Goal: Task Accomplishment & Management: Manage account settings

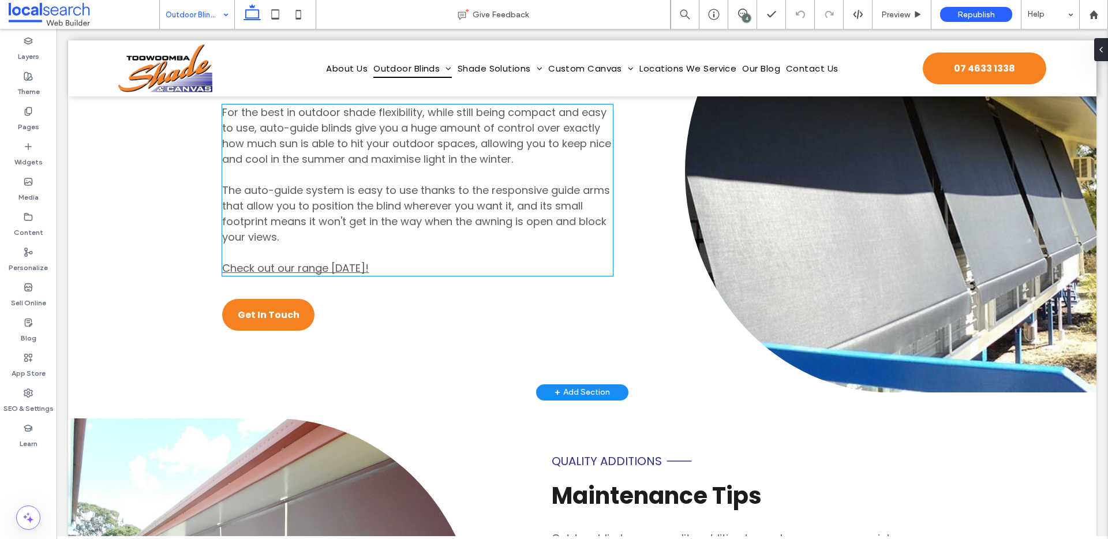
scroll to position [3974, 0]
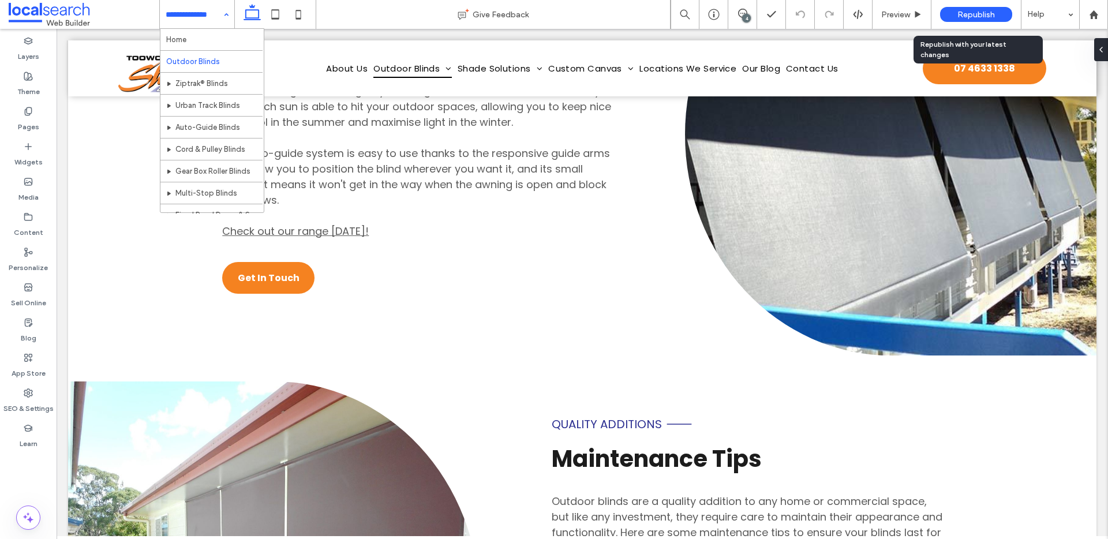
click at [992, 13] on span "Republish" at bounding box center [976, 15] width 38 height 10
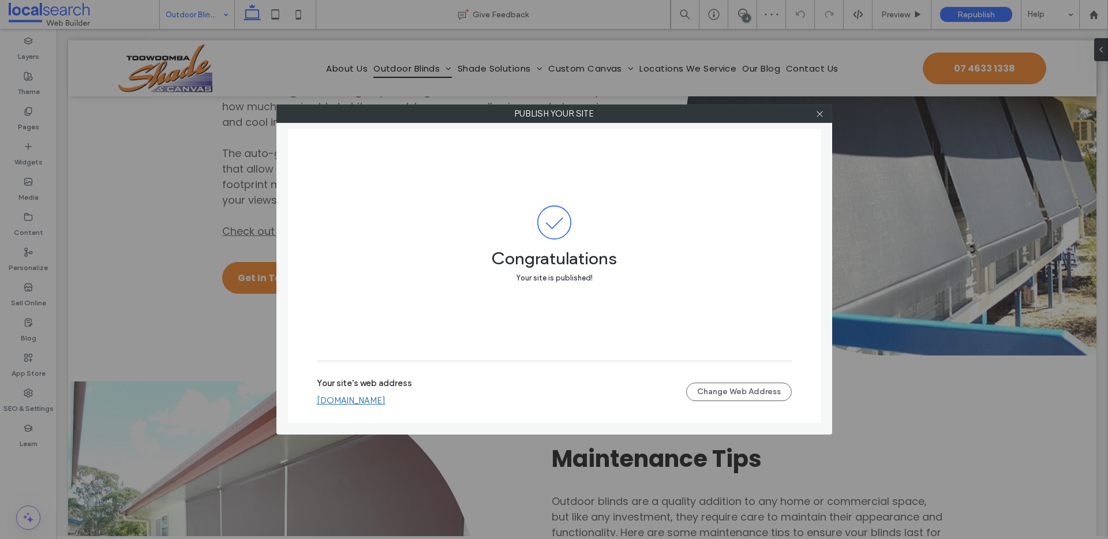
click at [385, 405] on link "[DOMAIN_NAME]" at bounding box center [351, 400] width 69 height 10
click at [825, 112] on div at bounding box center [819, 113] width 17 height 17
click at [821, 111] on icon at bounding box center [819, 114] width 9 height 9
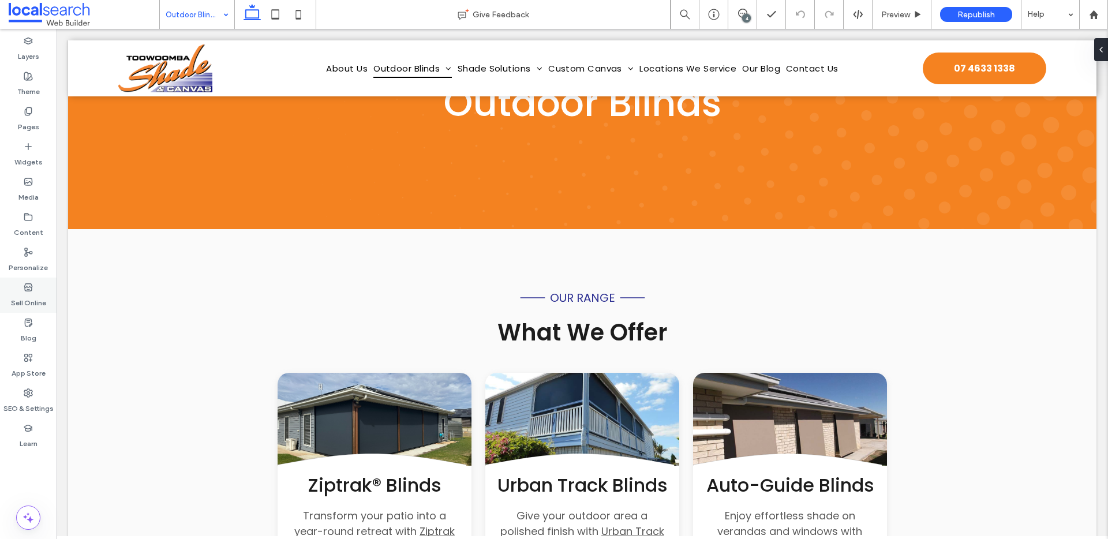
scroll to position [0, 0]
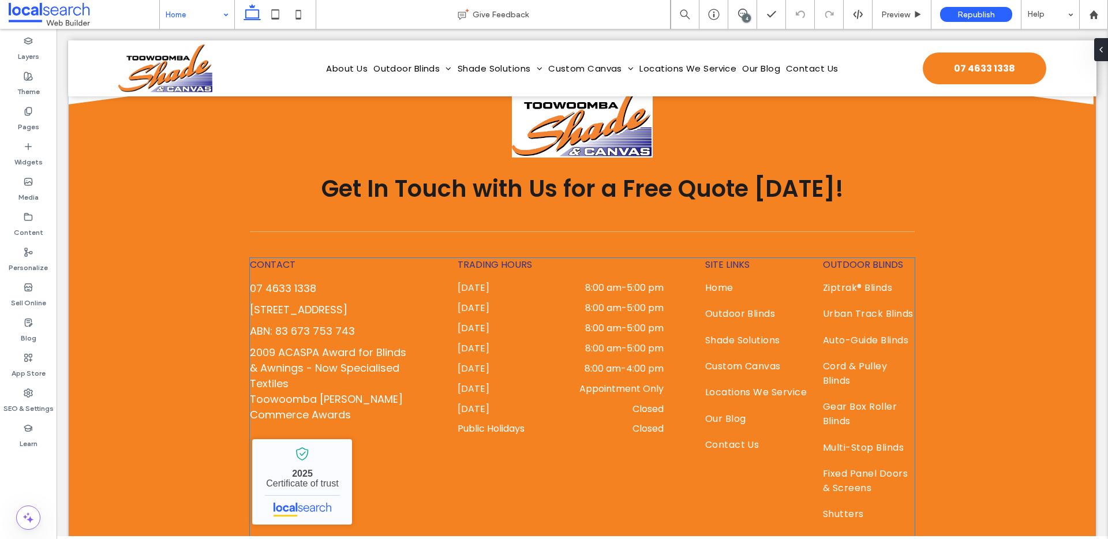
scroll to position [7561, 0]
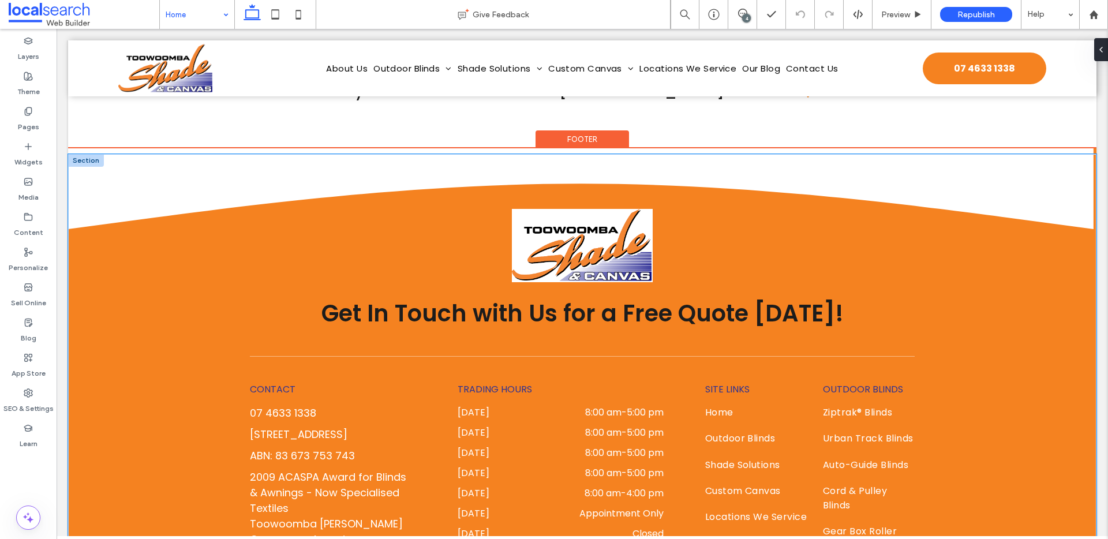
click at [158, 285] on div "Get In Touch with Us for a Free Quote Today! CONTACT 07 4633 1338 526 Alderley …" at bounding box center [582, 504] width 1028 height 701
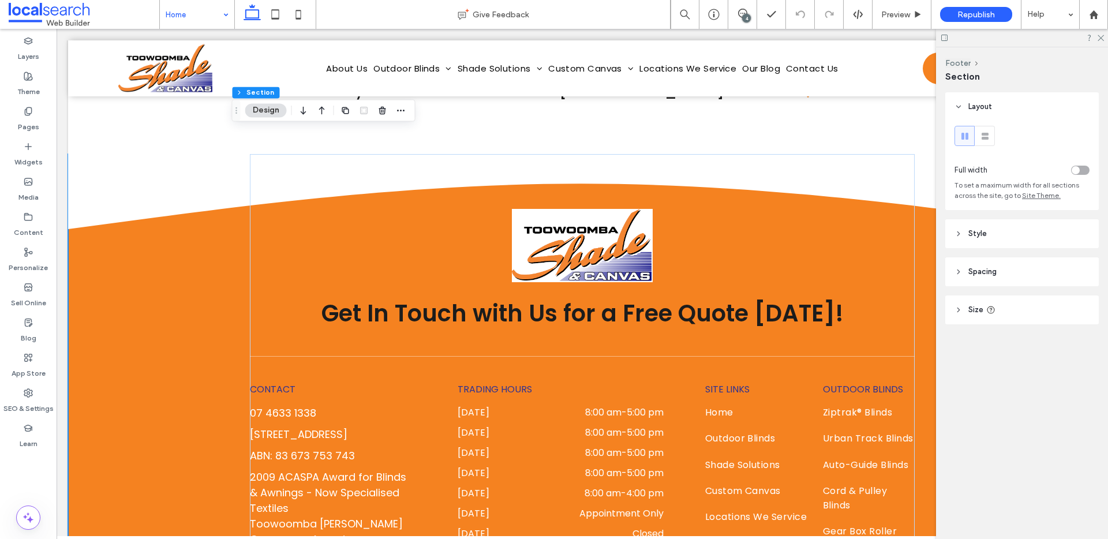
click at [1048, 244] on header "Style" at bounding box center [1022, 233] width 154 height 29
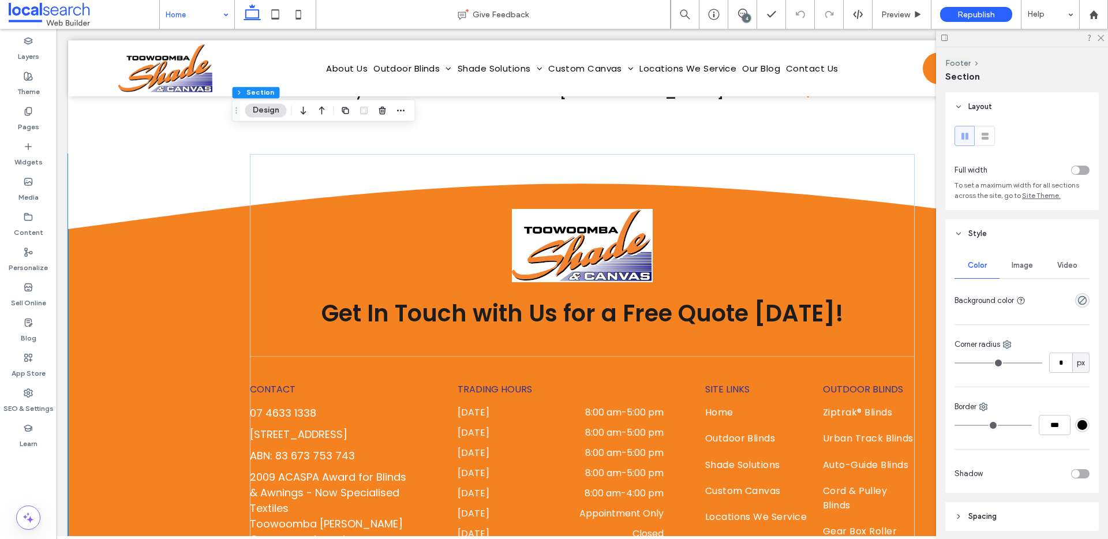
click at [1024, 263] on span "Image" at bounding box center [1022, 265] width 21 height 9
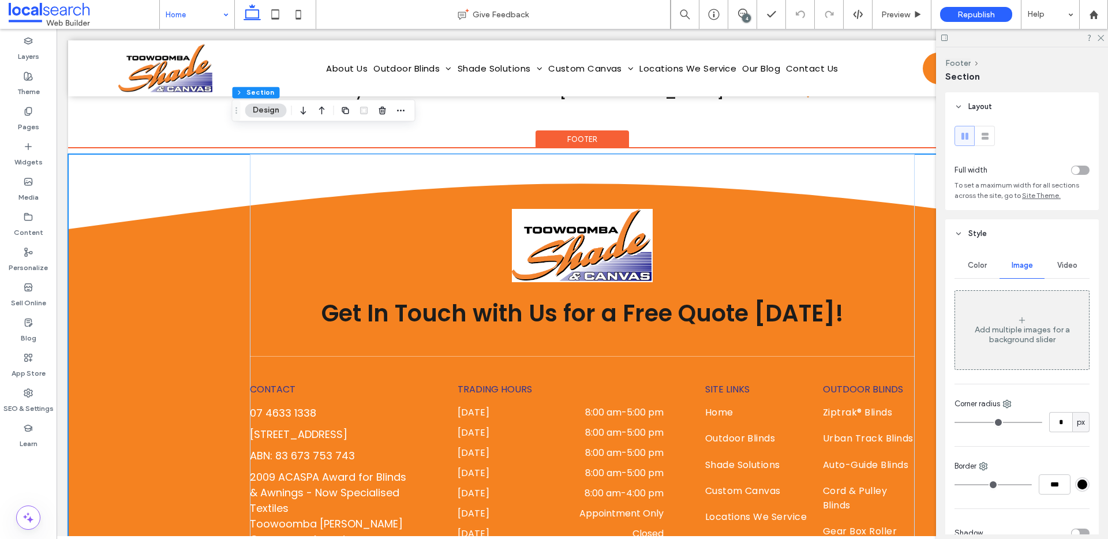
click at [181, 226] on div "Get In Touch with Us for a Free Quote Today! CONTACT 07 4633 1338 526 Alderley …" at bounding box center [582, 504] width 1028 height 701
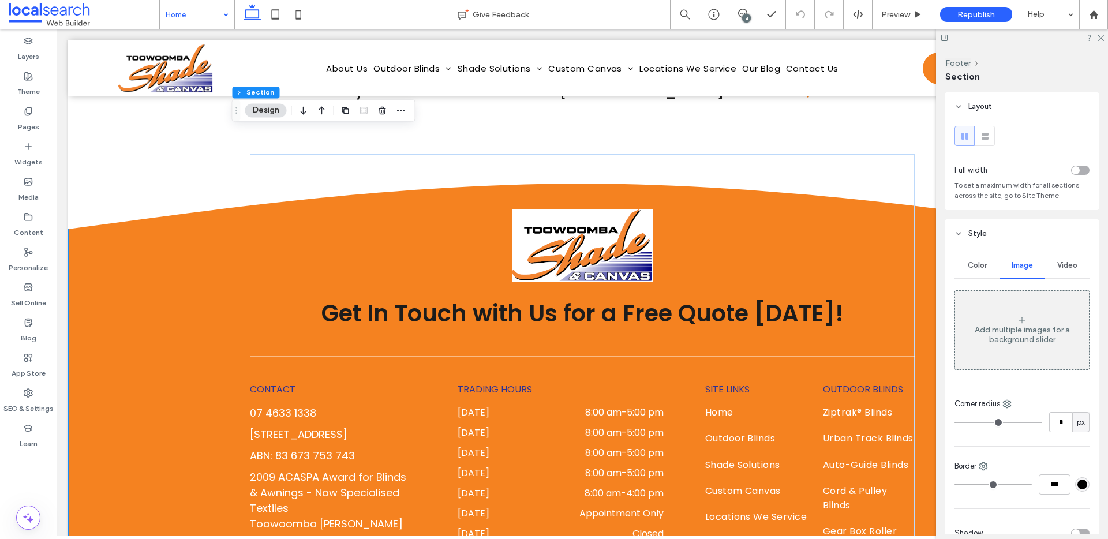
scroll to position [2, 0]
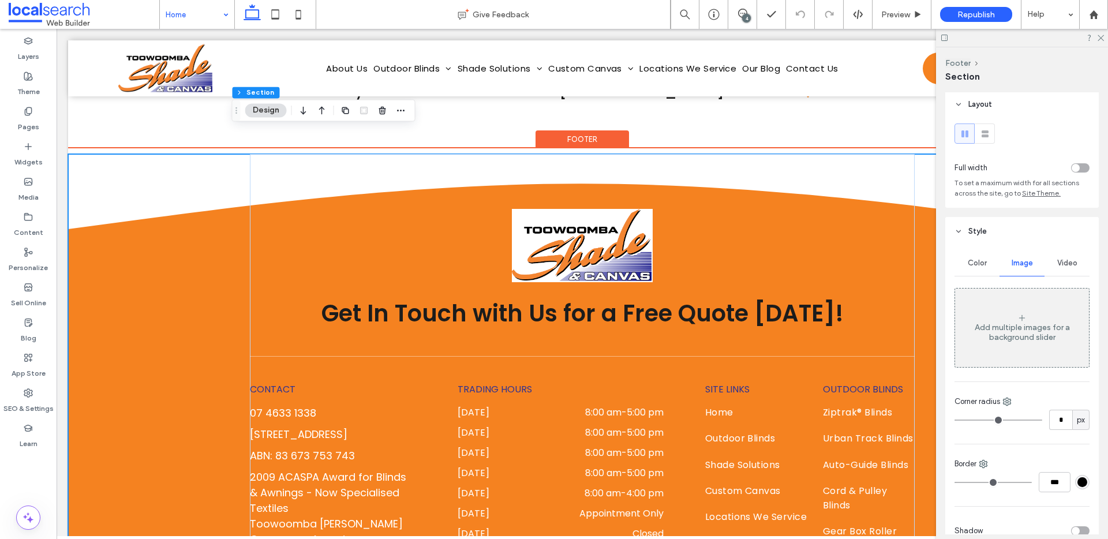
click at [132, 154] on div "Get In Touch with Us for a Free Quote Today! CONTACT 07 4633 1338 526 Alderley …" at bounding box center [582, 504] width 1028 height 701
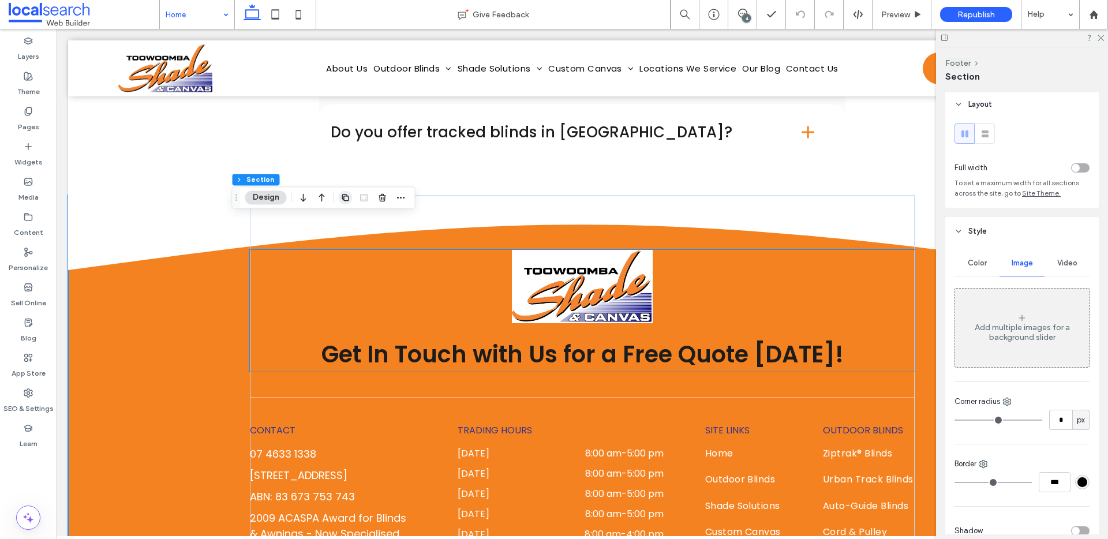
scroll to position [7453, 0]
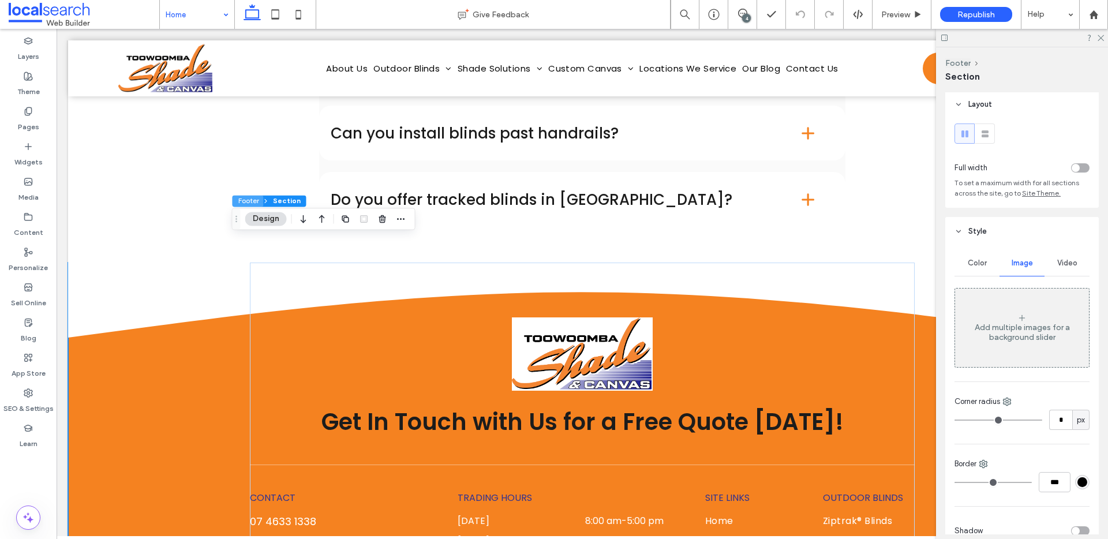
click at [245, 203] on button "Footer" at bounding box center [248, 201] width 31 height 12
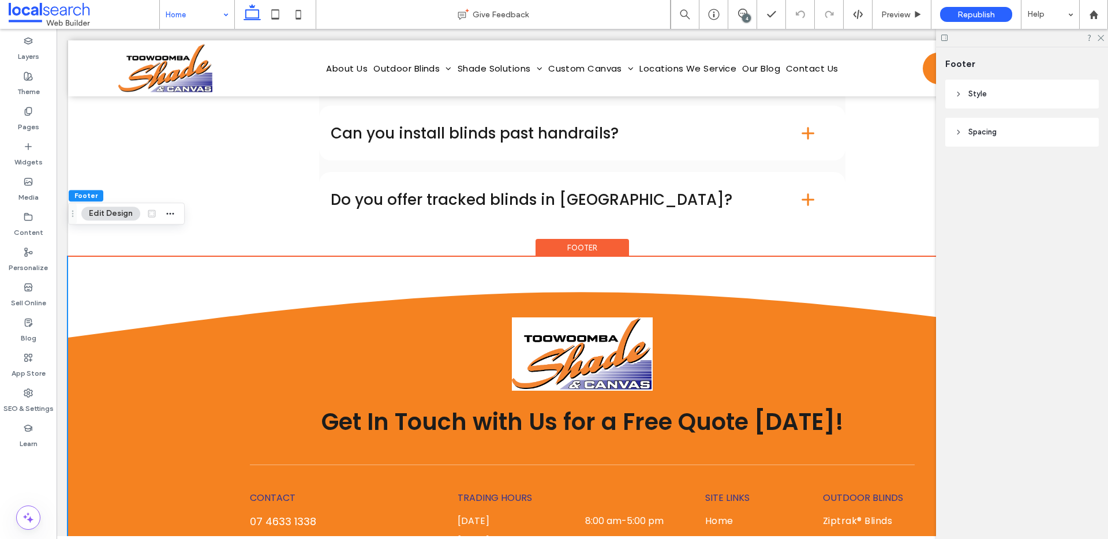
click at [1016, 89] on header "Style" at bounding box center [1022, 94] width 154 height 29
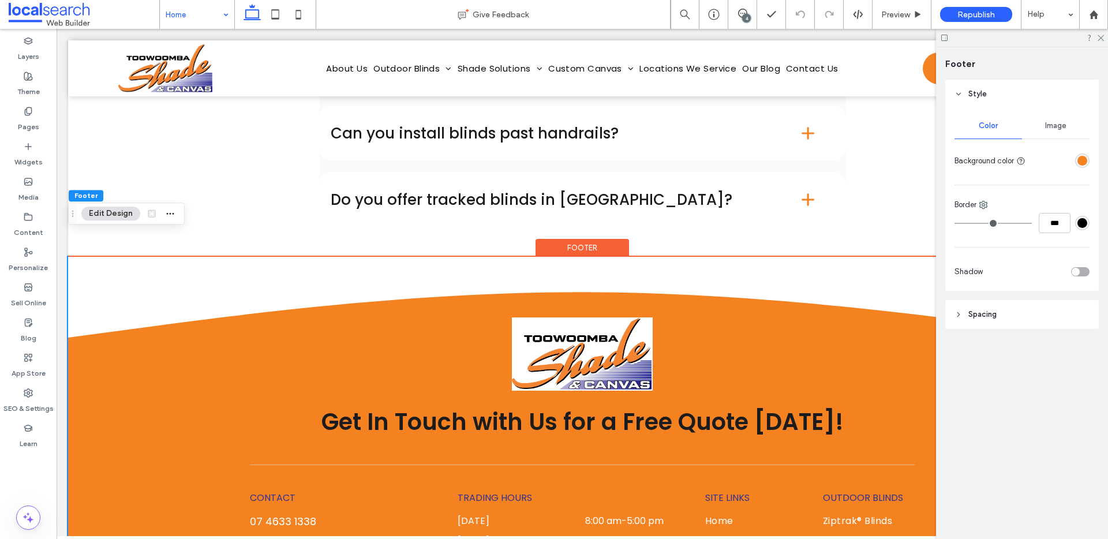
click at [1079, 163] on div "rgba(245,130,32,1)" at bounding box center [1082, 161] width 10 height 10
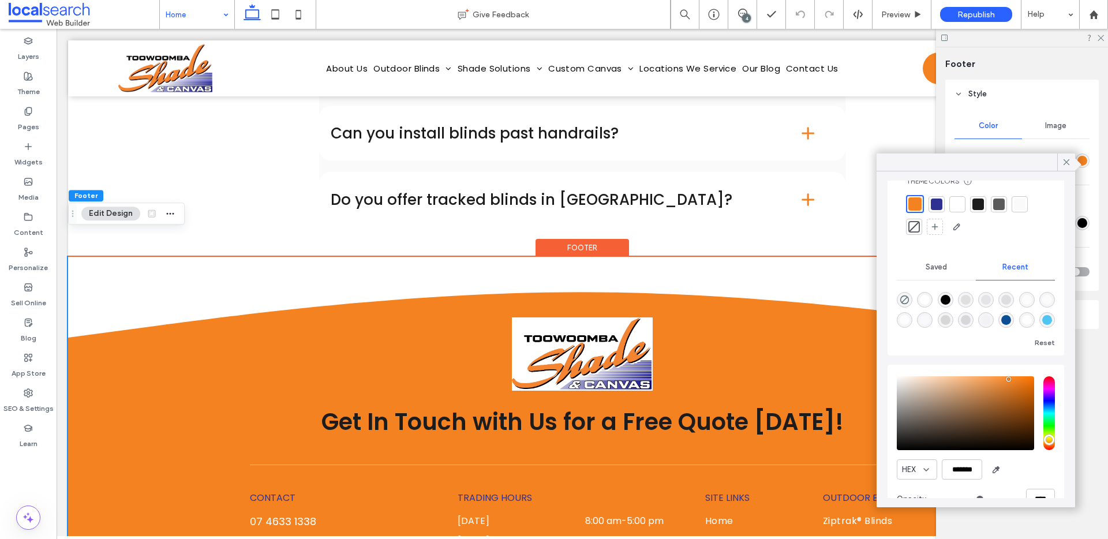
scroll to position [57, 0]
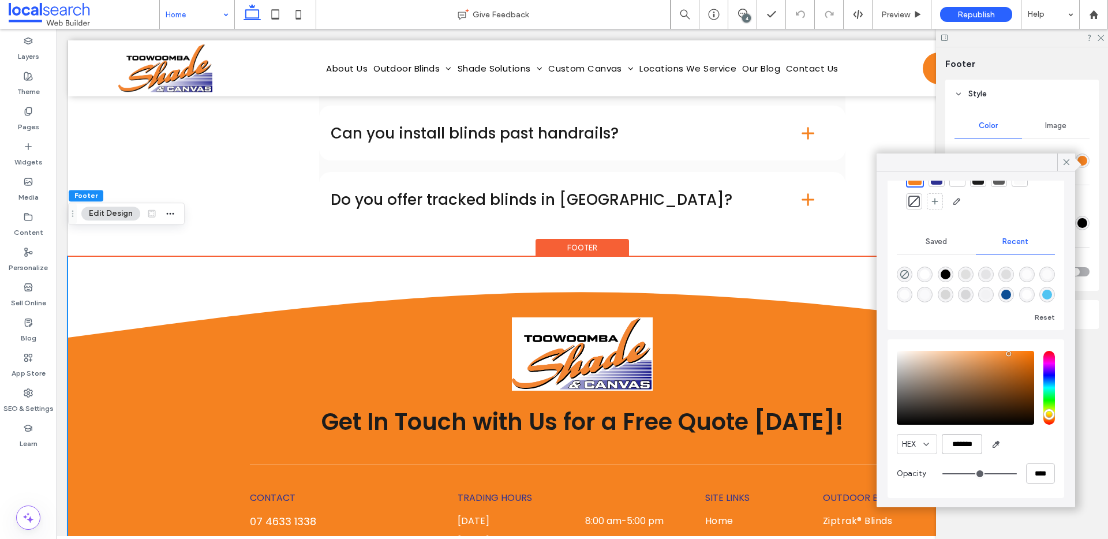
click at [959, 439] on input "*******" at bounding box center [962, 444] width 40 height 20
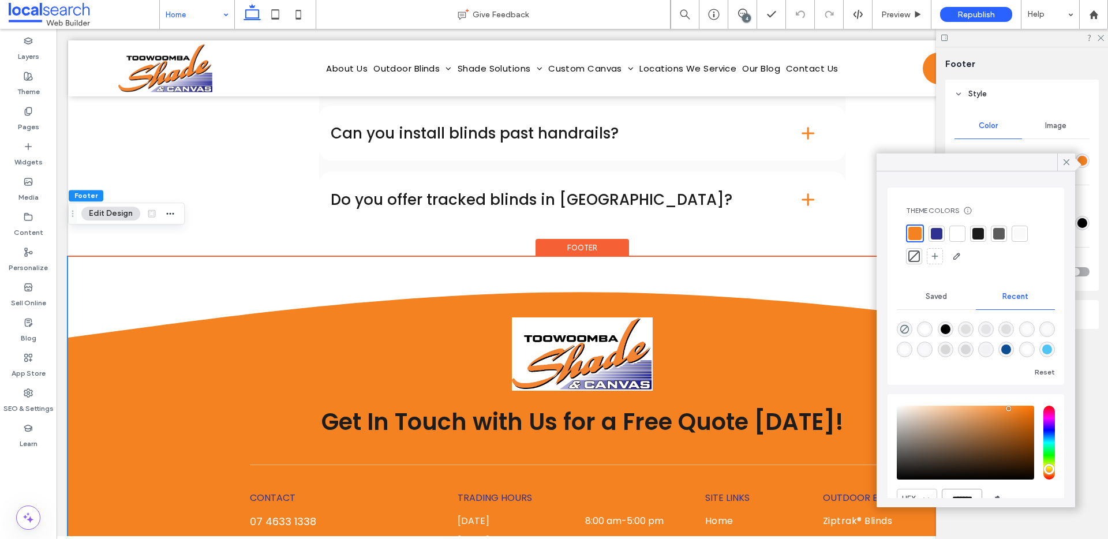
scroll to position [0, 0]
click at [1069, 142] on div "Color Image Background color" at bounding box center [1021, 142] width 135 height 58
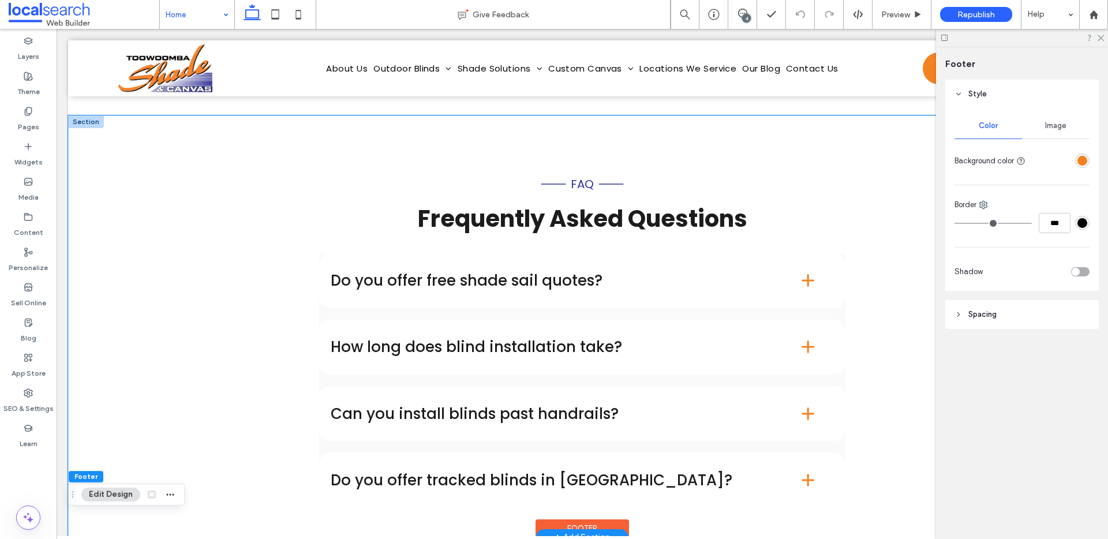
scroll to position [7190, 0]
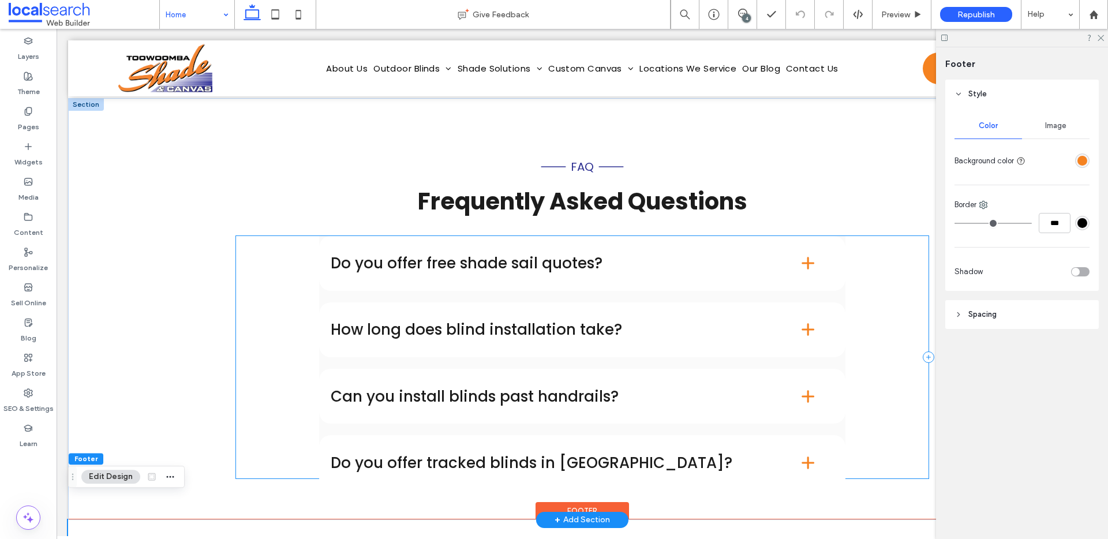
click at [343, 302] on div "How long does blind installation take?" at bounding box center [582, 329] width 526 height 55
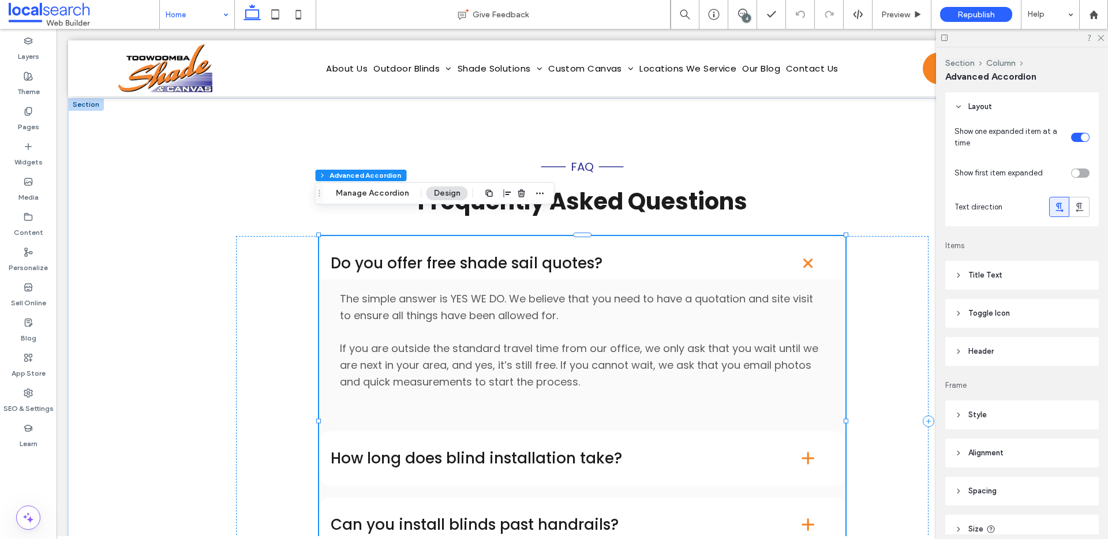
click at [354, 236] on div "Do you offer free shade sail quotes?" at bounding box center [582, 263] width 526 height 55
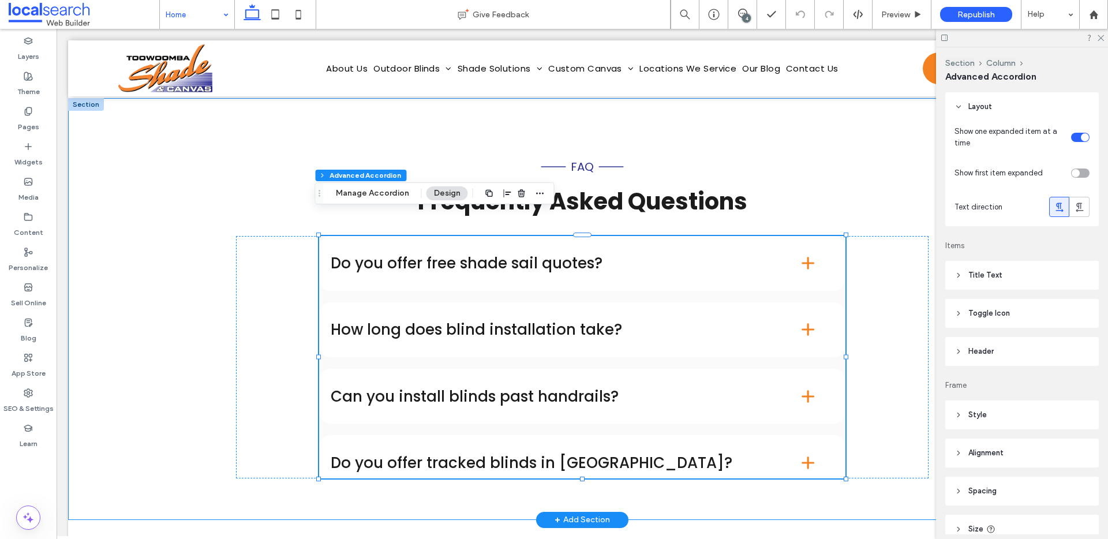
click at [785, 123] on div "Line Icon FAQ Line Icon Frequently Asked Questions Do you offer free shade sail…" at bounding box center [582, 309] width 692 height 422
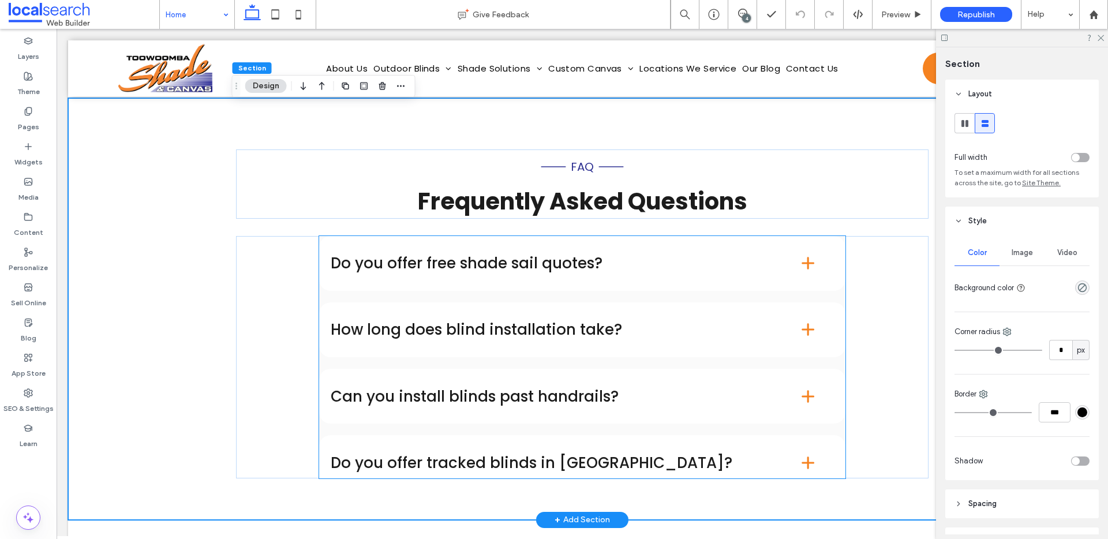
click at [793, 248] on span at bounding box center [808, 263] width 52 height 52
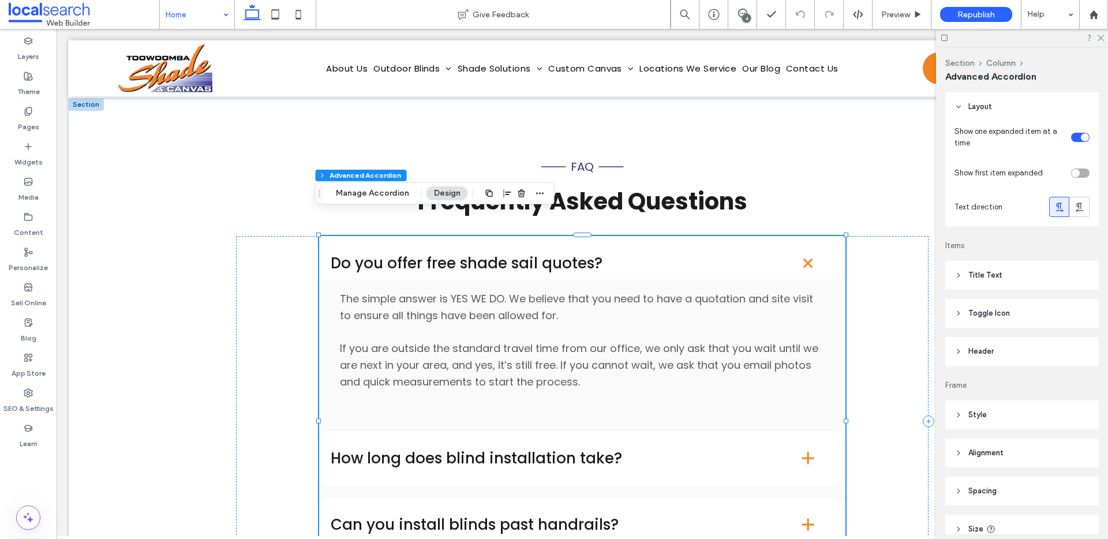
click at [751, 256] on h4 "Do you offer free shade sail quotes?" at bounding box center [547, 263] width 433 height 15
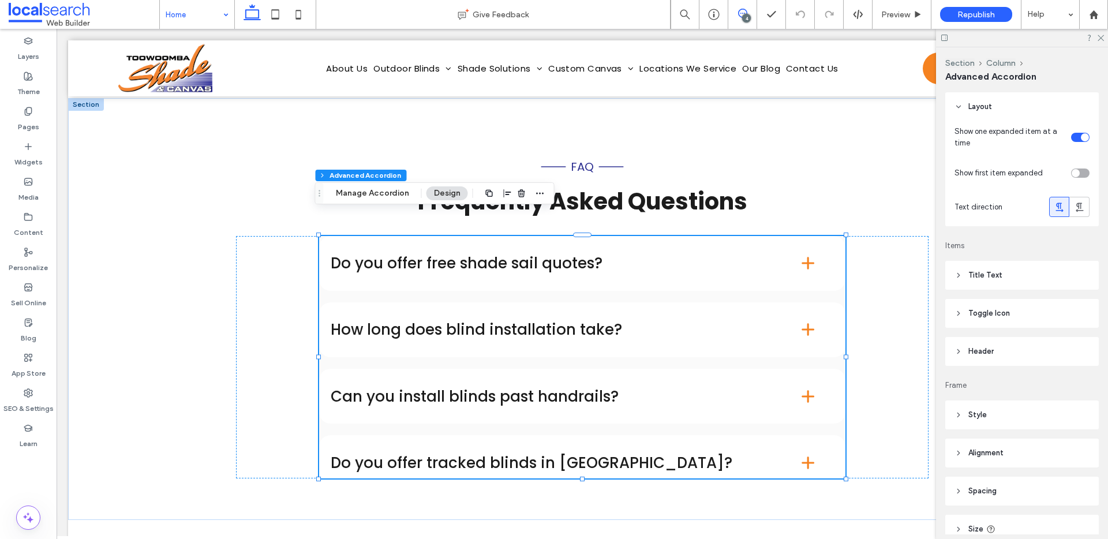
click at [750, 12] on span at bounding box center [742, 13] width 28 height 9
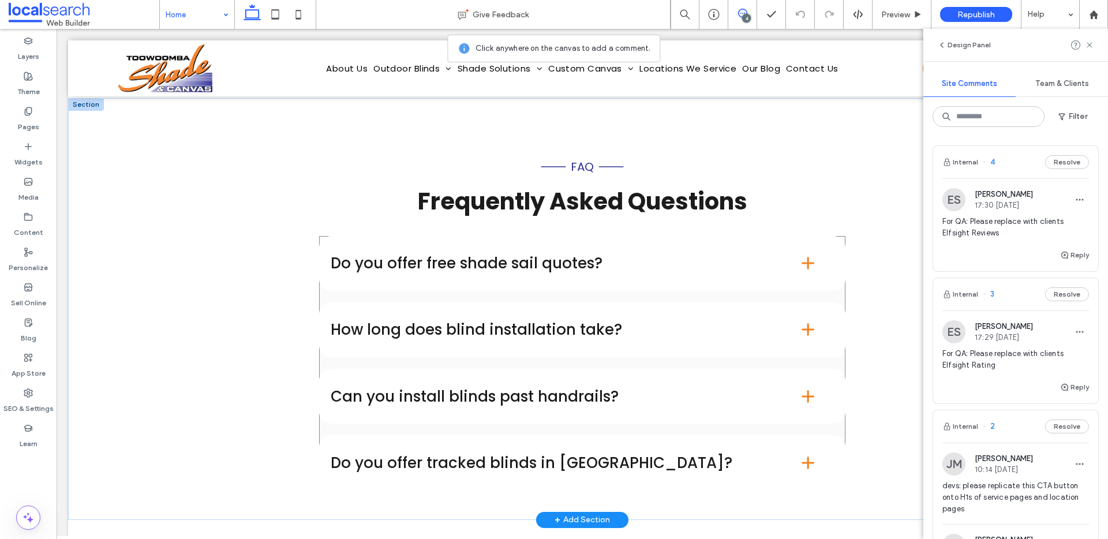
click at [840, 274] on div "Do you offer free shade sail quotes? The simple answer is YES WE DO. We believe…" at bounding box center [582, 357] width 526 height 243
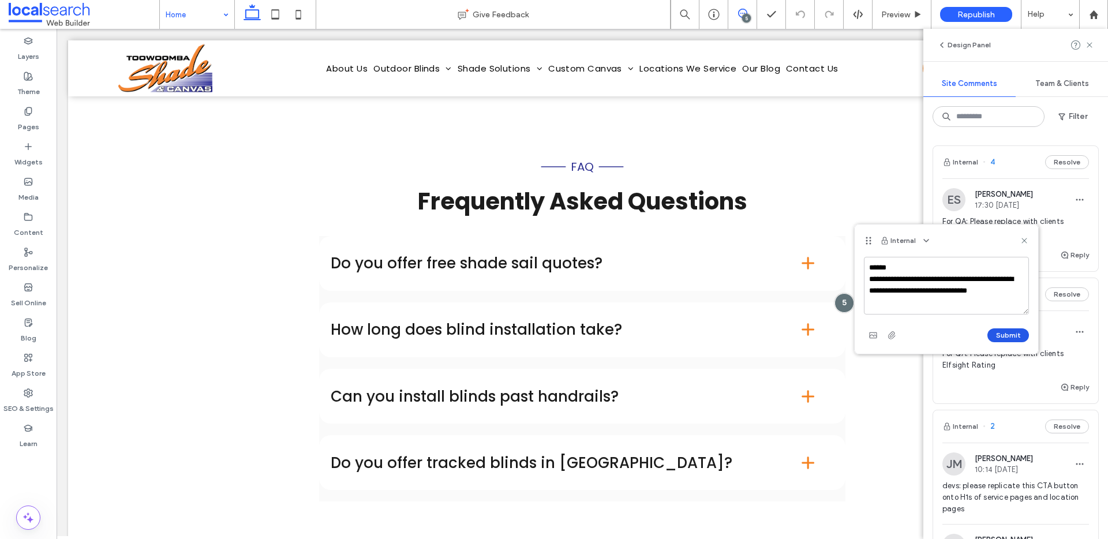
type textarea "**********"
drag, startPoint x: 1022, startPoint y: 336, endPoint x: 987, endPoint y: 331, distance: 34.9
click at [926, 334] on div "Submit" at bounding box center [946, 335] width 165 height 18
click at [999, 332] on button "Submit" at bounding box center [1008, 335] width 42 height 14
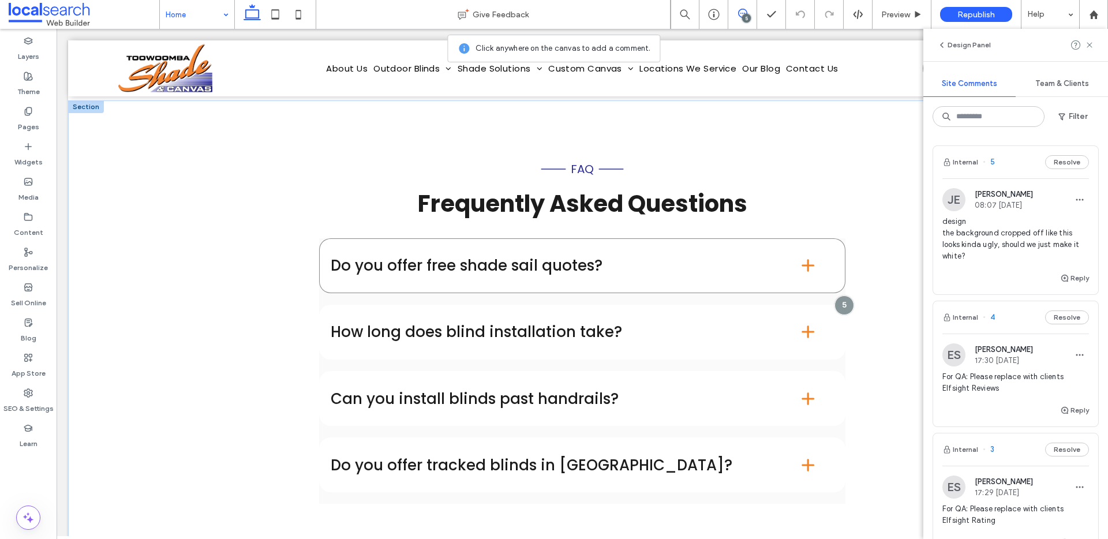
scroll to position [7185, 0]
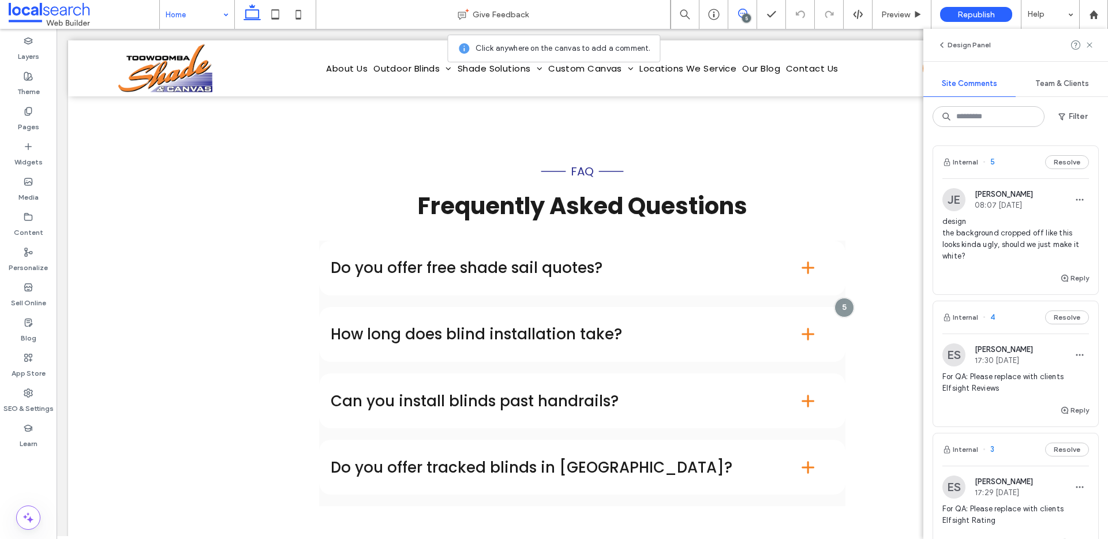
click at [995, 384] on span "For QA: Please replace with clients Elfsight Reviews" at bounding box center [1015, 382] width 147 height 23
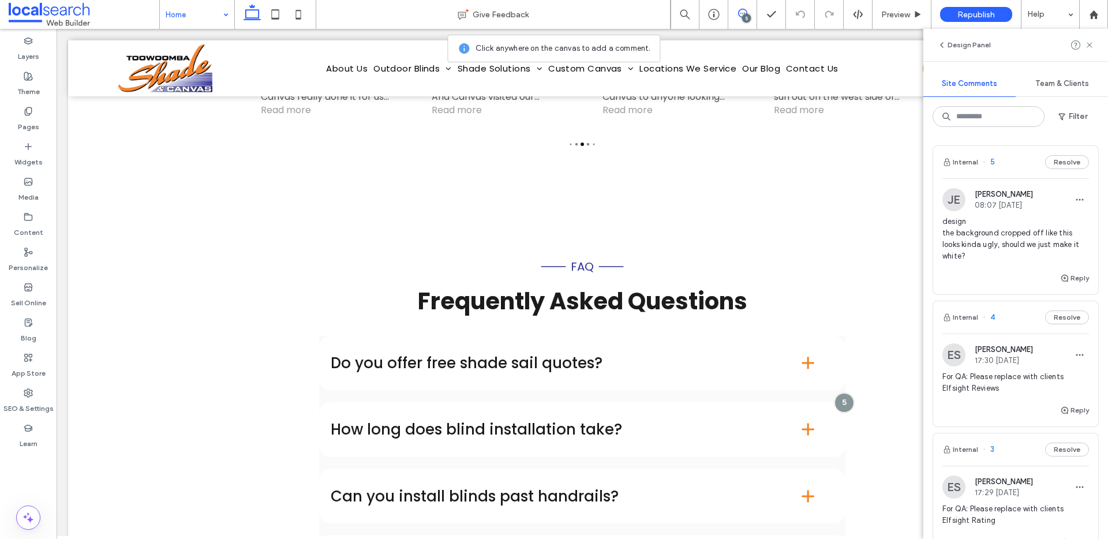
scroll to position [6810, 0]
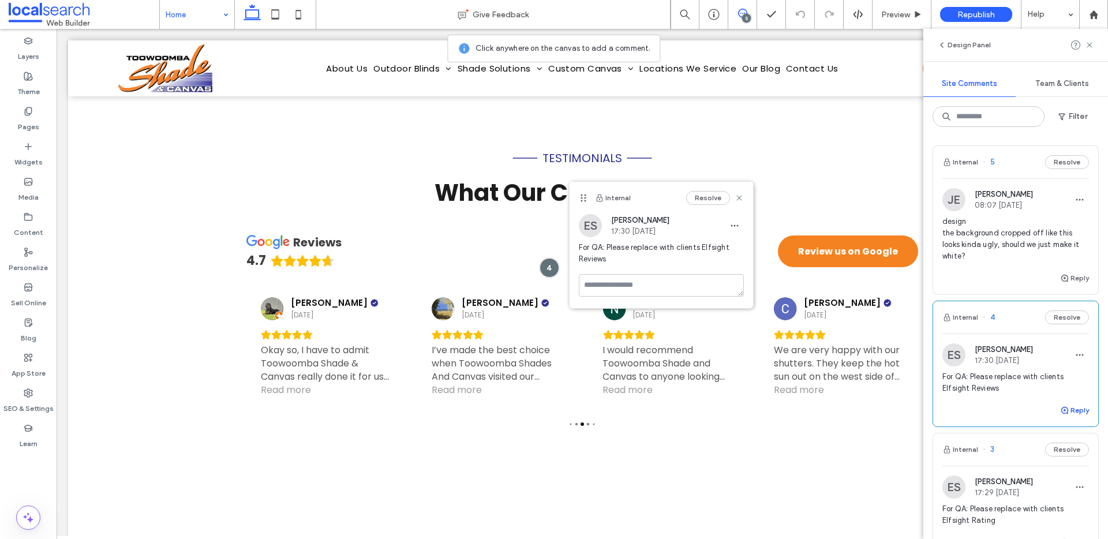
click at [1061, 410] on use "button" at bounding box center [1064, 410] width 7 height 7
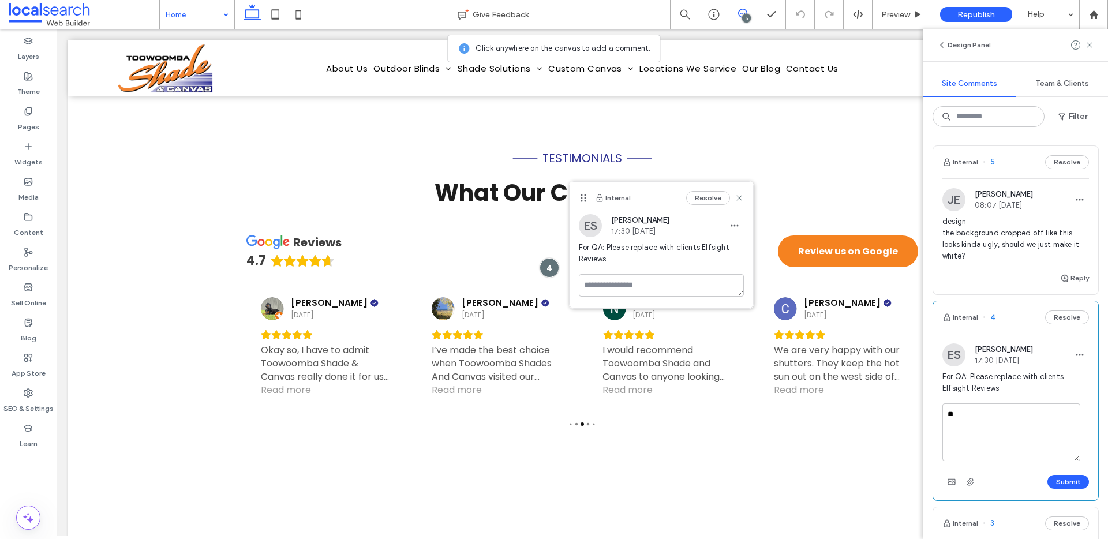
type textarea "*"
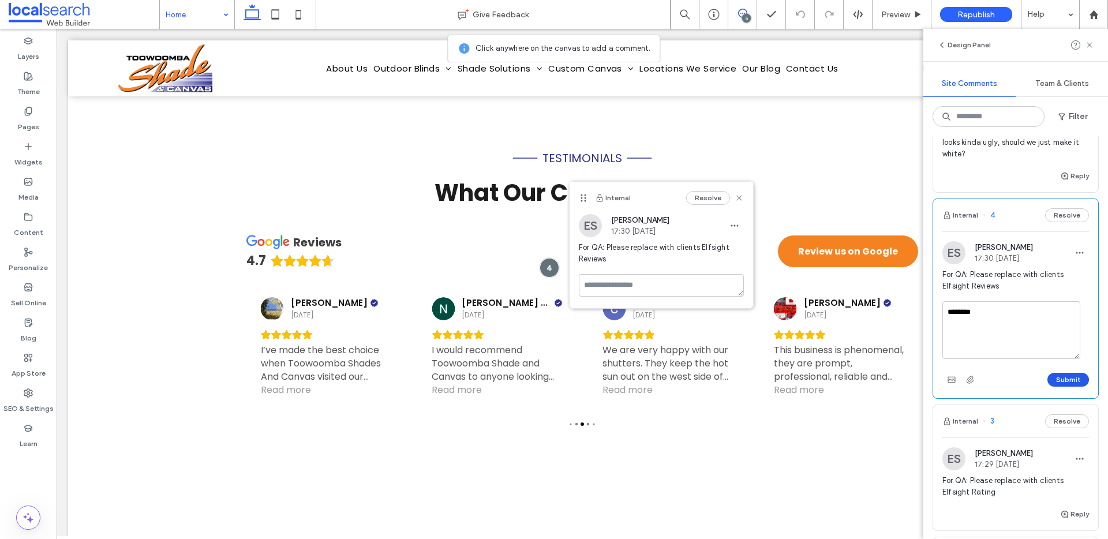
type textarea "********"
click at [1053, 379] on button "Submit" at bounding box center [1068, 380] width 42 height 14
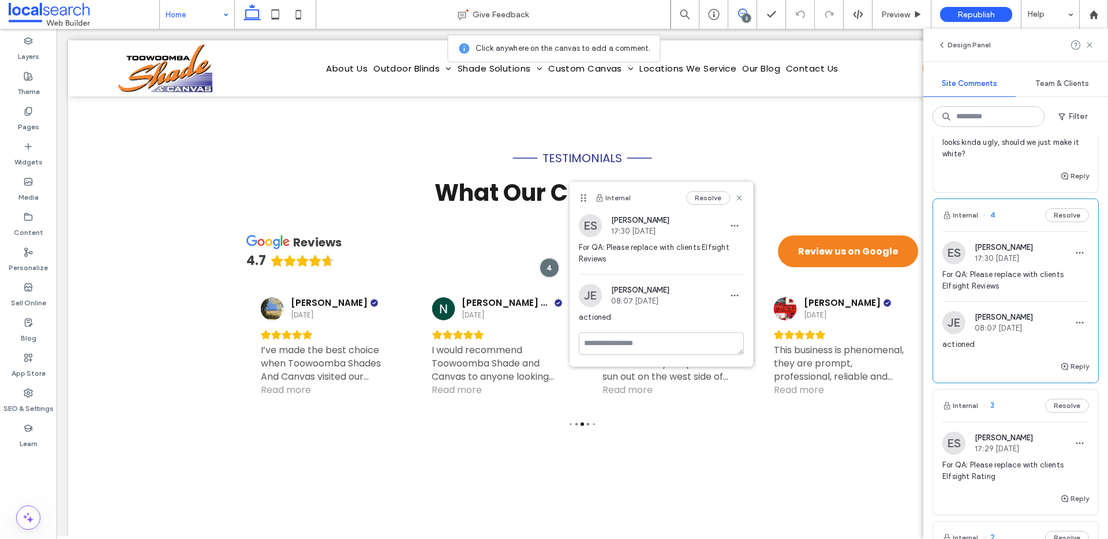
scroll to position [210, 0]
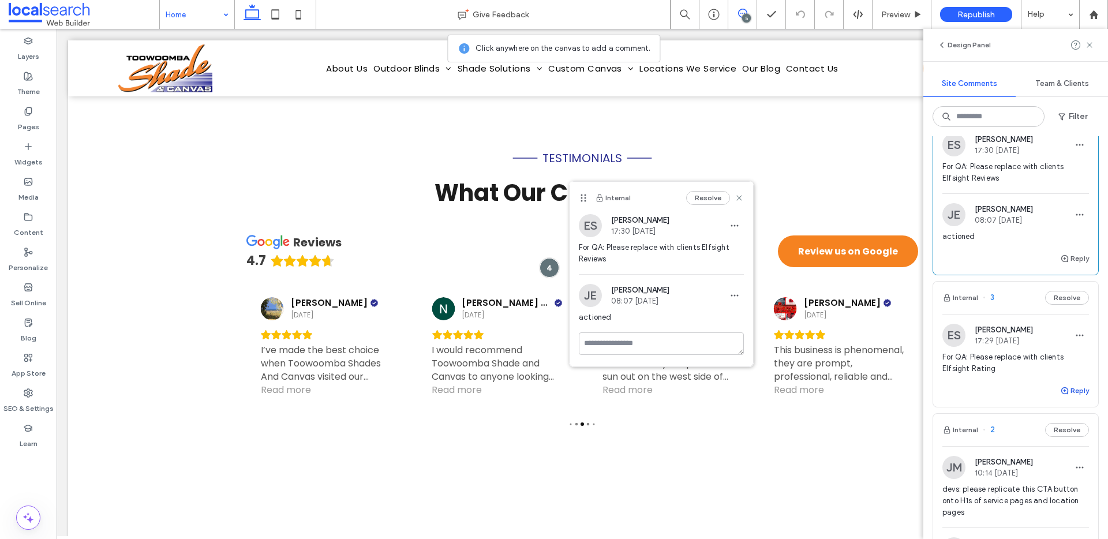
click at [1060, 388] on icon "button" at bounding box center [1064, 390] width 9 height 9
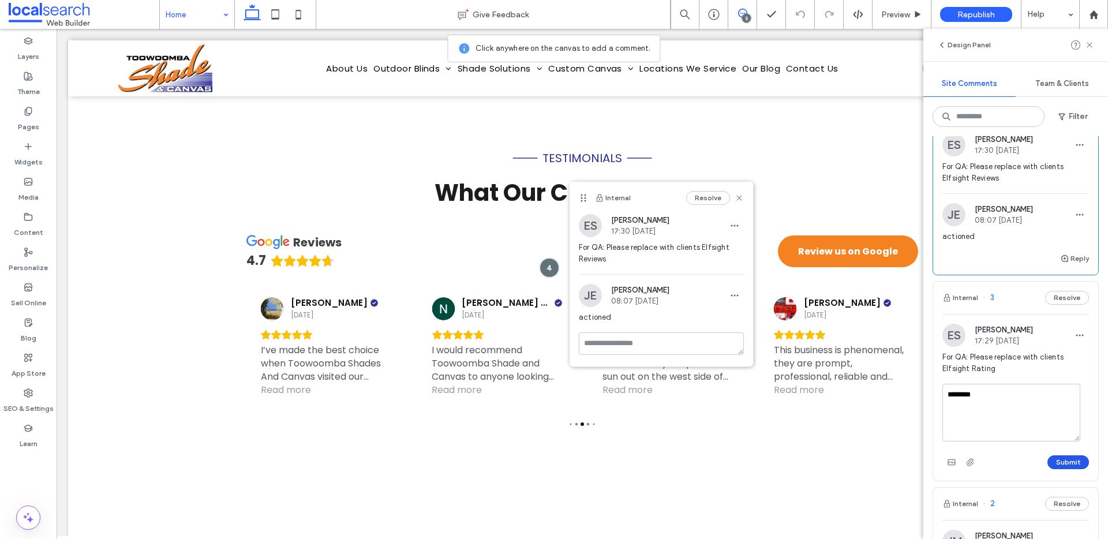
type textarea "********"
click at [1054, 455] on button "Submit" at bounding box center [1068, 462] width 42 height 14
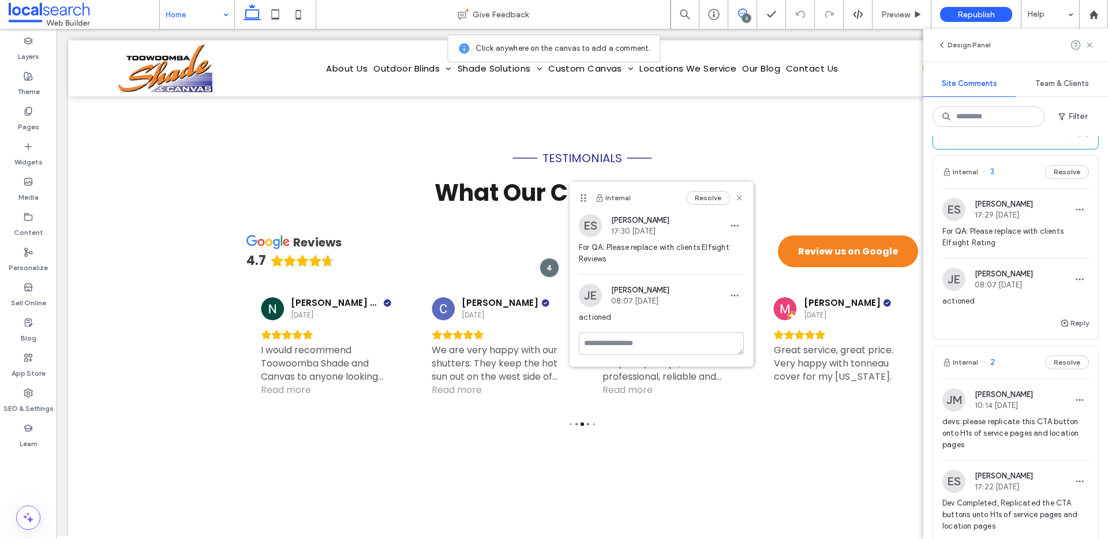
scroll to position [446, 0]
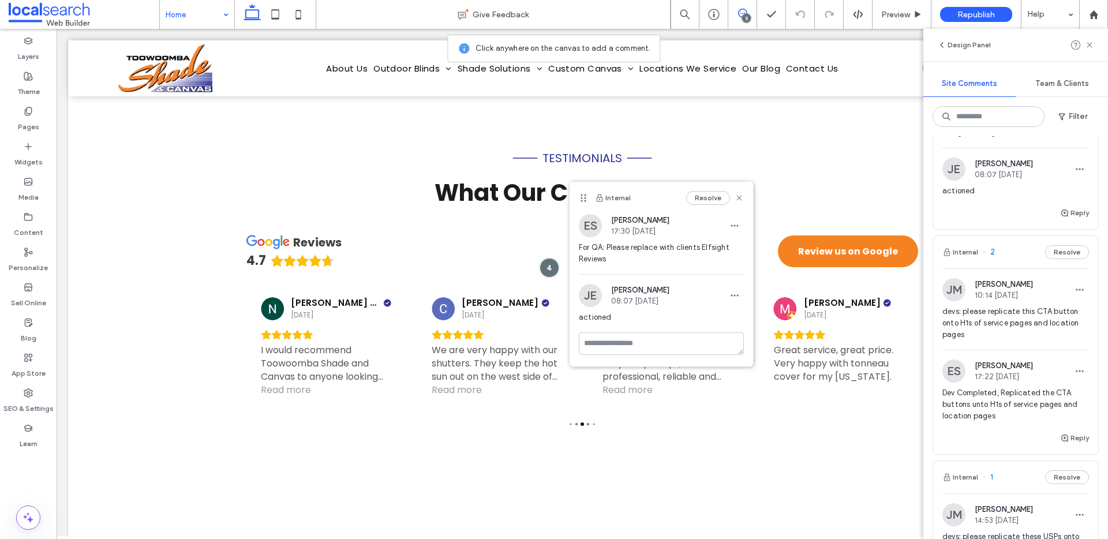
click at [1009, 331] on span "devs: please replicate this CTA button onto H1s of service pages and location p…" at bounding box center [1015, 323] width 147 height 35
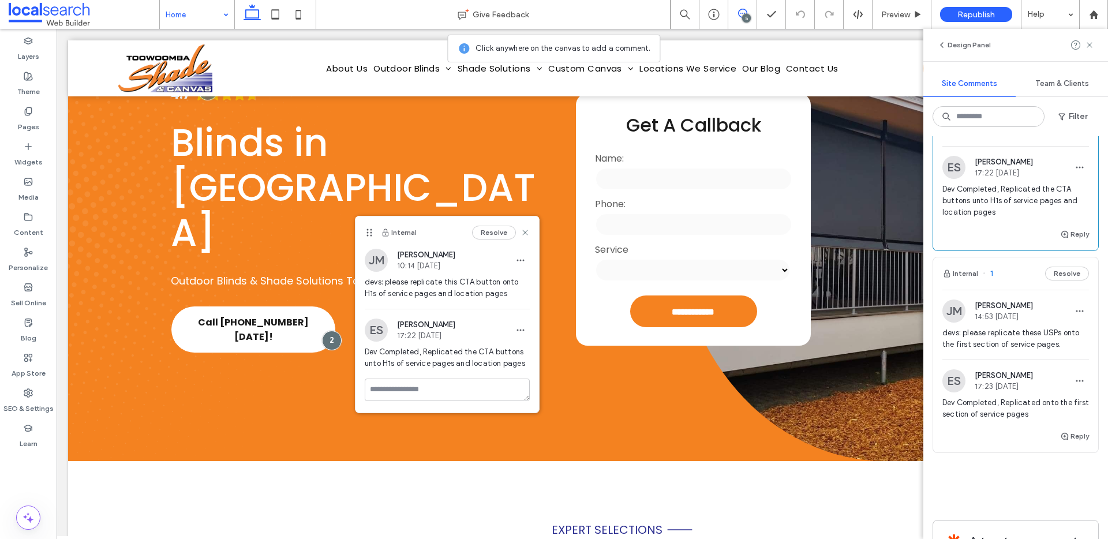
scroll to position [758, 0]
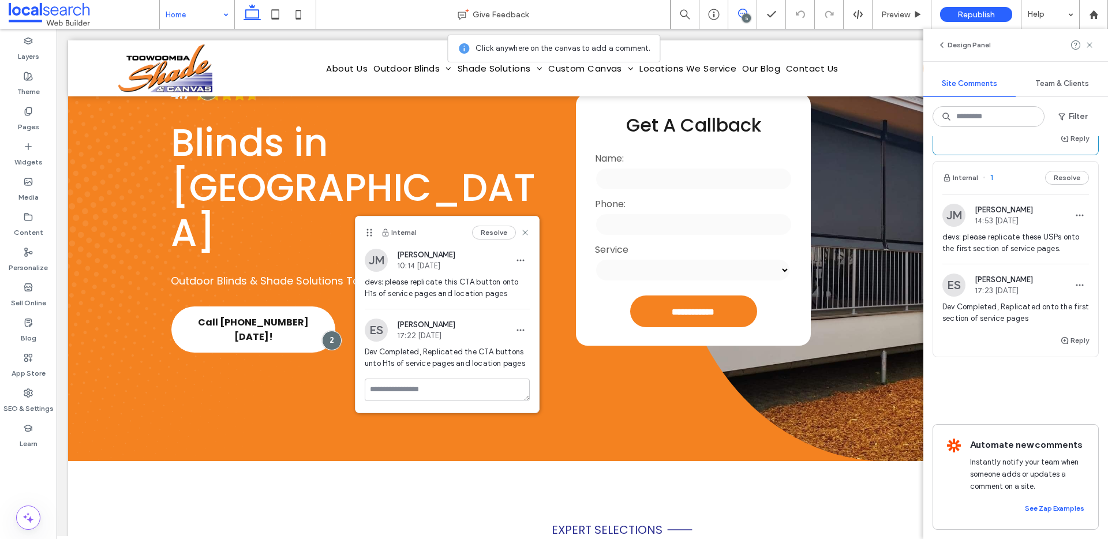
click at [1029, 245] on div "devs: please replicate these USPs onto the first section of service pages." at bounding box center [1015, 247] width 147 height 32
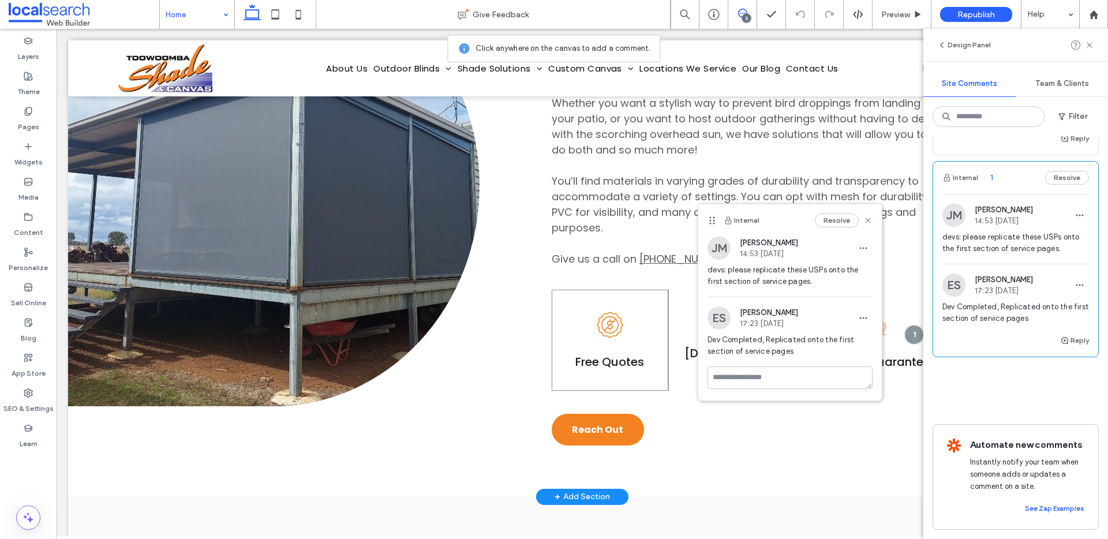
scroll to position [643, 0]
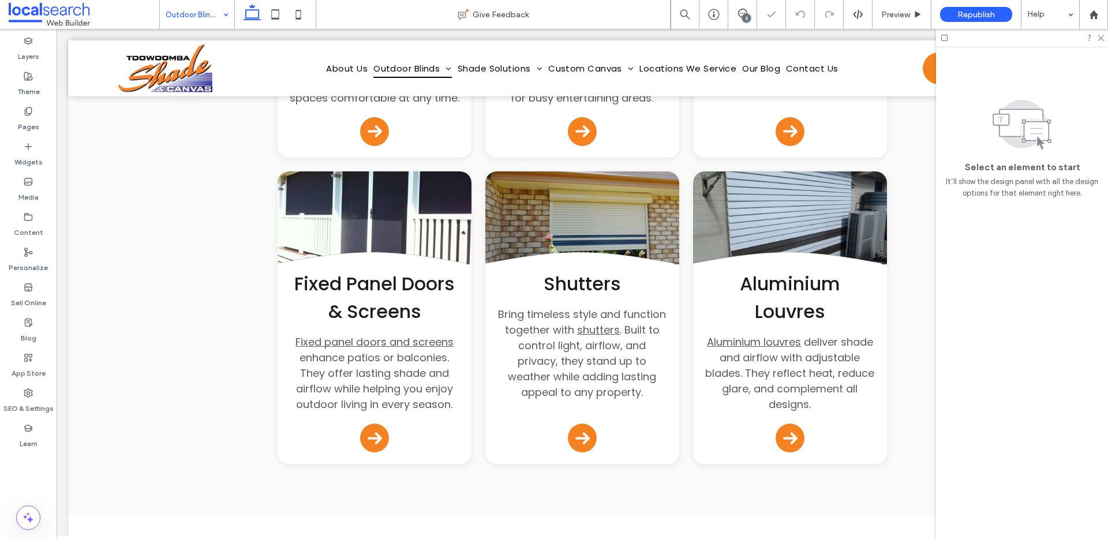
click at [173, 13] on input at bounding box center [194, 14] width 57 height 29
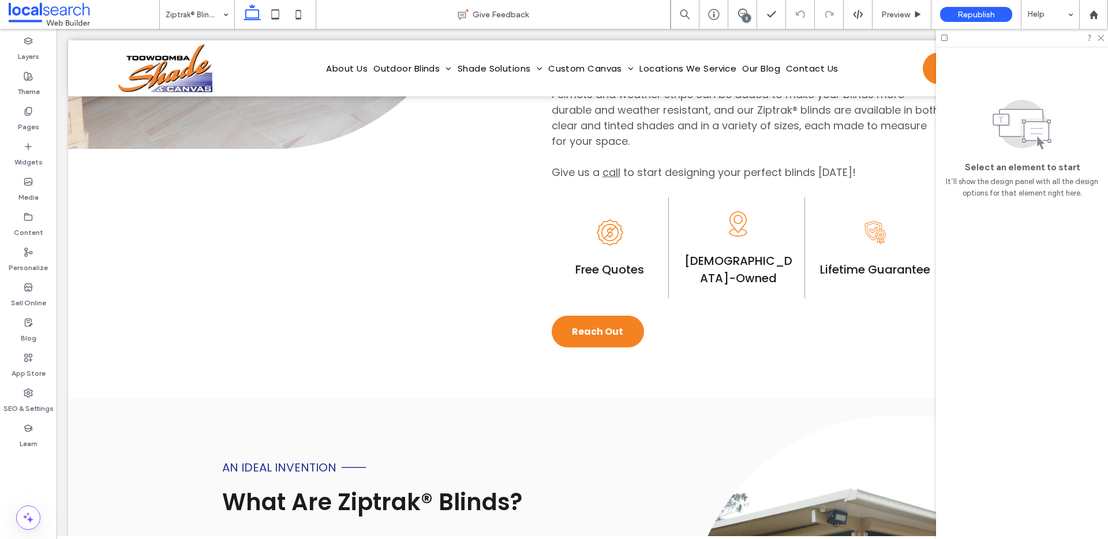
click at [256, 10] on use at bounding box center [252, 12] width 17 height 16
click at [281, 11] on icon at bounding box center [275, 14] width 23 height 23
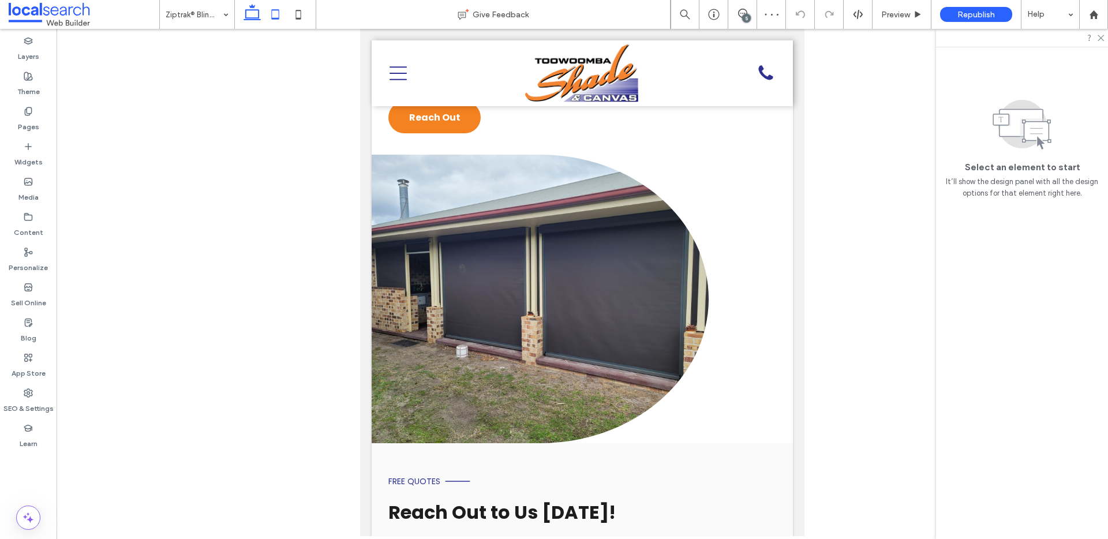
click at [256, 20] on icon at bounding box center [252, 14] width 23 height 23
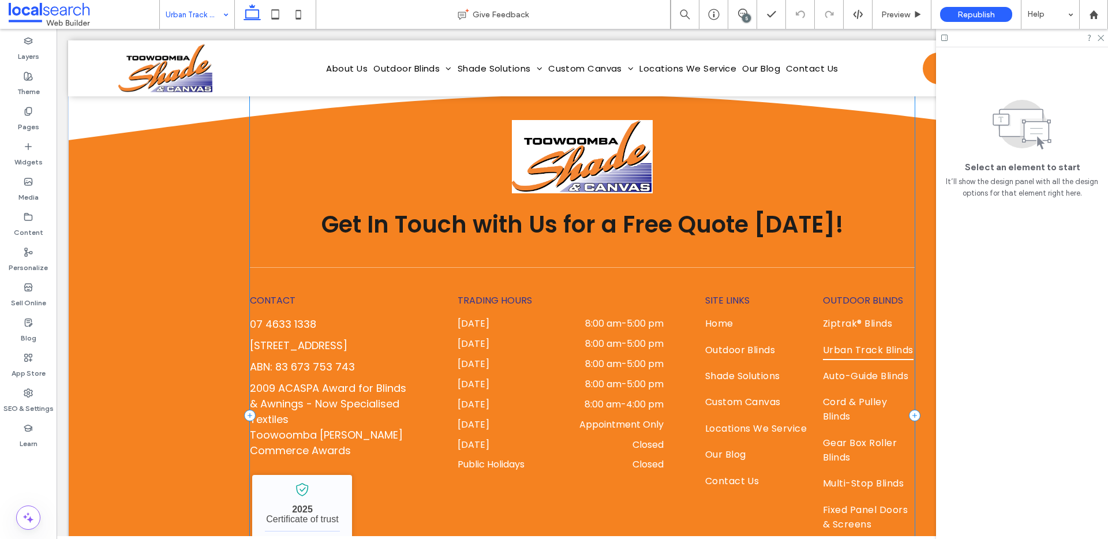
scroll to position [2348, 0]
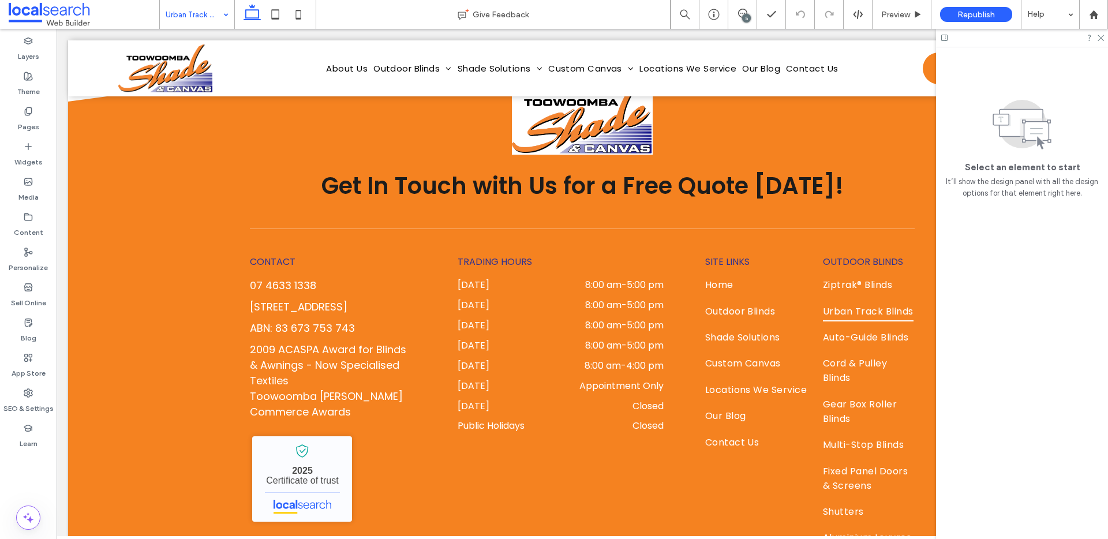
click at [169, 13] on input at bounding box center [194, 14] width 57 height 29
click at [194, 2] on input at bounding box center [194, 14] width 57 height 29
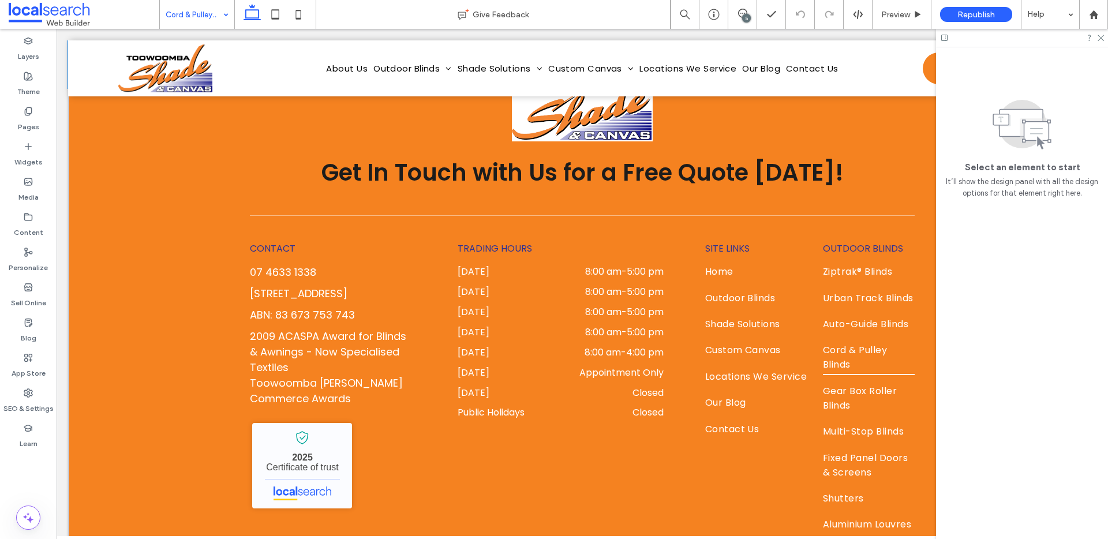
scroll to position [1373, 0]
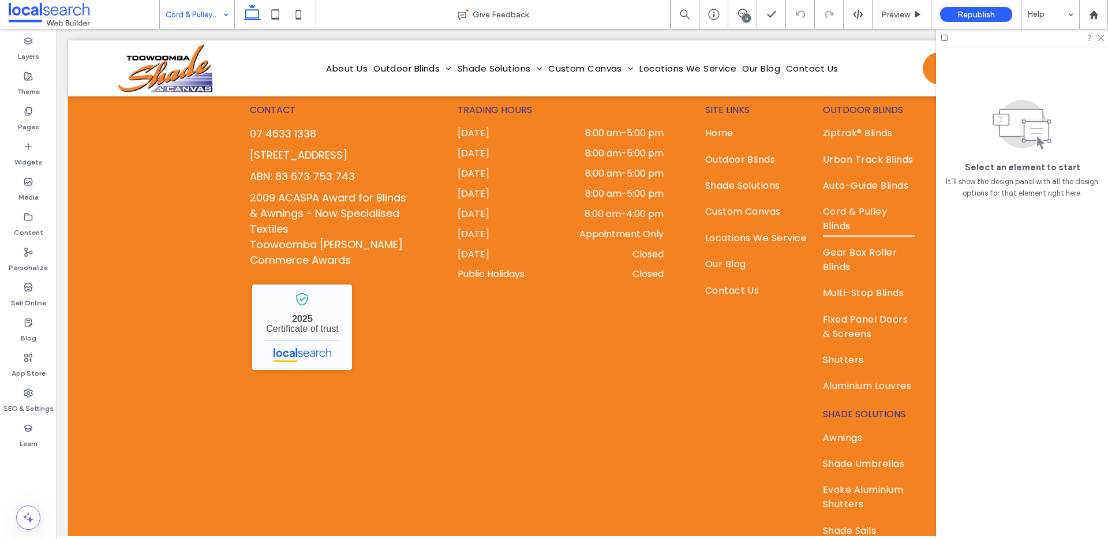
click at [158, 21] on span at bounding box center [84, 14] width 151 height 23
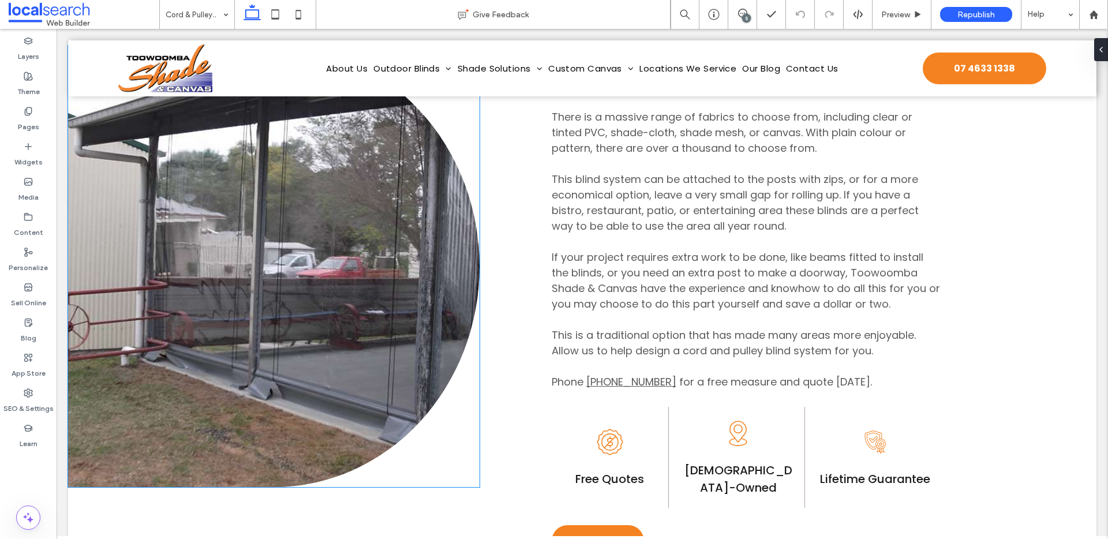
scroll to position [677, 0]
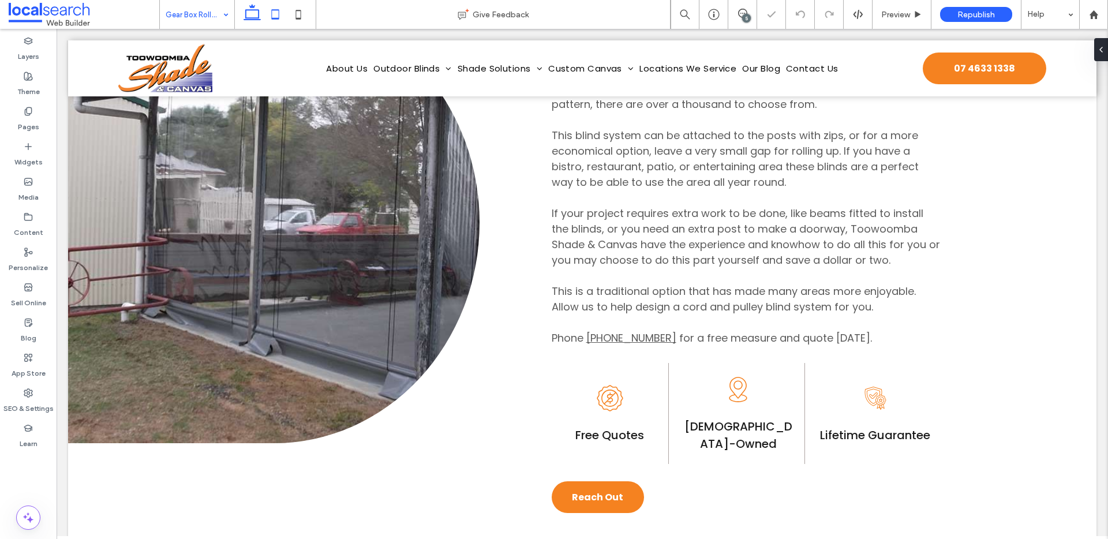
click at [282, 9] on icon at bounding box center [275, 14] width 23 height 23
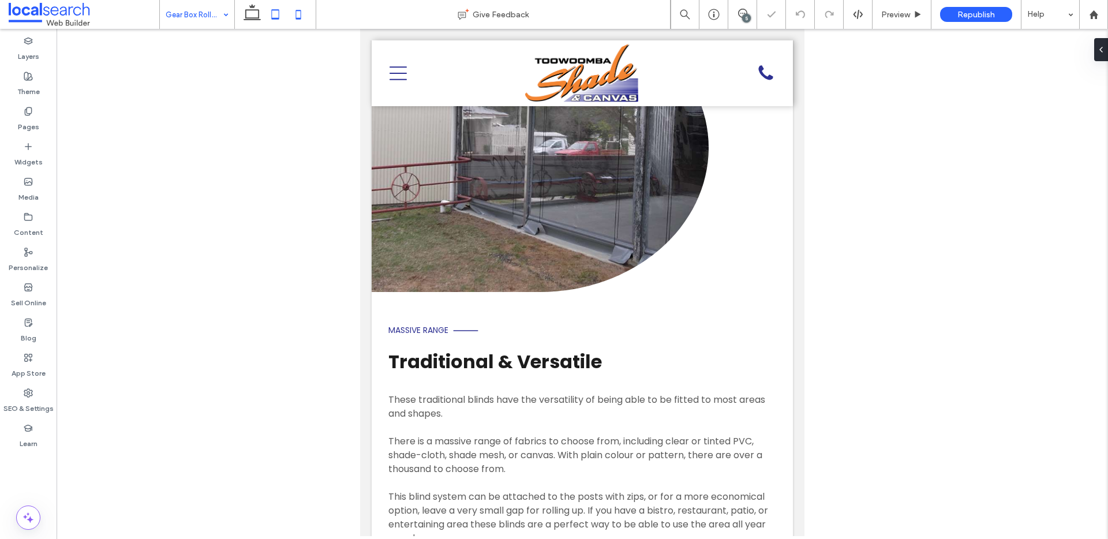
click at [297, 8] on icon at bounding box center [298, 14] width 23 height 23
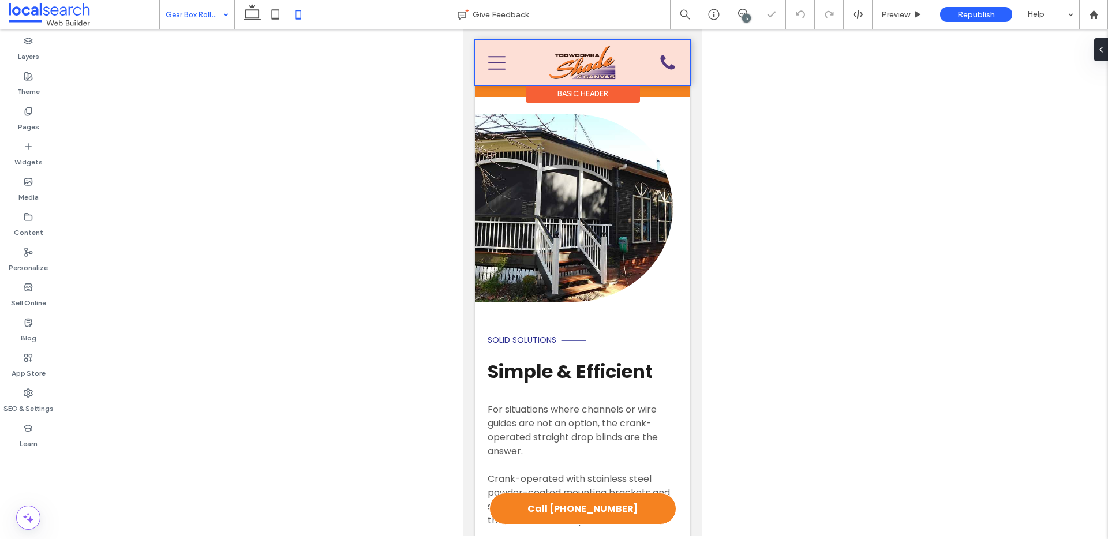
click at [587, 89] on div "Basic Header" at bounding box center [582, 94] width 114 height 18
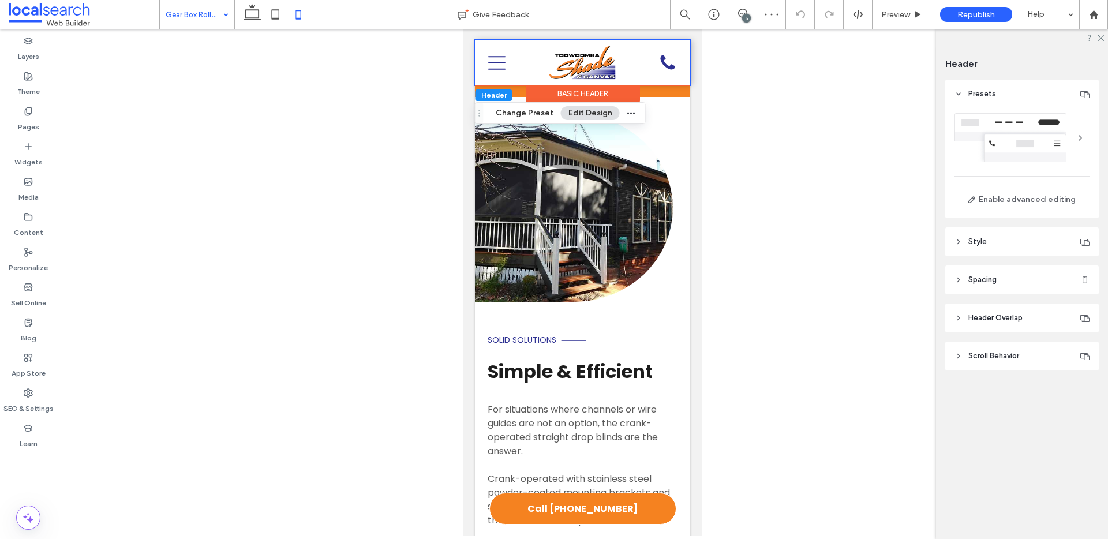
click at [1017, 290] on header "Spacing" at bounding box center [1022, 279] width 154 height 29
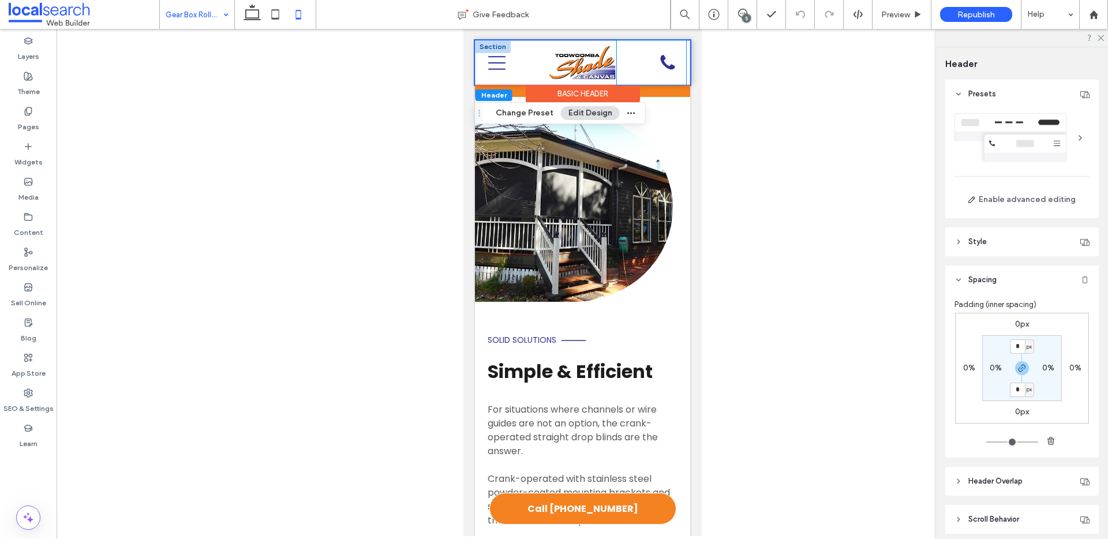
click at [634, 69] on div "07 4633 1338 Phone Icon" at bounding box center [650, 62] width 69 height 44
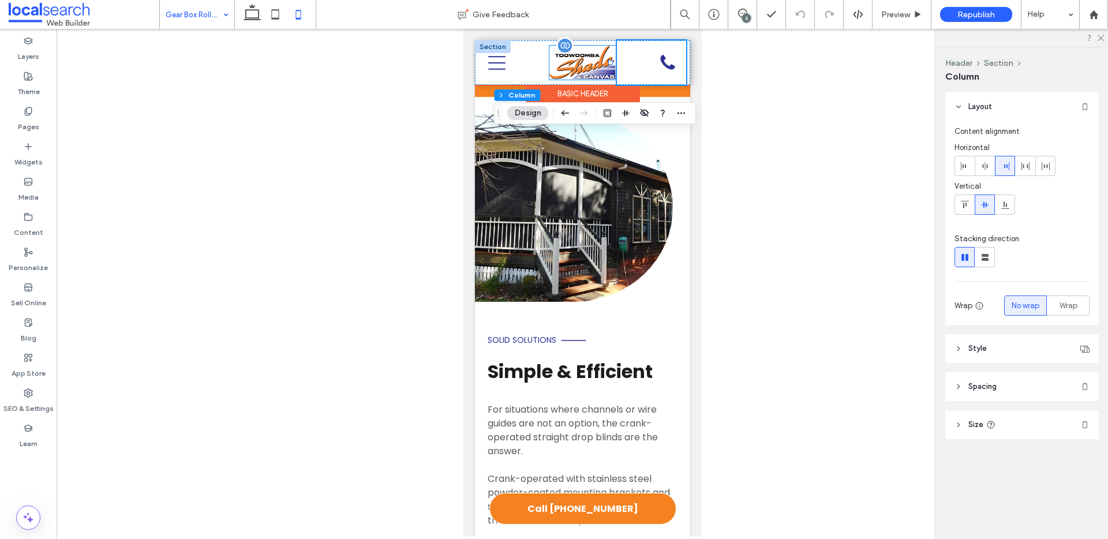
click at [601, 78] on img at bounding box center [582, 63] width 66 height 35
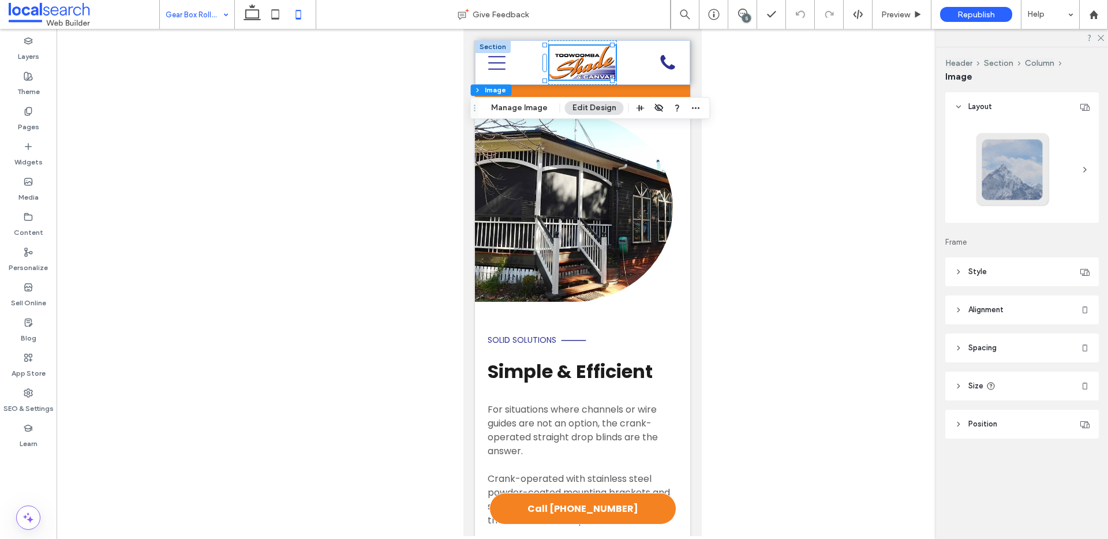
click at [1027, 358] on header "Spacing" at bounding box center [1022, 348] width 154 height 29
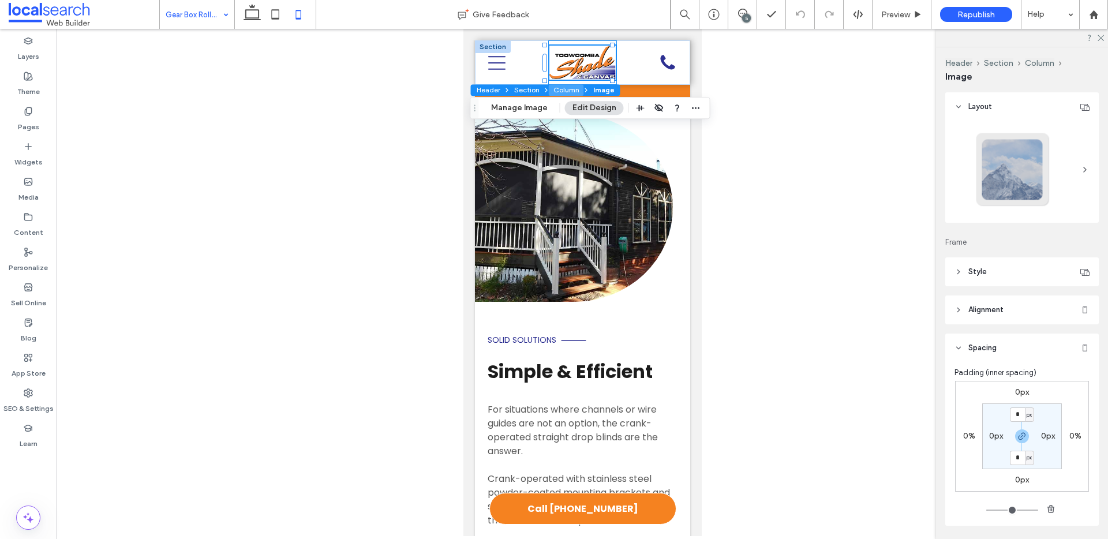
click at [561, 91] on button "Column" at bounding box center [566, 90] width 35 height 12
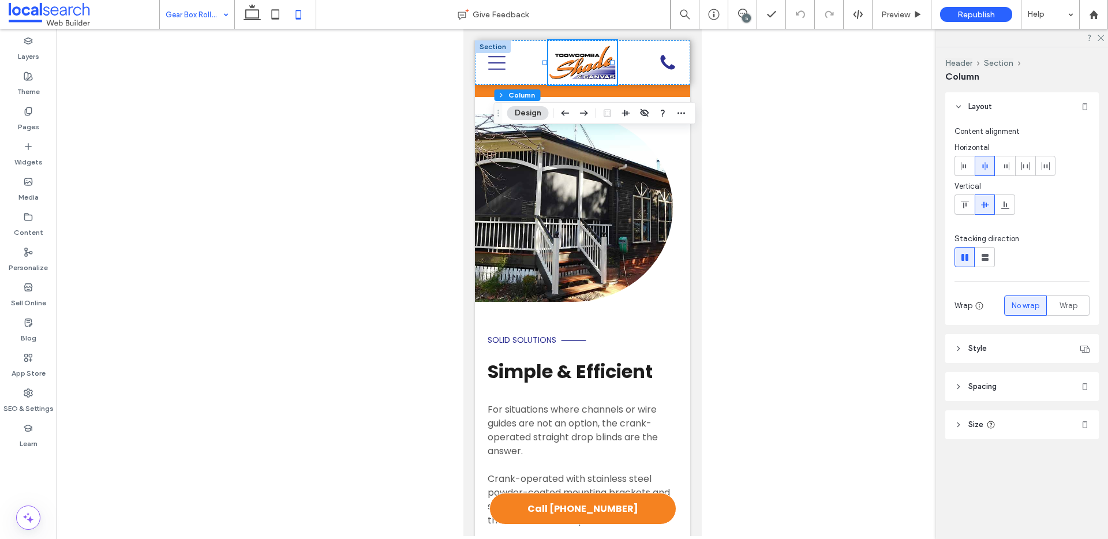
click at [1021, 388] on header "Spacing" at bounding box center [1022, 386] width 154 height 29
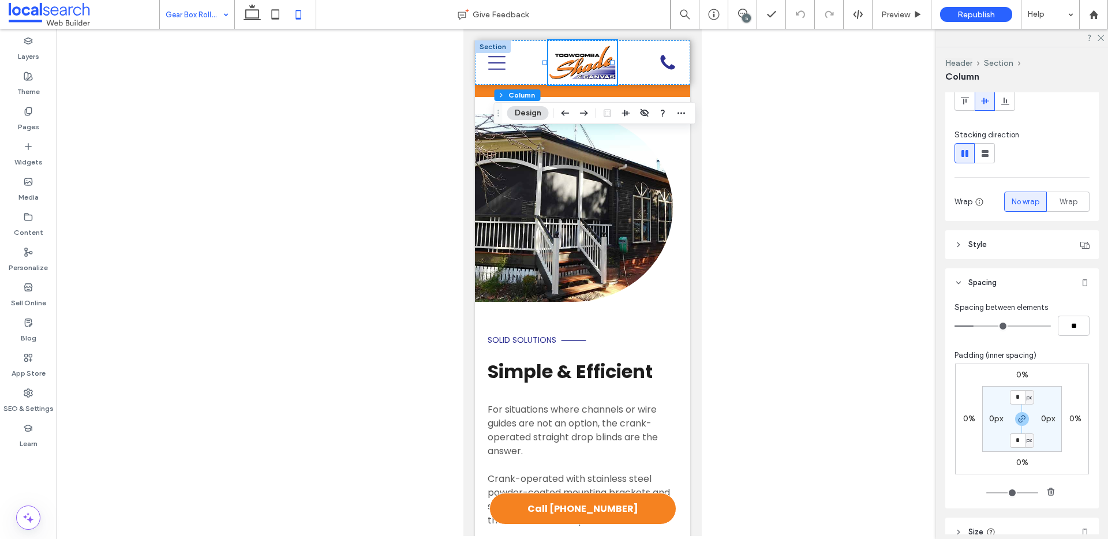
scroll to position [89, 0]
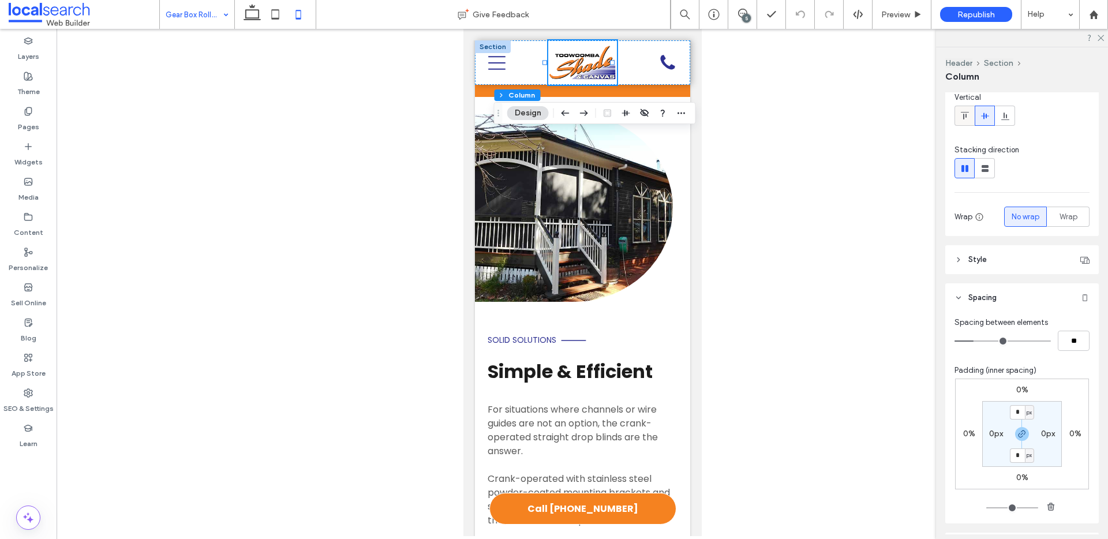
click at [968, 117] on icon at bounding box center [964, 115] width 9 height 9
click at [979, 115] on div at bounding box center [984, 115] width 19 height 19
click at [547, 98] on button "Section" at bounding box center [550, 95] width 35 height 12
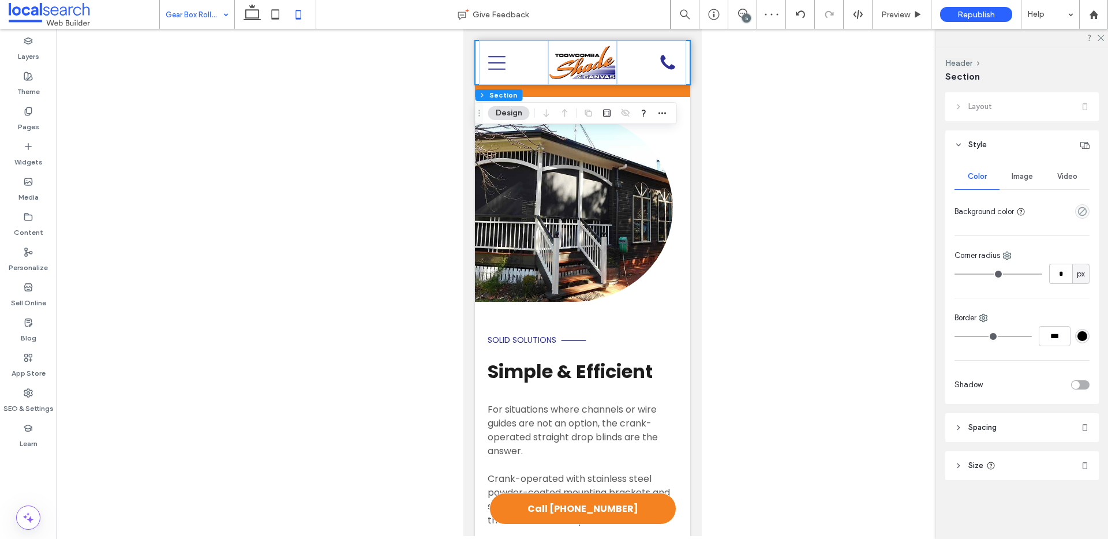
click at [1008, 421] on header "Spacing" at bounding box center [1022, 427] width 154 height 29
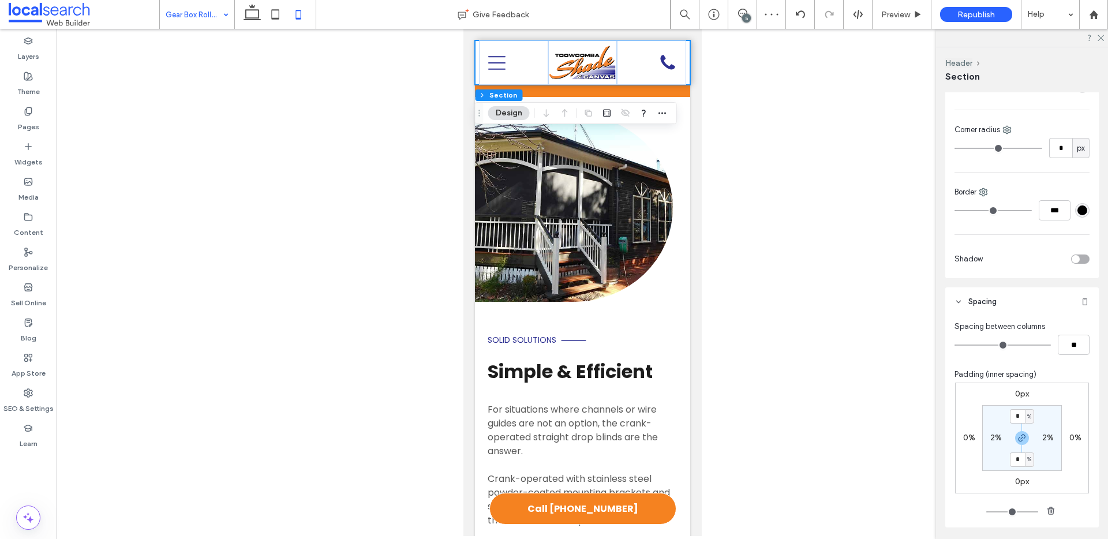
click at [1042, 440] on label "2%" at bounding box center [1048, 438] width 12 height 10
type input "*"
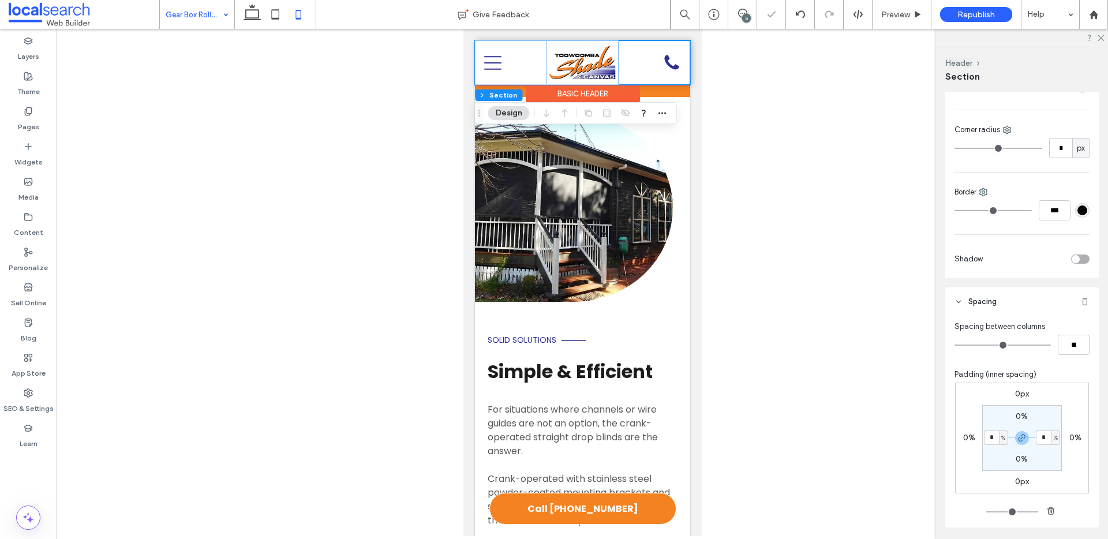
click at [618, 52] on div "07 4633 1338 Phone Icon" at bounding box center [654, 62] width 72 height 44
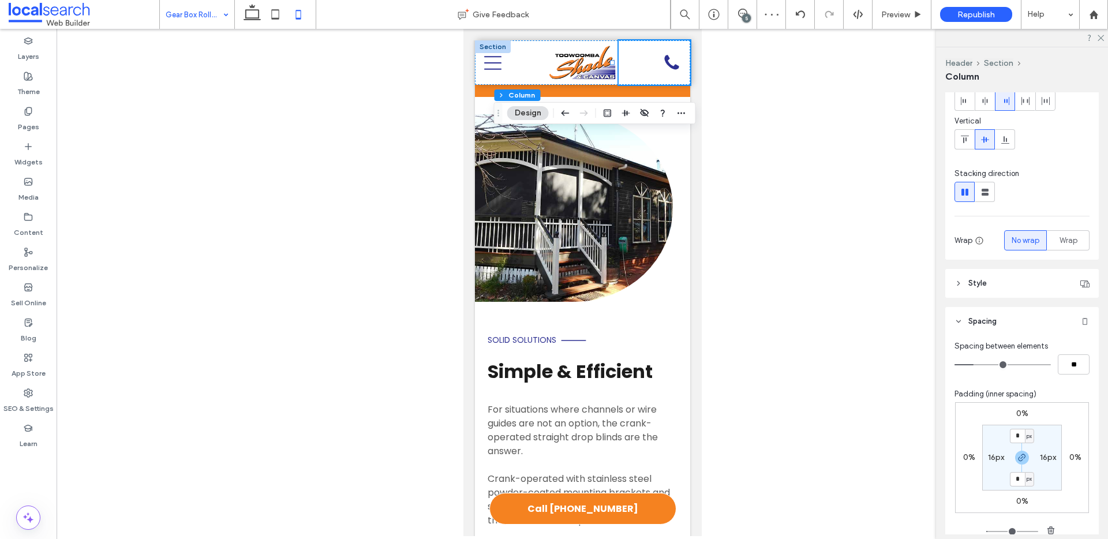
scroll to position [162, 0]
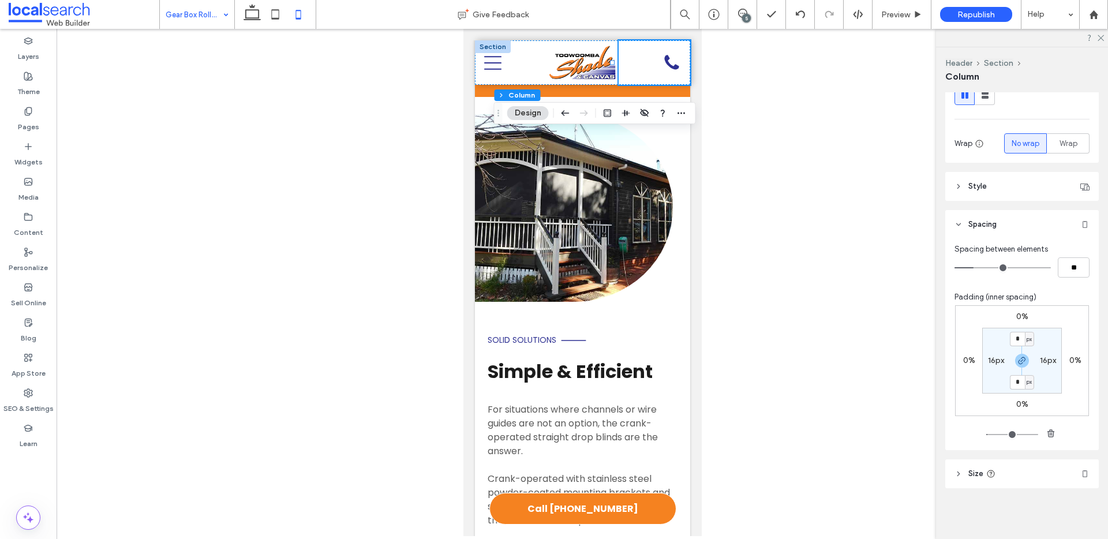
click at [1000, 472] on header "Size" at bounding box center [1022, 473] width 154 height 29
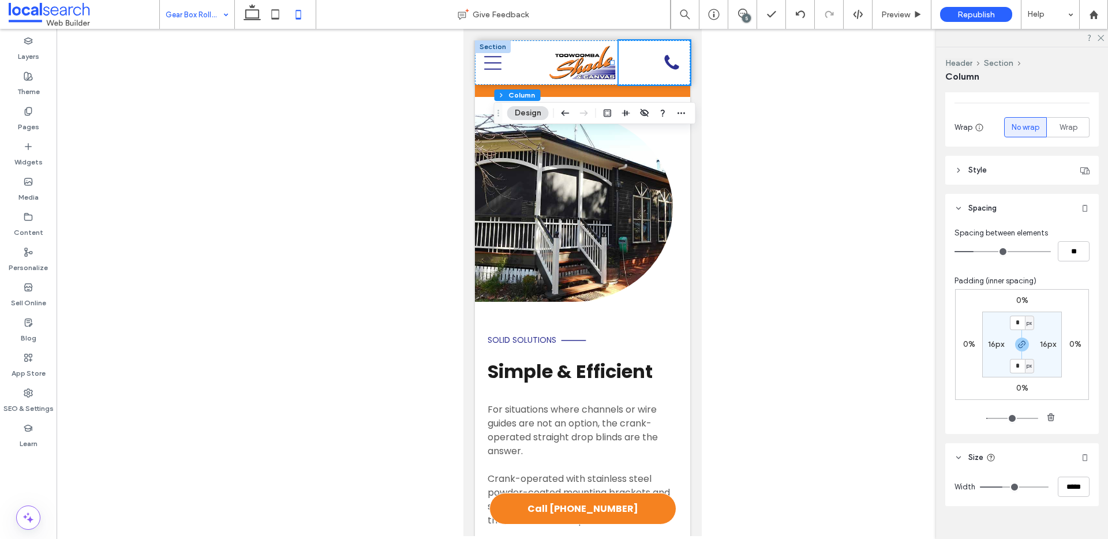
scroll to position [196, 0]
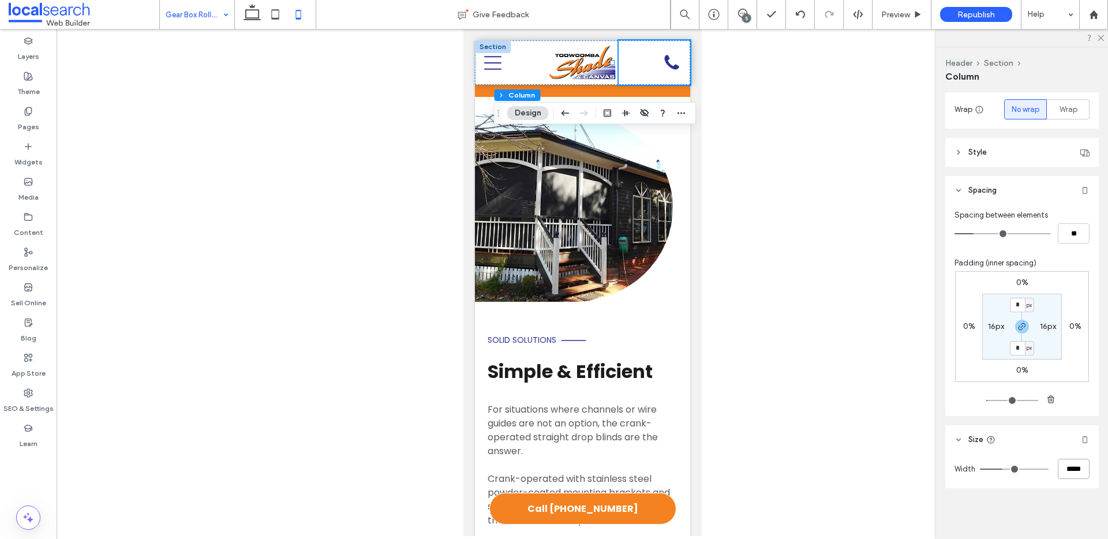
click at [1072, 477] on input "*****" at bounding box center [1074, 469] width 32 height 20
type input "**"
type input "***"
click at [512, 66] on div "Menu Icon" at bounding box center [510, 62] width 72 height 44
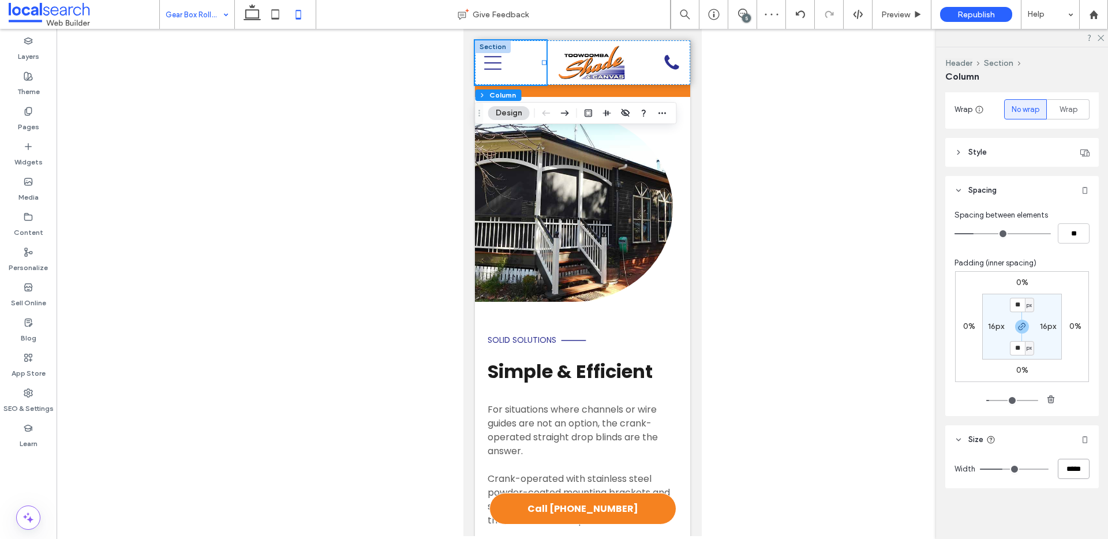
click at [1063, 476] on input "*****" at bounding box center [1074, 469] width 32 height 20
type input "**"
type input "***"
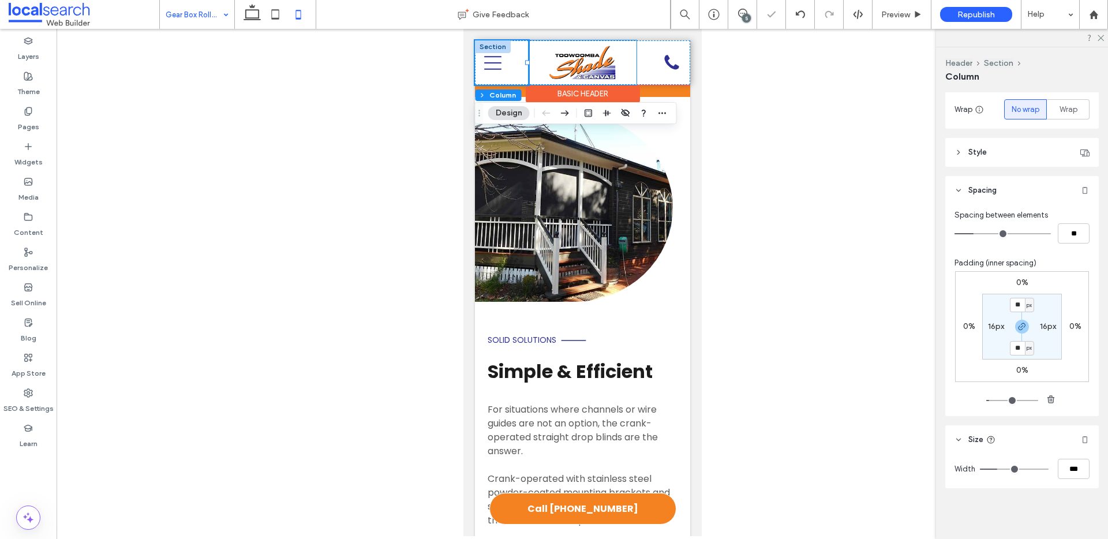
click at [615, 61] on div at bounding box center [582, 62] width 108 height 44
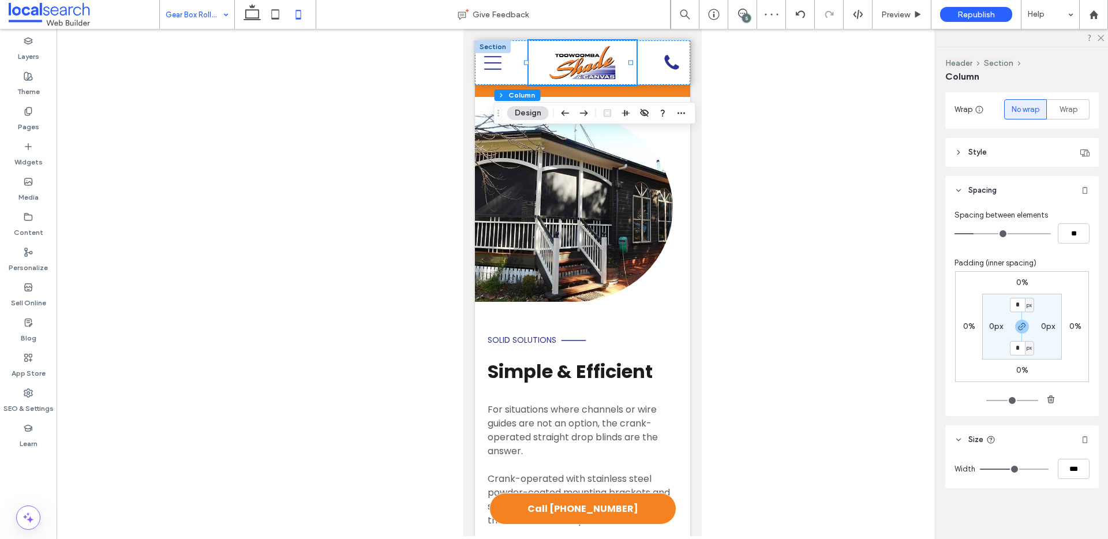
click at [1049, 469] on div "Width ***" at bounding box center [1021, 469] width 135 height 20
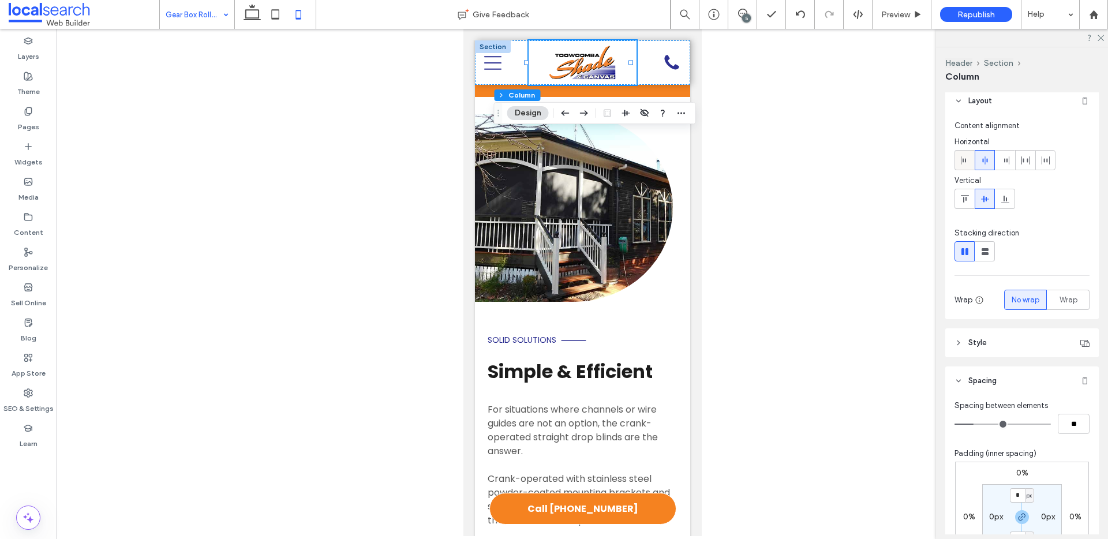
scroll to position [0, 0]
click at [961, 153] on span "Horizontal" at bounding box center [1021, 149] width 135 height 14
drag, startPoint x: 969, startPoint y: 159, endPoint x: 982, endPoint y: 162, distance: 13.0
click at [970, 159] on div at bounding box center [964, 165] width 19 height 19
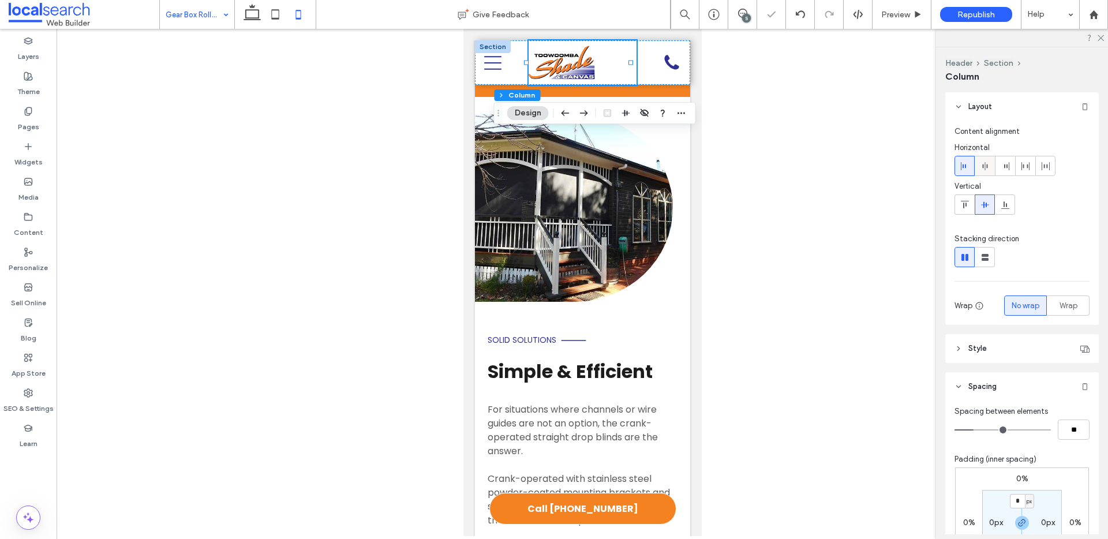
click at [982, 162] on icon at bounding box center [984, 166] width 9 height 9
click at [606, 67] on img at bounding box center [582, 63] width 66 height 35
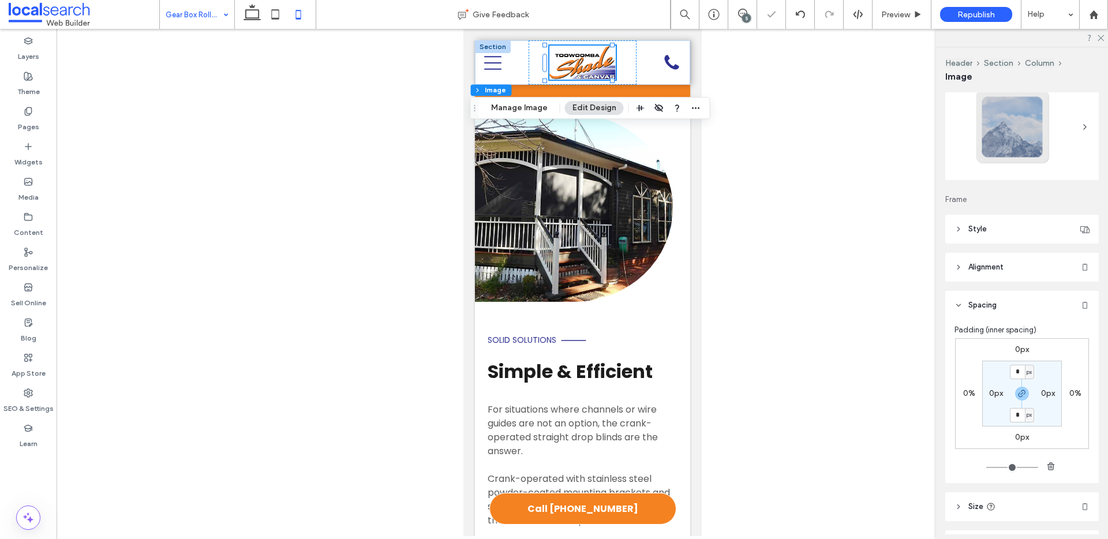
scroll to position [114, 0]
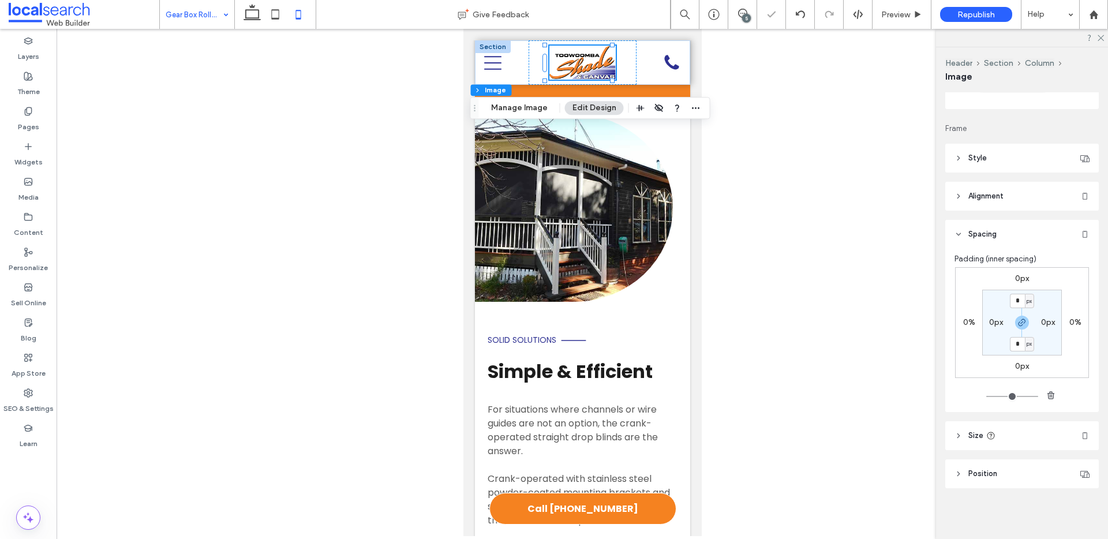
click at [1005, 163] on header "Style" at bounding box center [1022, 158] width 154 height 29
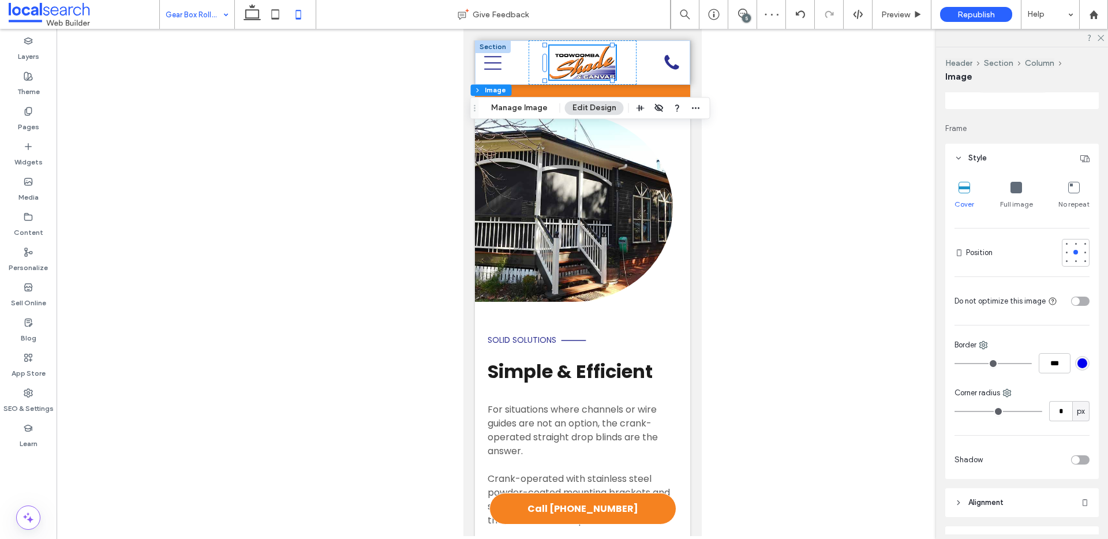
click at [1008, 165] on header "Style" at bounding box center [1022, 158] width 154 height 29
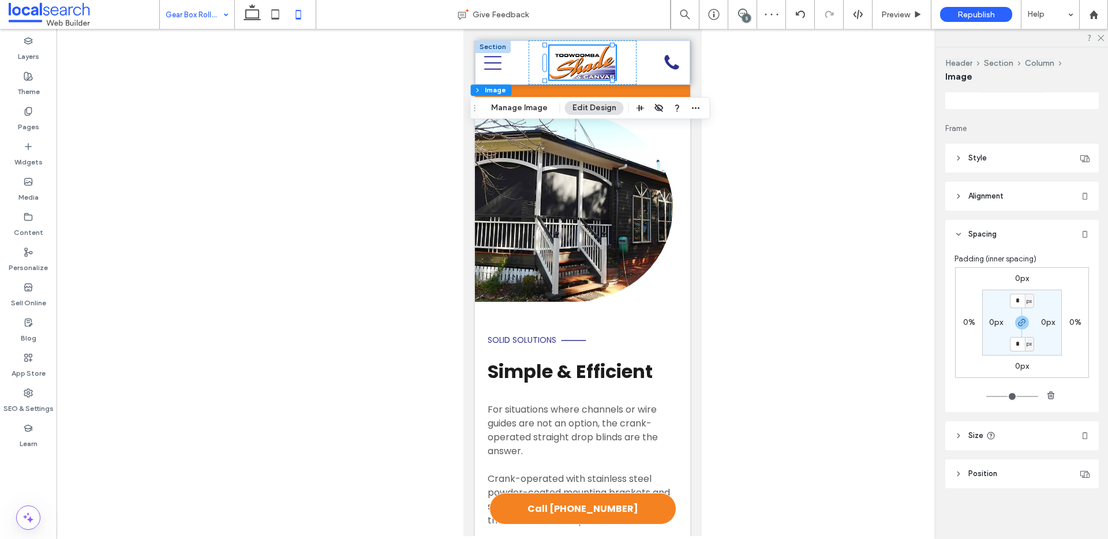
click at [1030, 435] on header "Size" at bounding box center [1022, 435] width 154 height 29
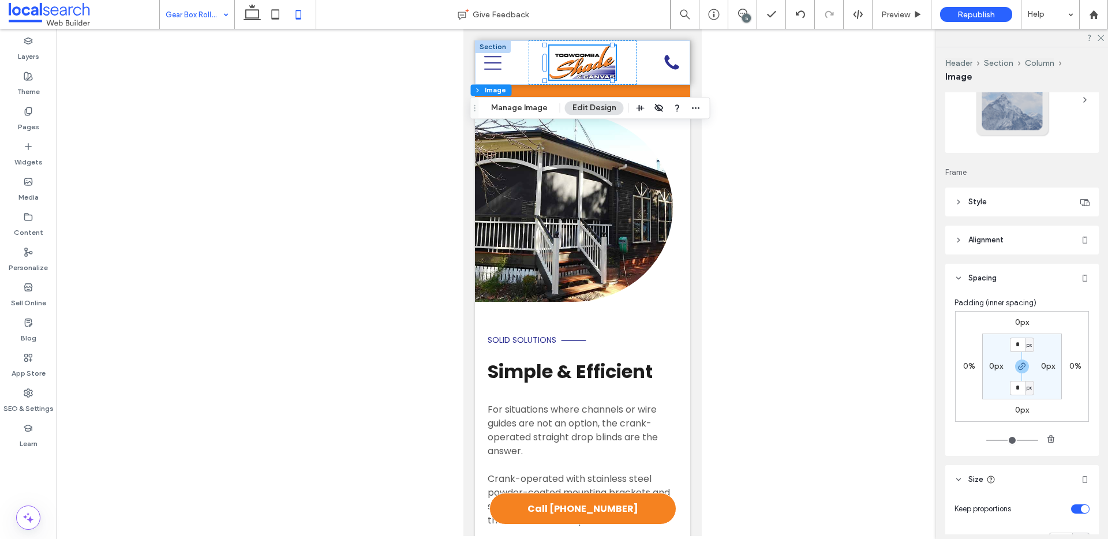
scroll to position [244, 0]
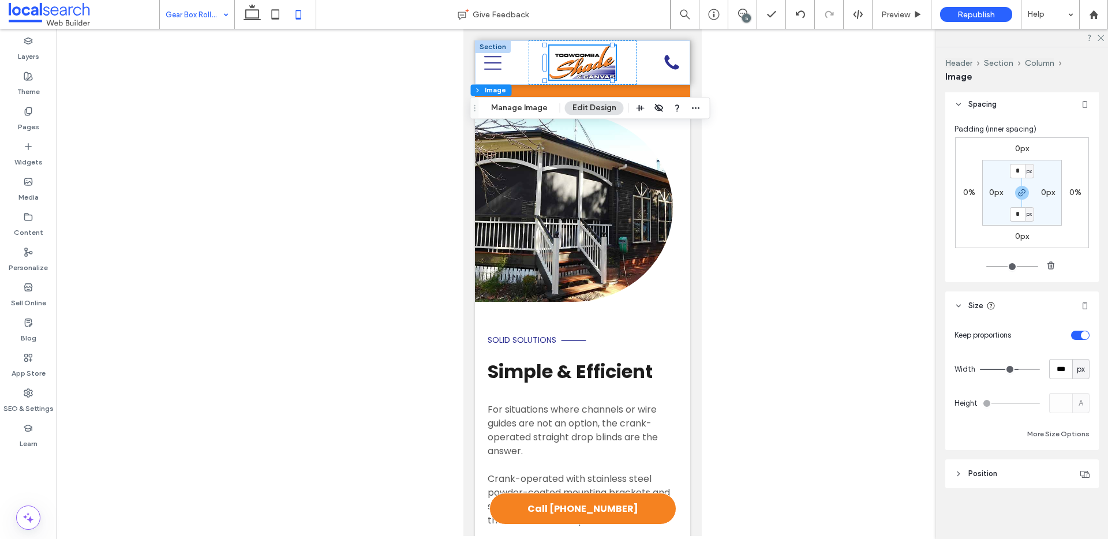
click at [1077, 367] on span "px" at bounding box center [1081, 370] width 8 height 12
click at [1082, 476] on div "A" at bounding box center [1074, 470] width 16 height 20
type input "*"
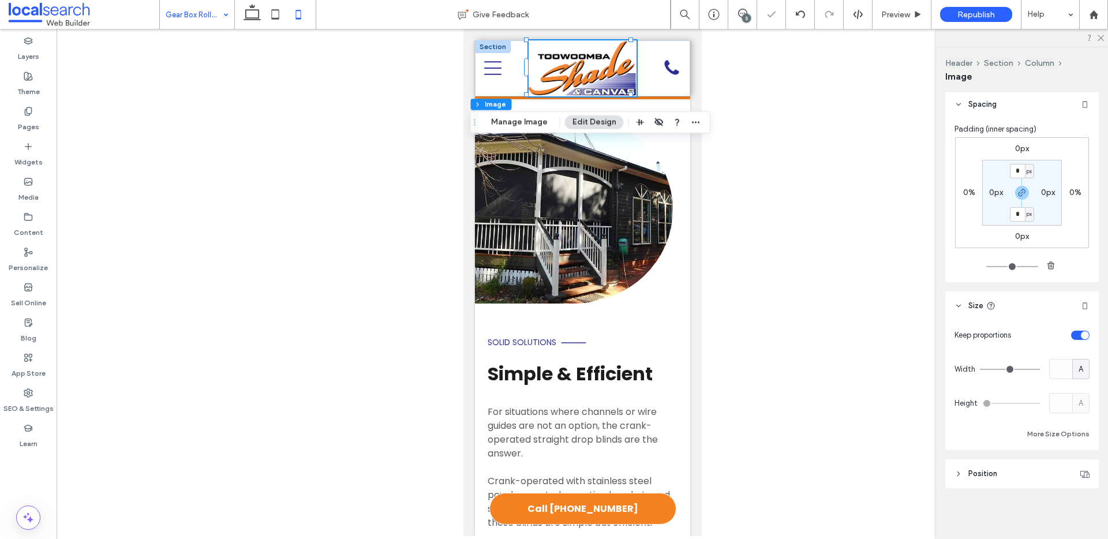
click at [1068, 355] on div "Keep proportions Width A Height A More Size Options" at bounding box center [1021, 383] width 135 height 116
click at [1076, 359] on div "A" at bounding box center [1080, 369] width 17 height 20
click at [1079, 410] on div "%" at bounding box center [1074, 409] width 16 height 20
type input "***"
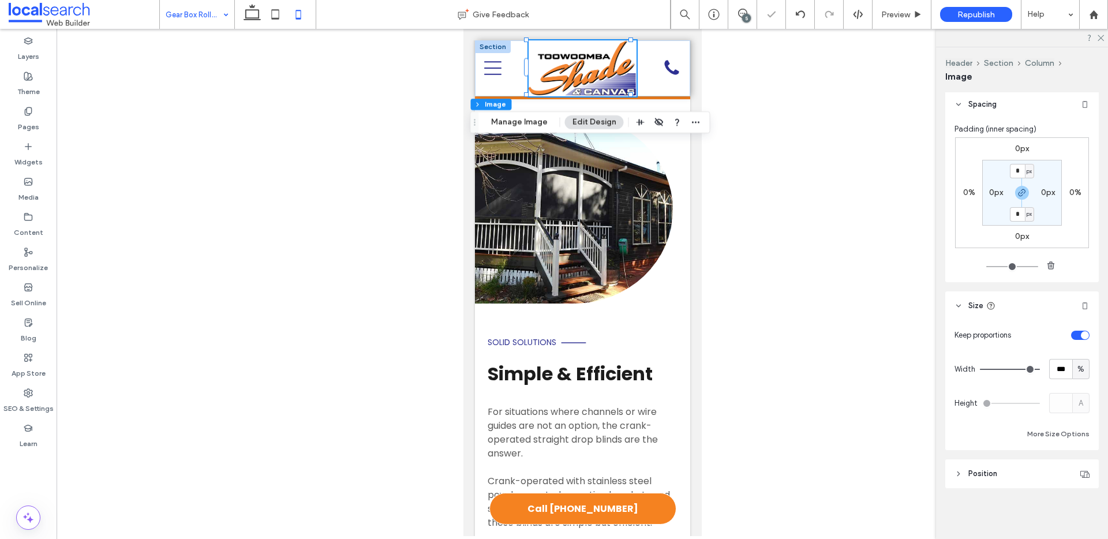
type input "**"
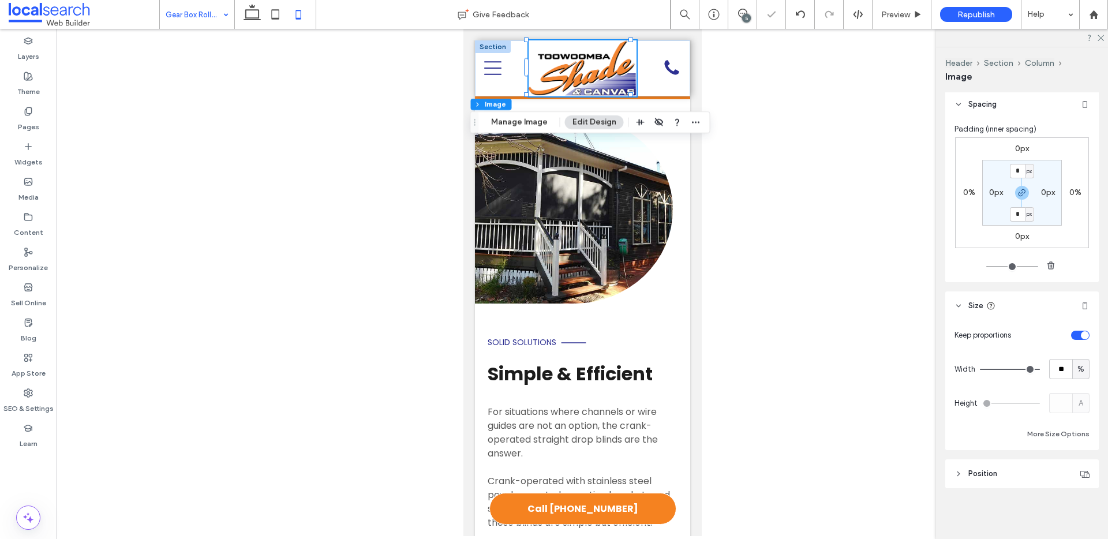
type input "**"
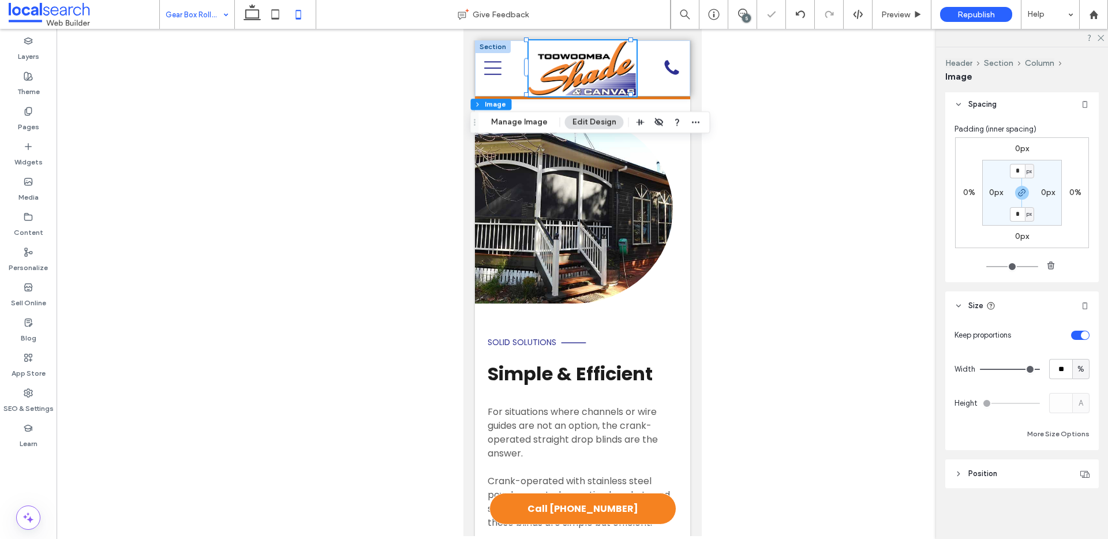
type input "**"
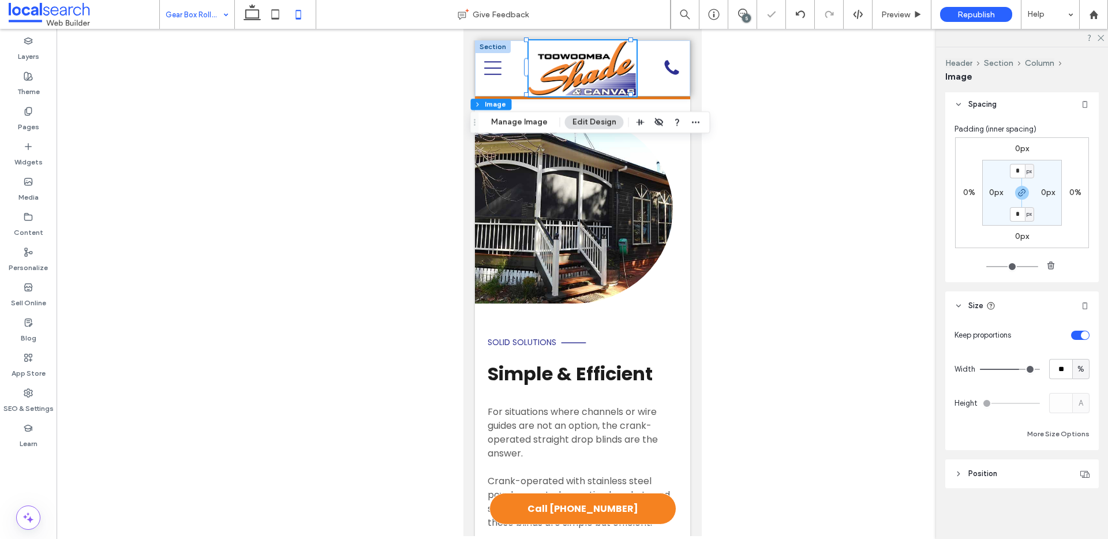
type input "**"
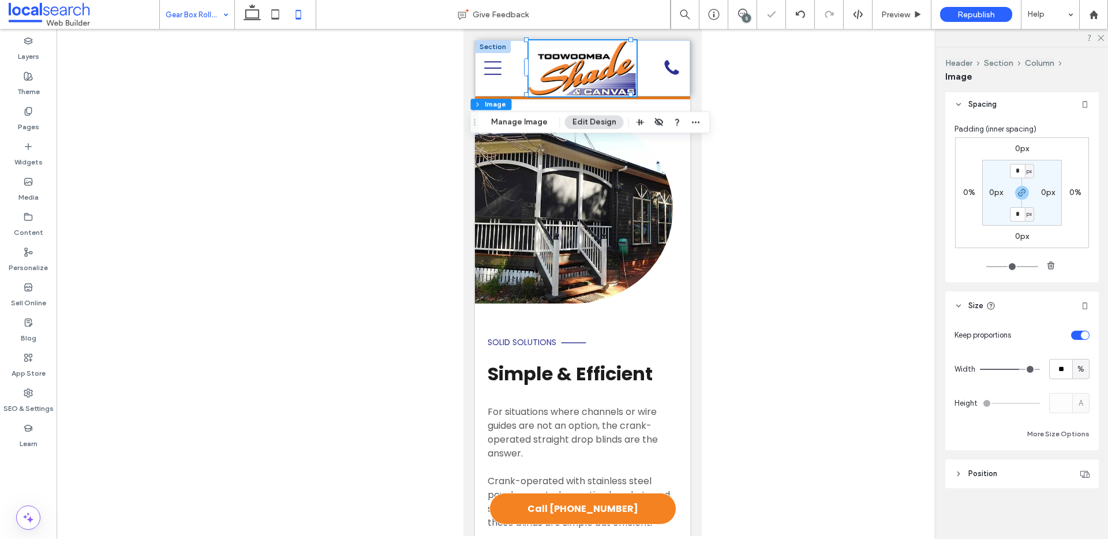
type input "**"
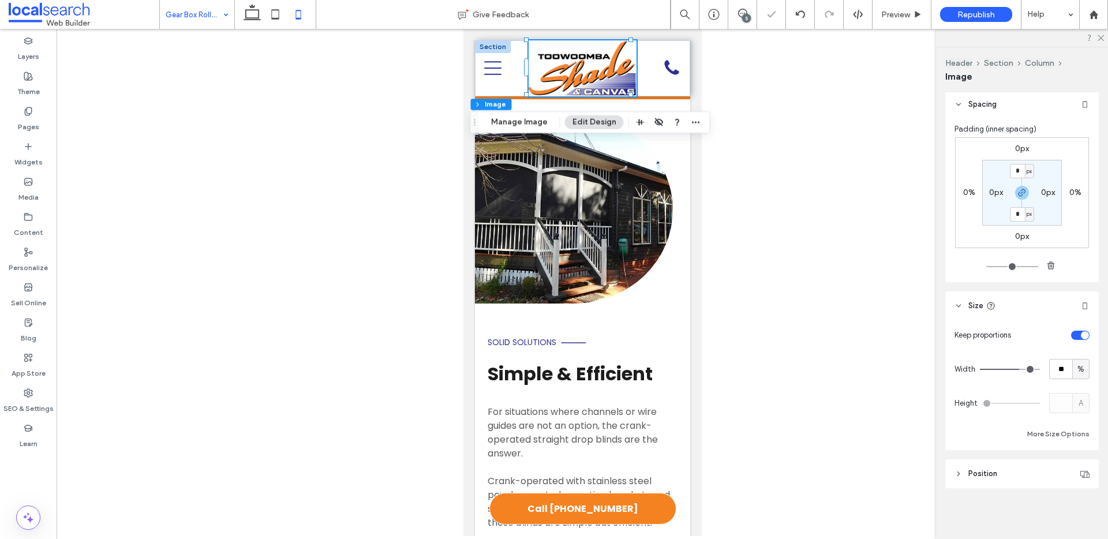
type input "**"
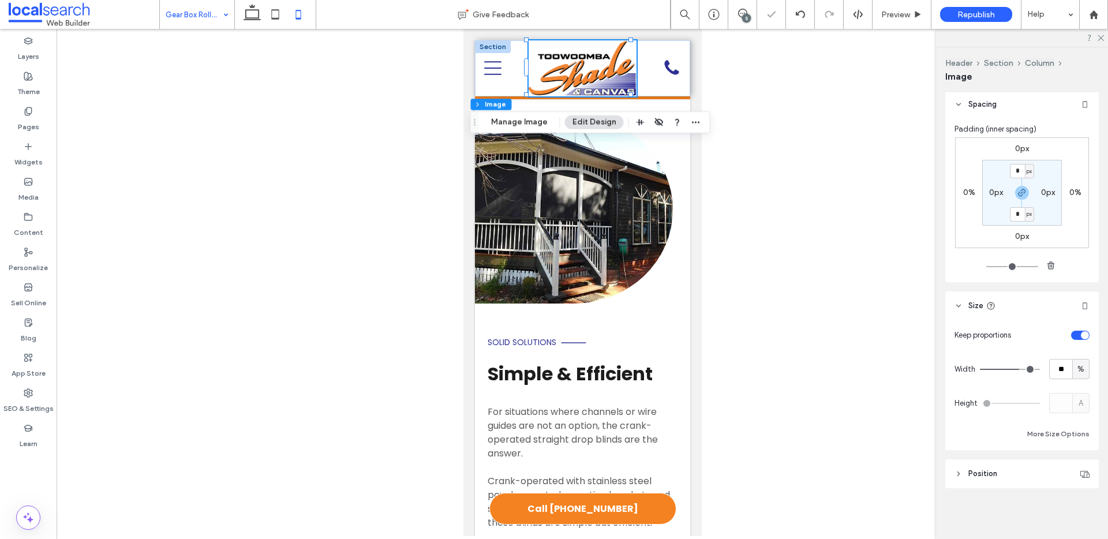
type input "**"
drag, startPoint x: 1024, startPoint y: 371, endPoint x: 1005, endPoint y: 370, distance: 19.1
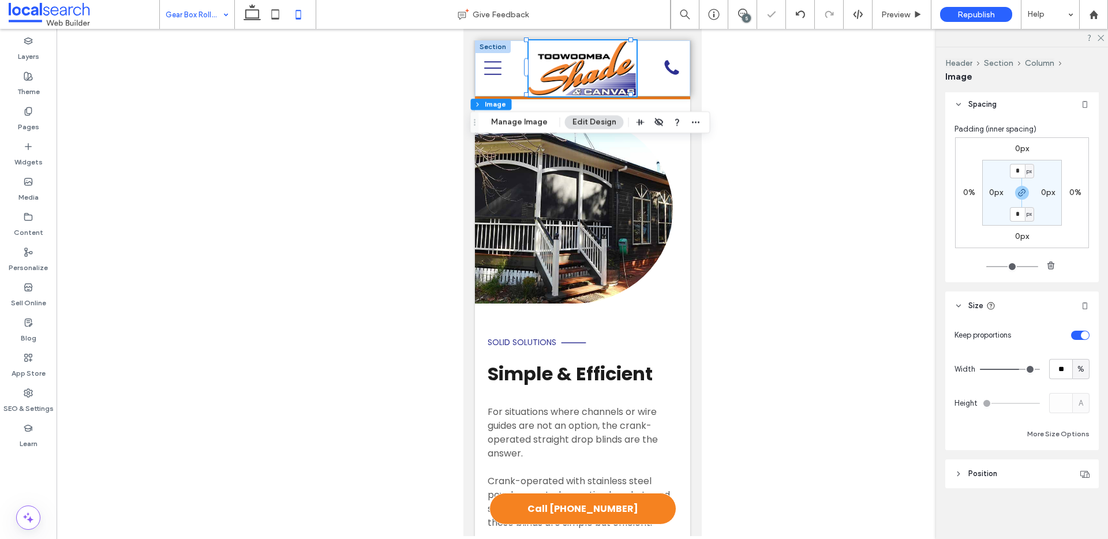
click at [1005, 370] on input "range" at bounding box center [1010, 369] width 60 height 1
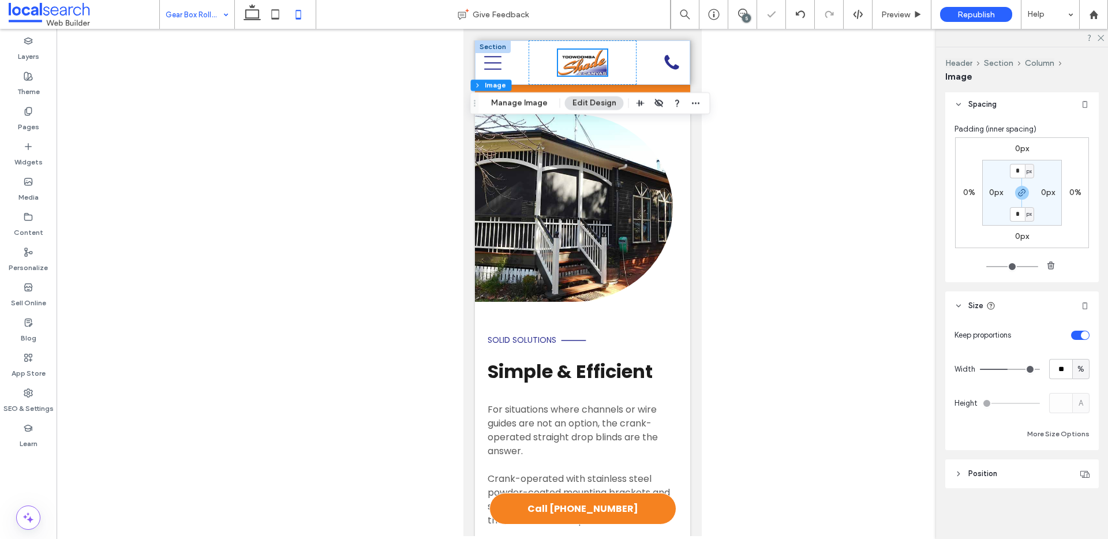
type input "**"
click at [1003, 370] on input "range" at bounding box center [1010, 369] width 60 height 1
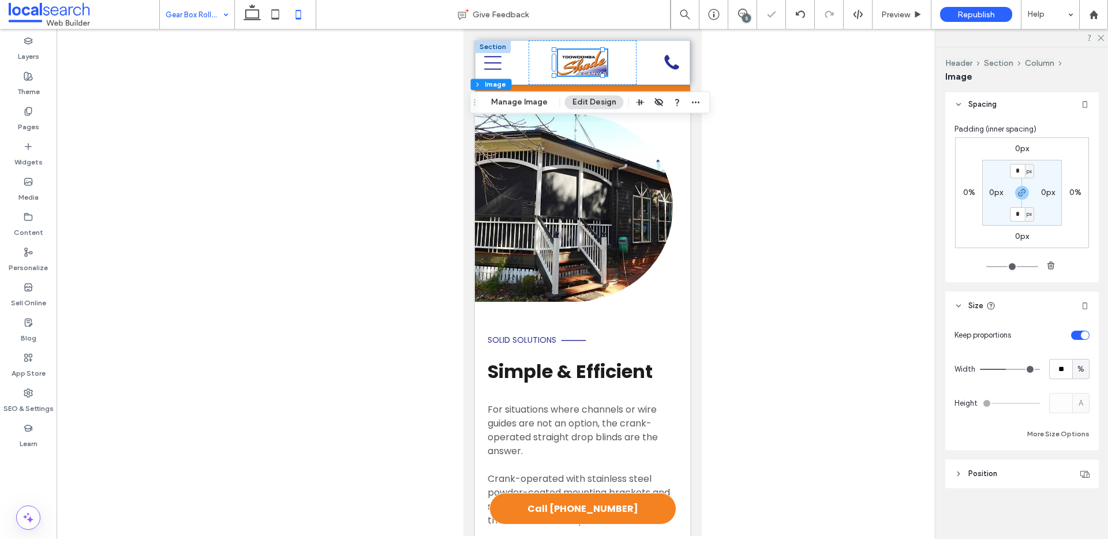
type input "**"
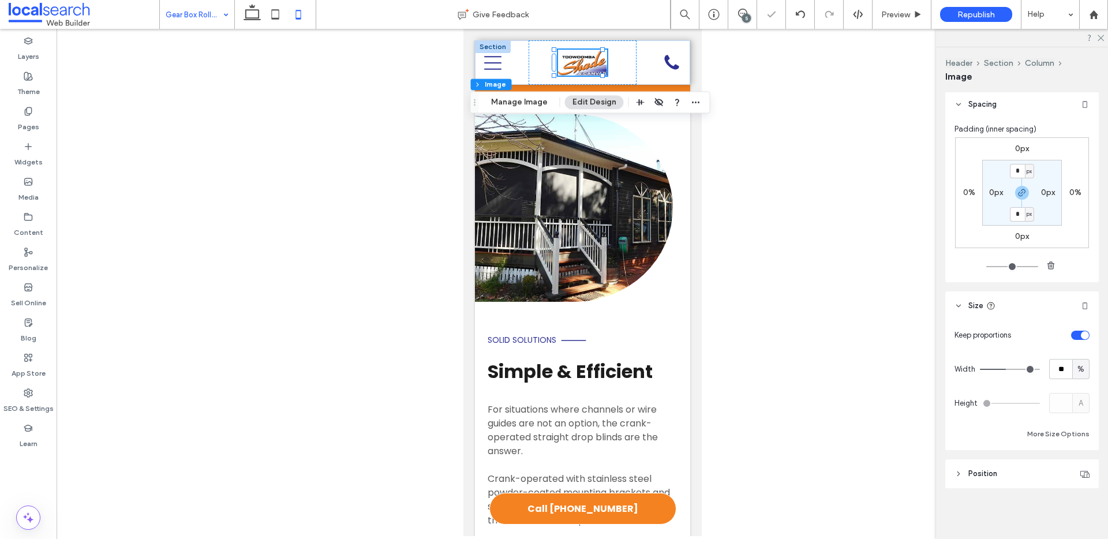
type input "**"
click at [1008, 369] on input "range" at bounding box center [1010, 369] width 60 height 1
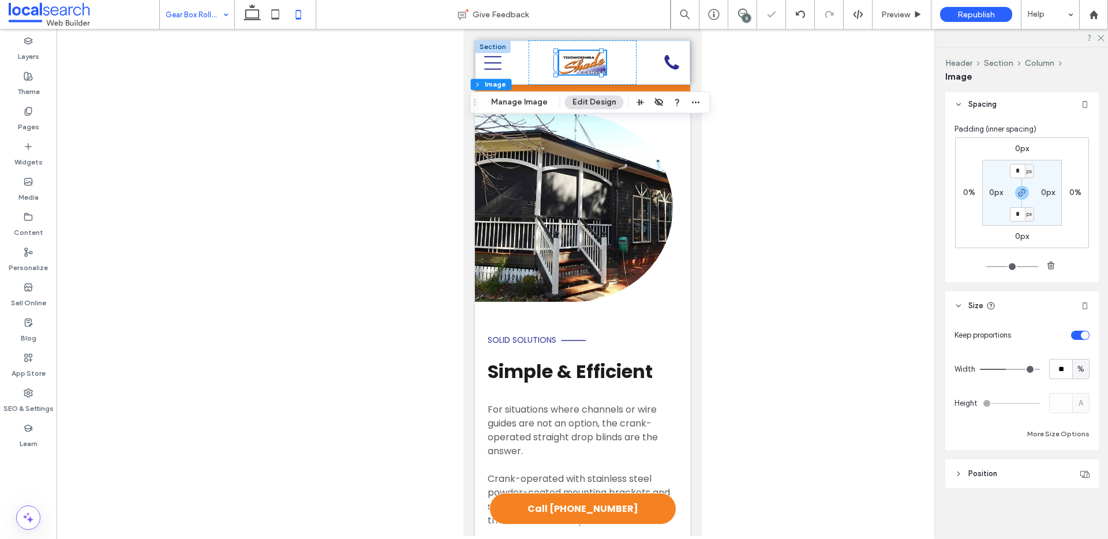
type input "**"
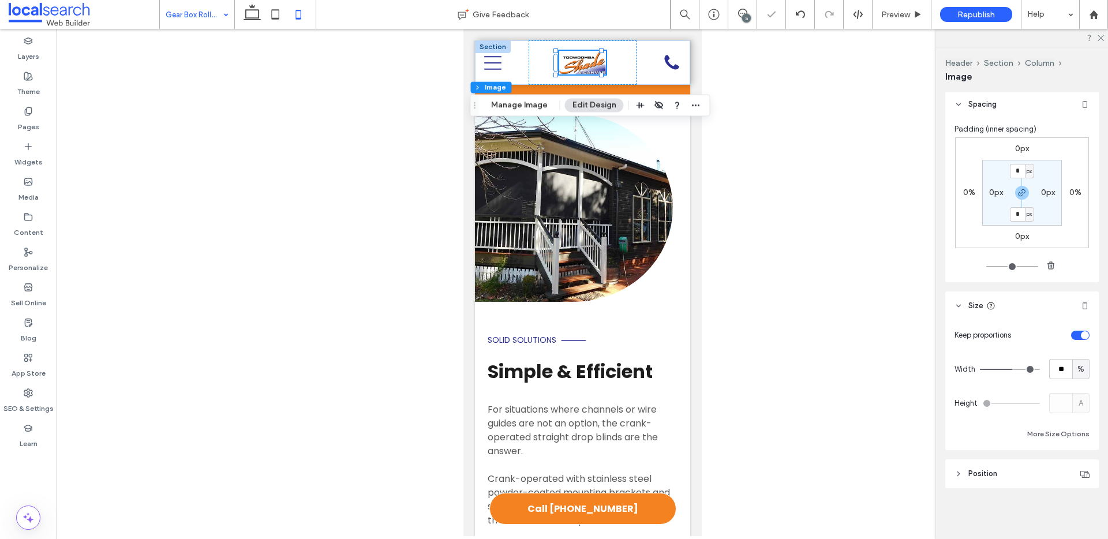
click at [1011, 369] on input "range" at bounding box center [1010, 369] width 60 height 1
type input "**"
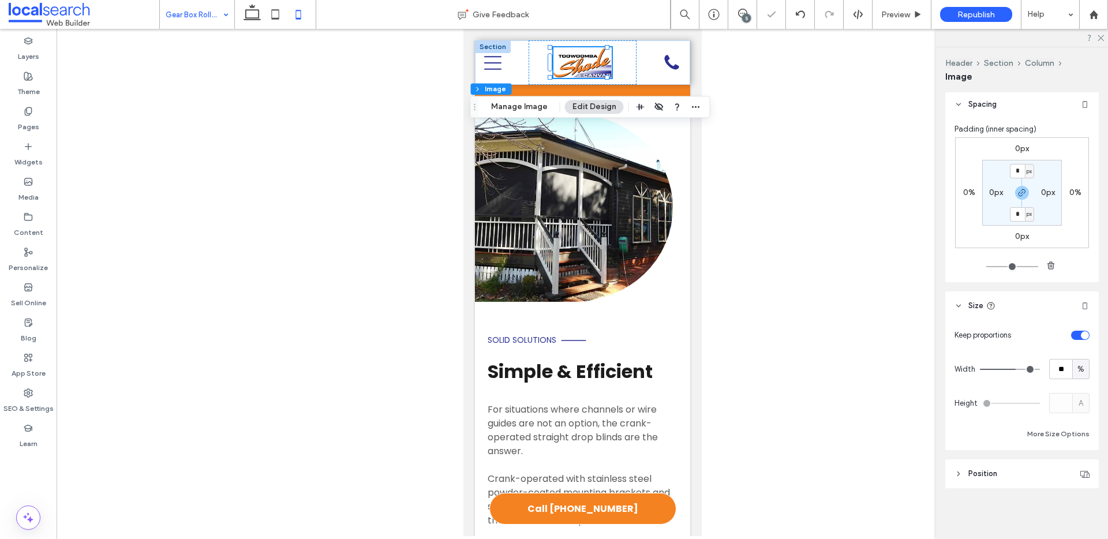
click at [1012, 369] on input "range" at bounding box center [1010, 369] width 60 height 1
type input "**"
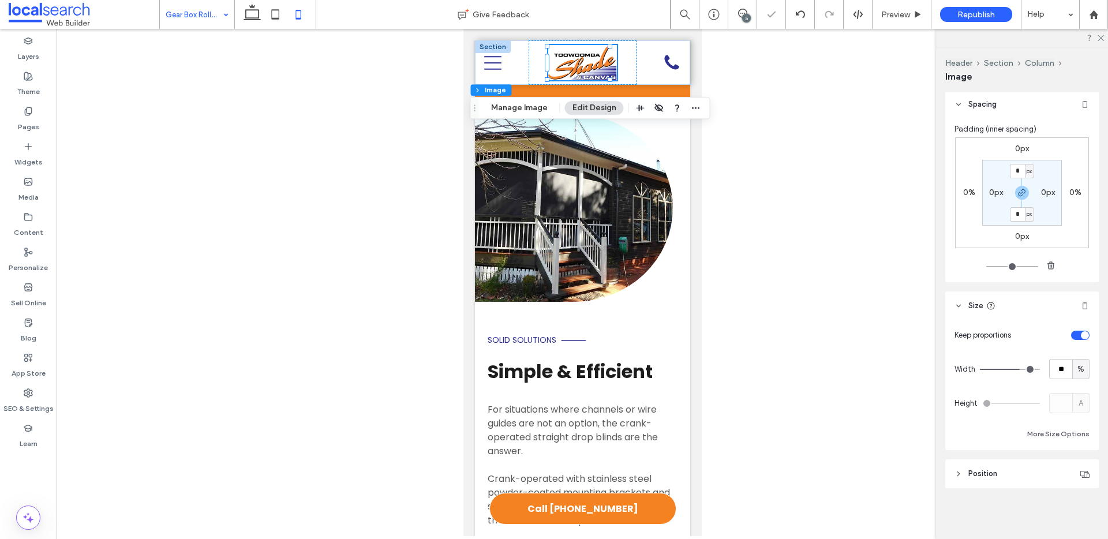
type input "**"
click at [1015, 369] on input "range" at bounding box center [1010, 369] width 60 height 1
type input "**"
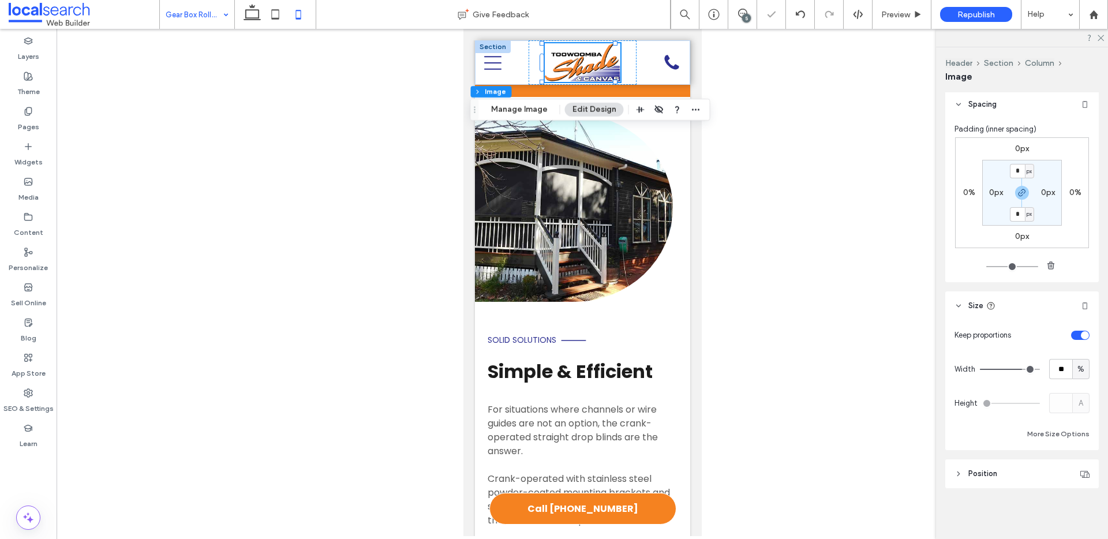
type input "**"
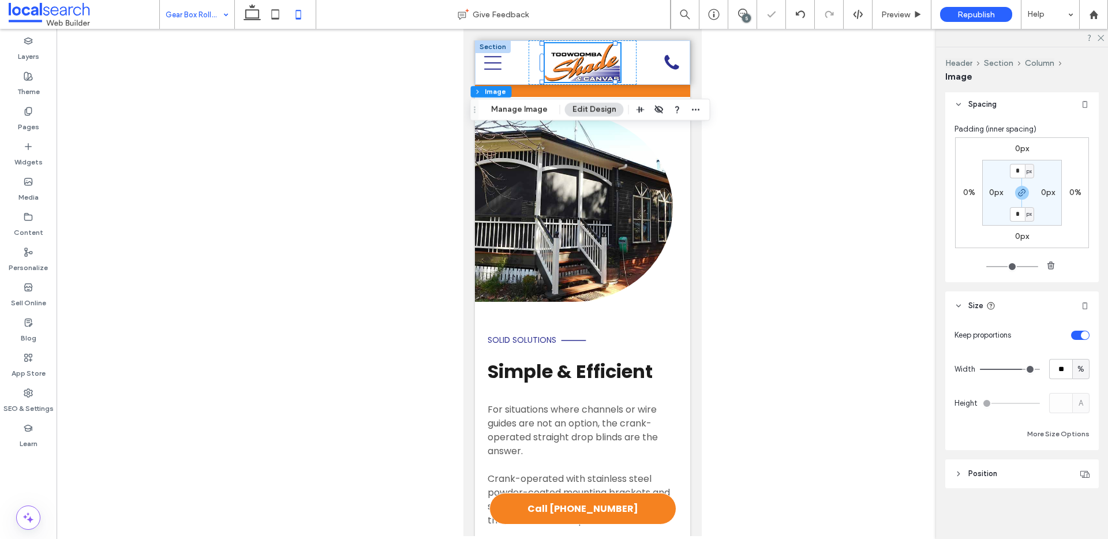
type input "**"
click at [1017, 369] on input "range" at bounding box center [1010, 369] width 60 height 1
type input "**"
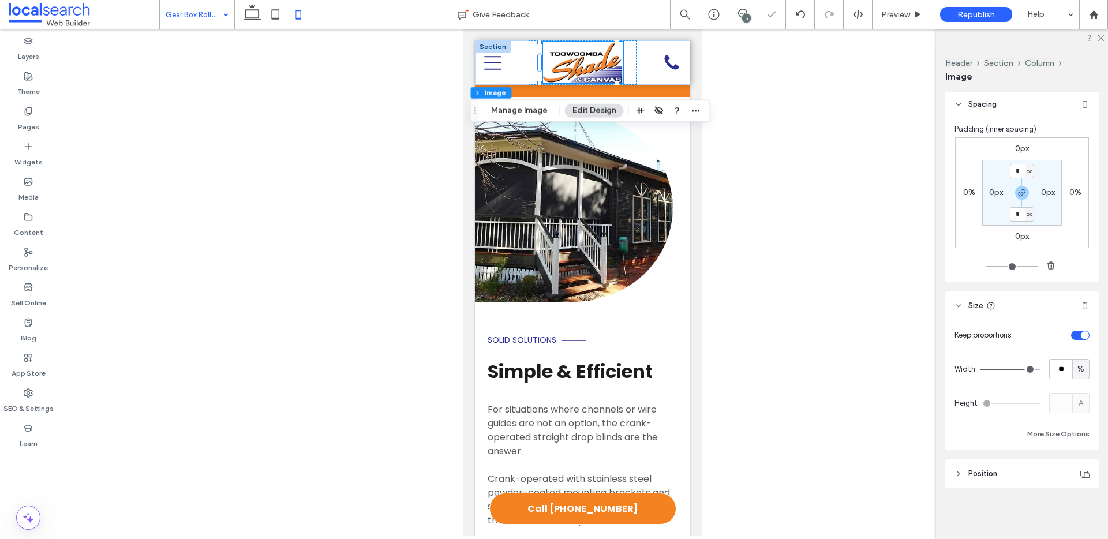
type input "**"
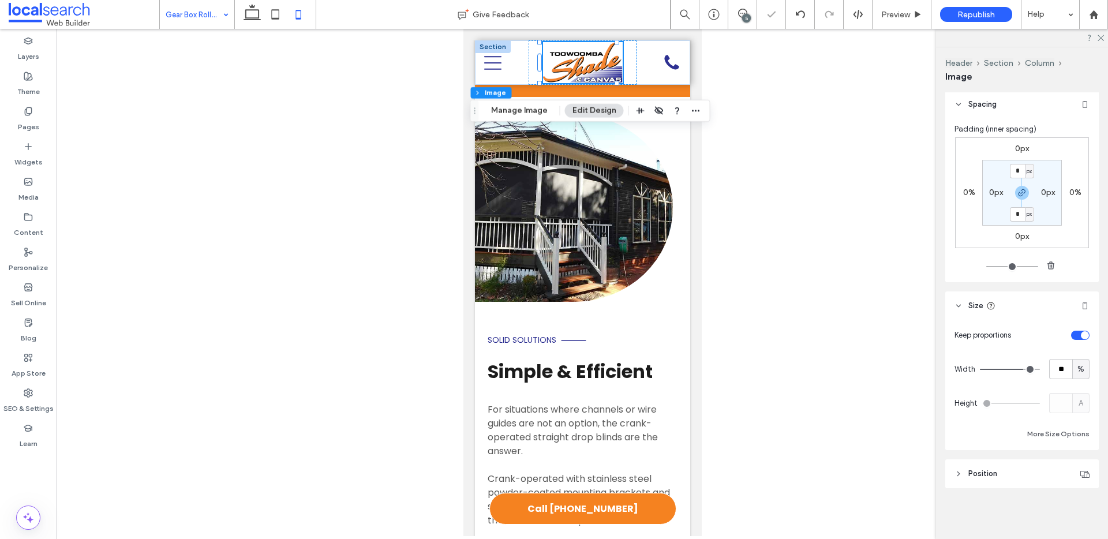
type input "**"
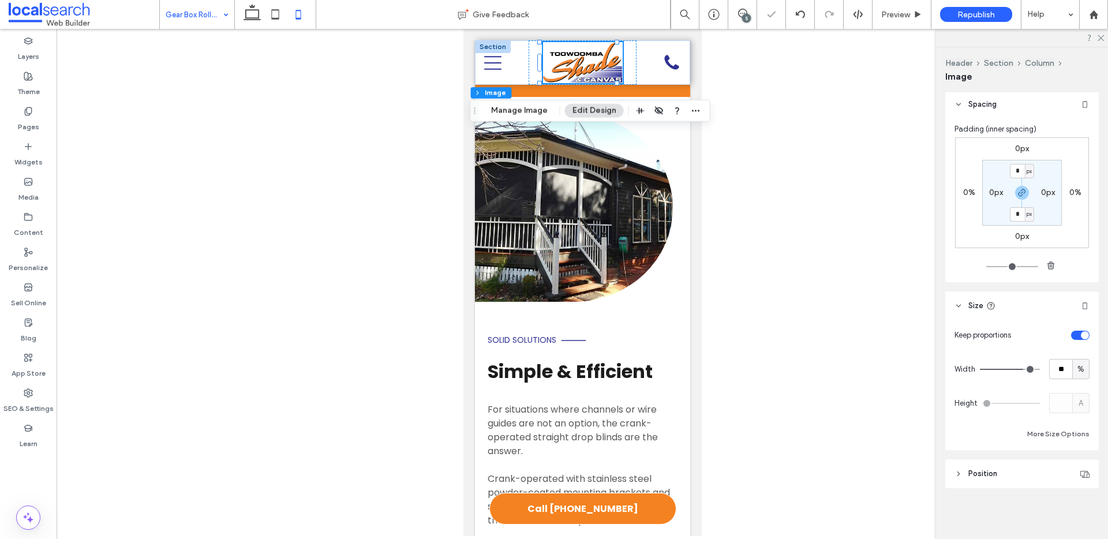
click at [1019, 369] on input "range" at bounding box center [1010, 369] width 60 height 1
click at [1065, 363] on input "**" at bounding box center [1060, 369] width 23 height 20
click at [1077, 364] on span "%" at bounding box center [1080, 370] width 7 height 12
click at [1073, 391] on span "px" at bounding box center [1074, 390] width 8 height 12
type input "***"
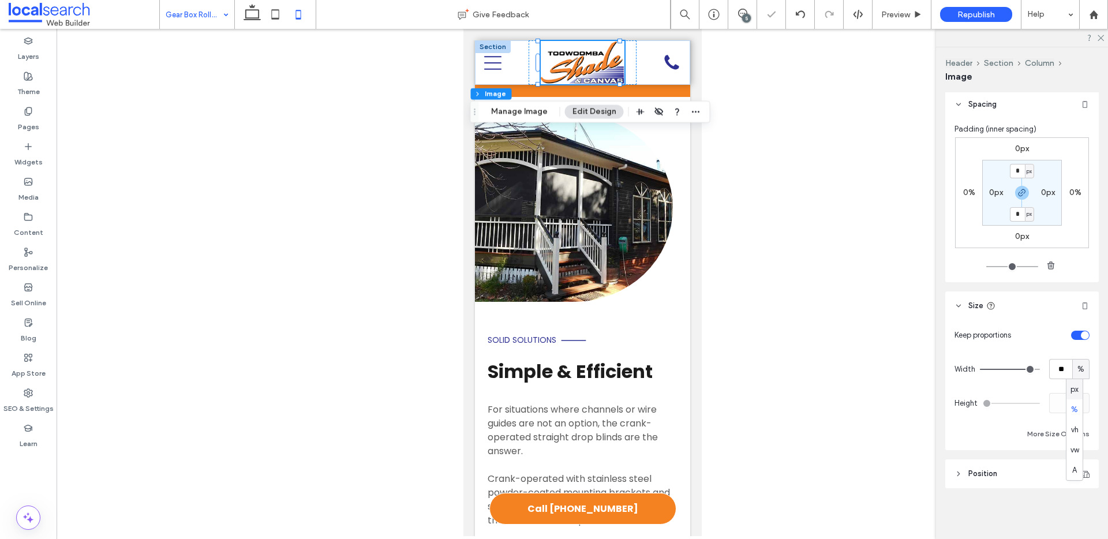
type input "*****"
type input "***"
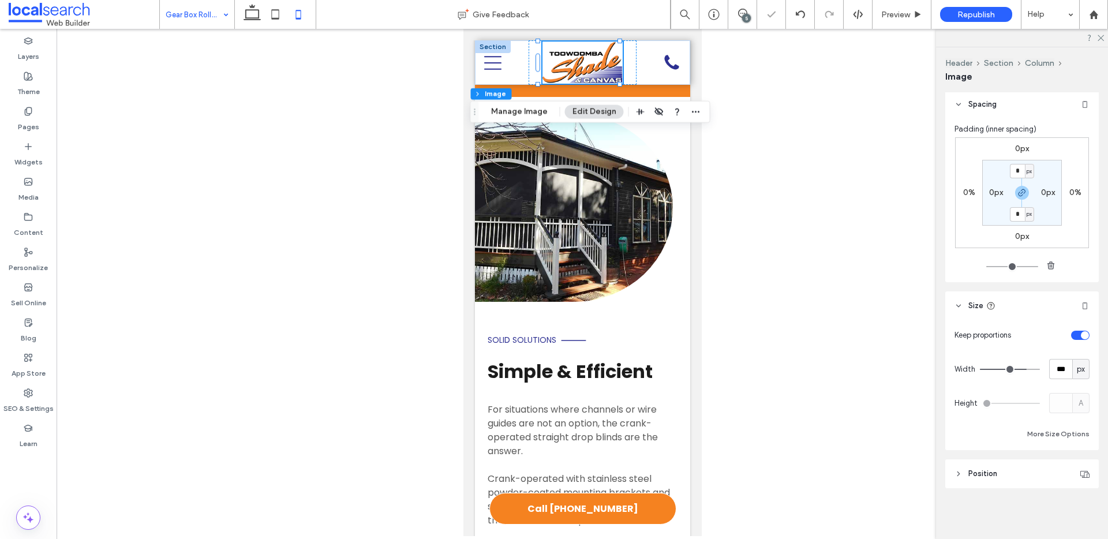
click at [1019, 369] on input "range" at bounding box center [1010, 369] width 60 height 1
type input "***"
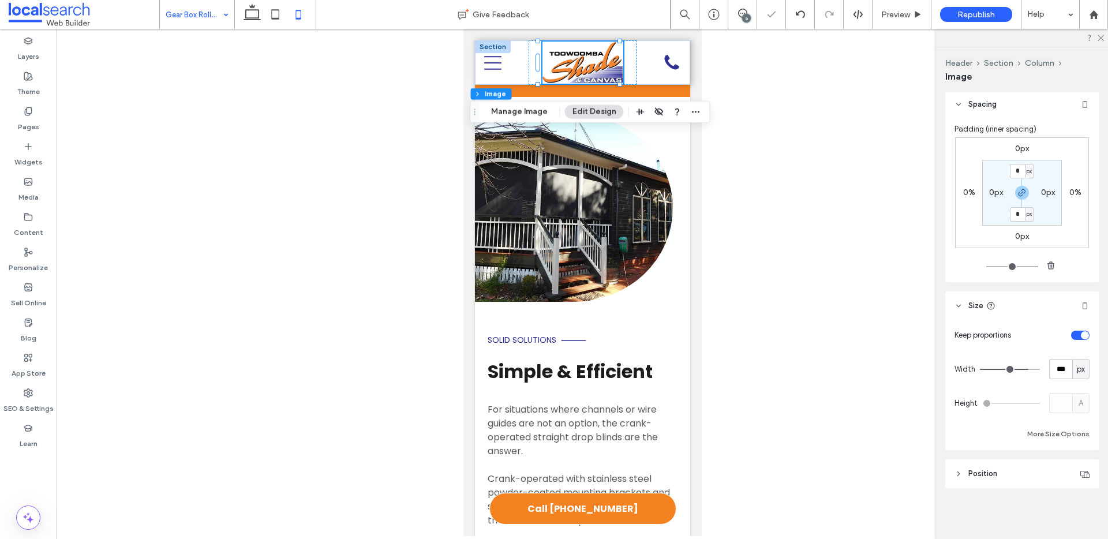
type input "***"
click at [1021, 369] on input "range" at bounding box center [1010, 369] width 60 height 1
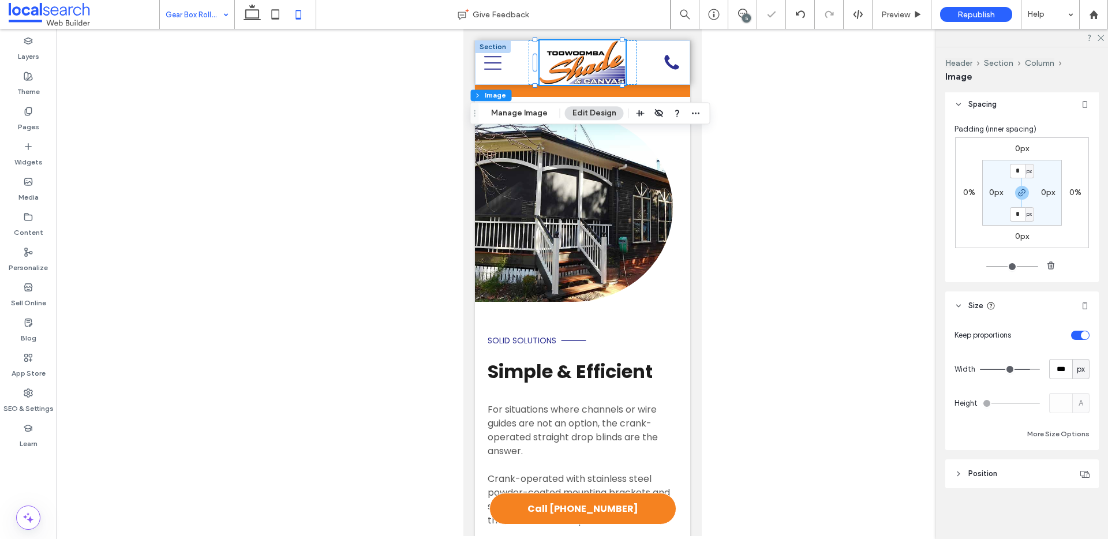
type input "***"
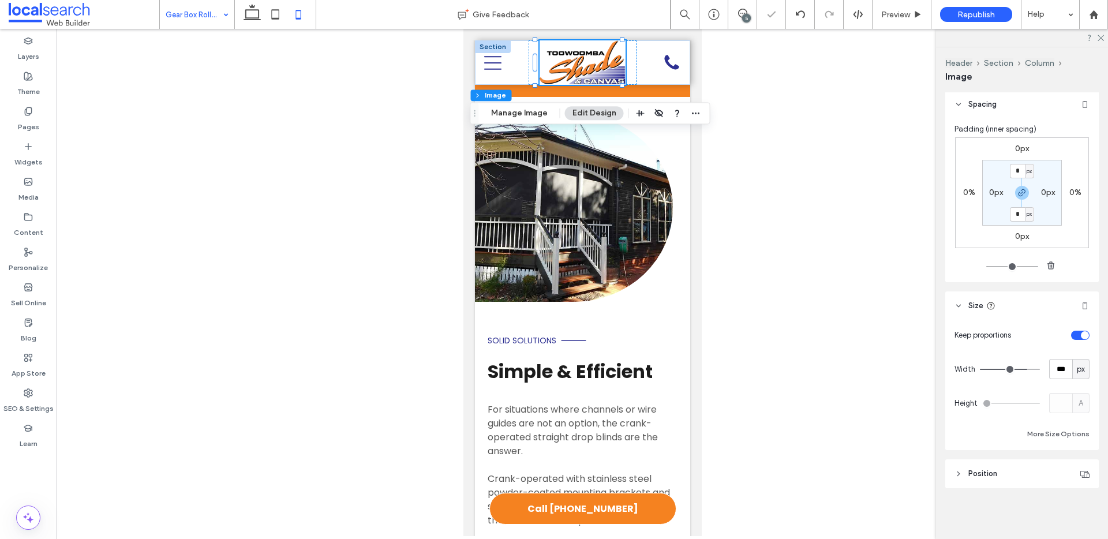
type input "***"
click at [1016, 369] on input "range" at bounding box center [1010, 369] width 60 height 1
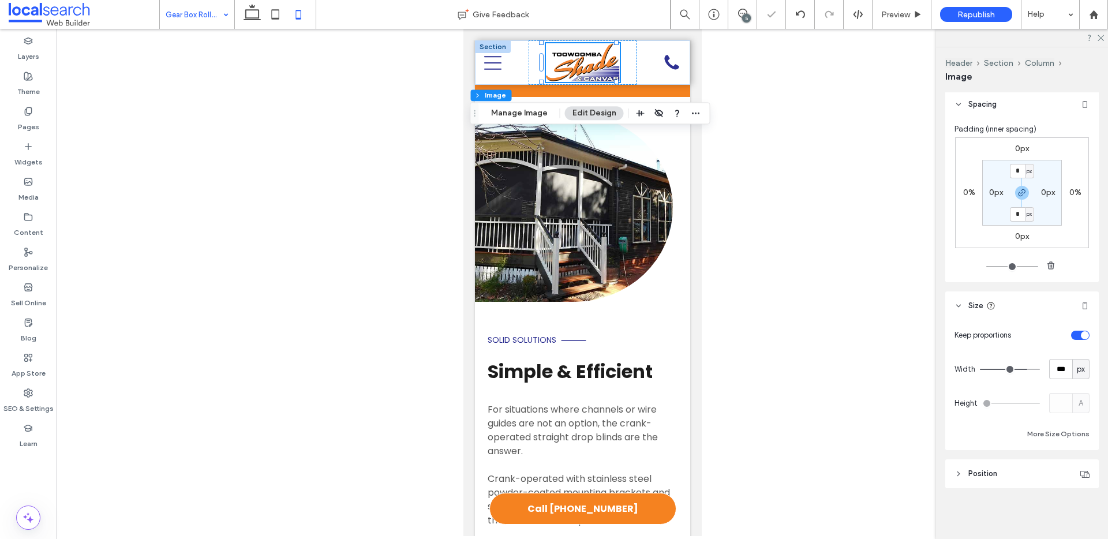
click at [1016, 369] on input "range" at bounding box center [1010, 369] width 60 height 1
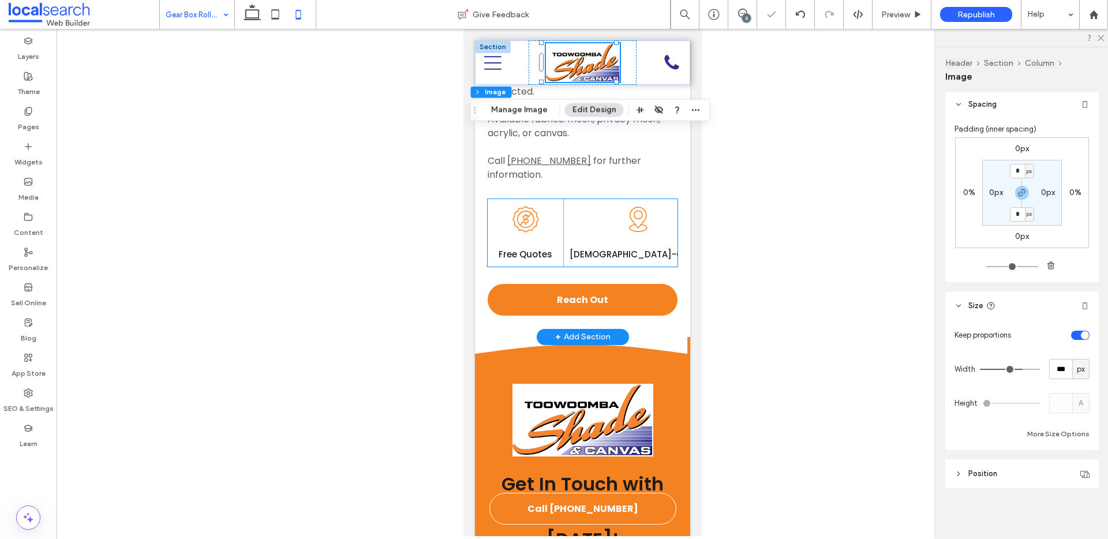
click at [713, 235] on div "Guaranteed Icon Lifetime Guarantee" at bounding box center [762, 233] width 99 height 68
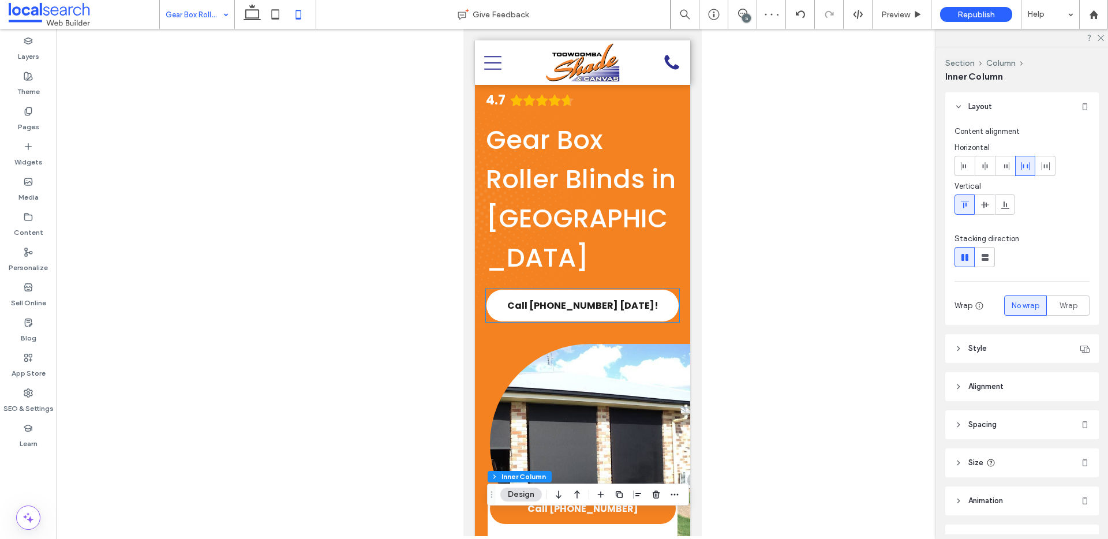
scroll to position [0, 0]
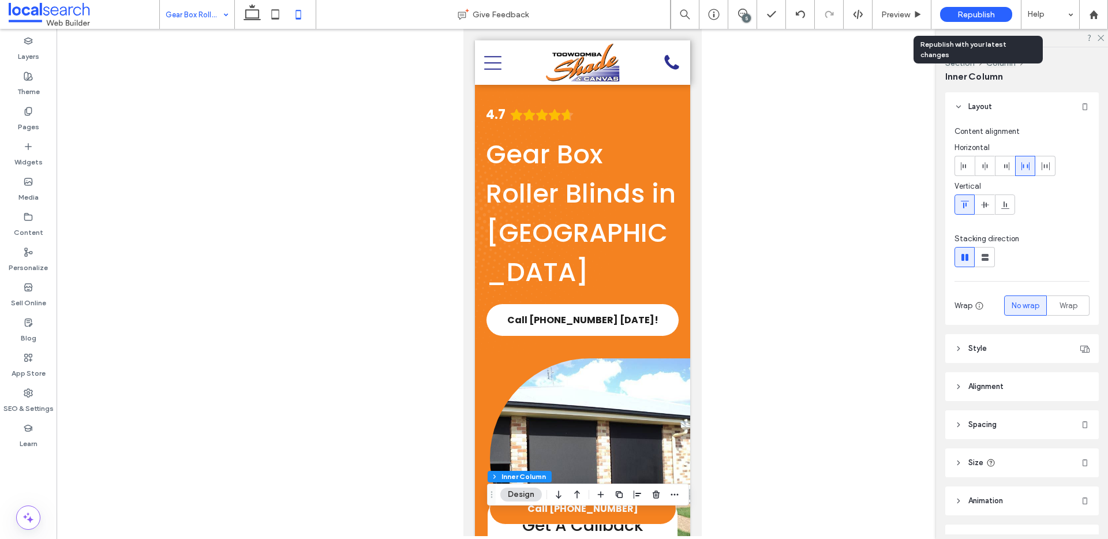
click at [950, 14] on div "Republish" at bounding box center [976, 14] width 72 height 15
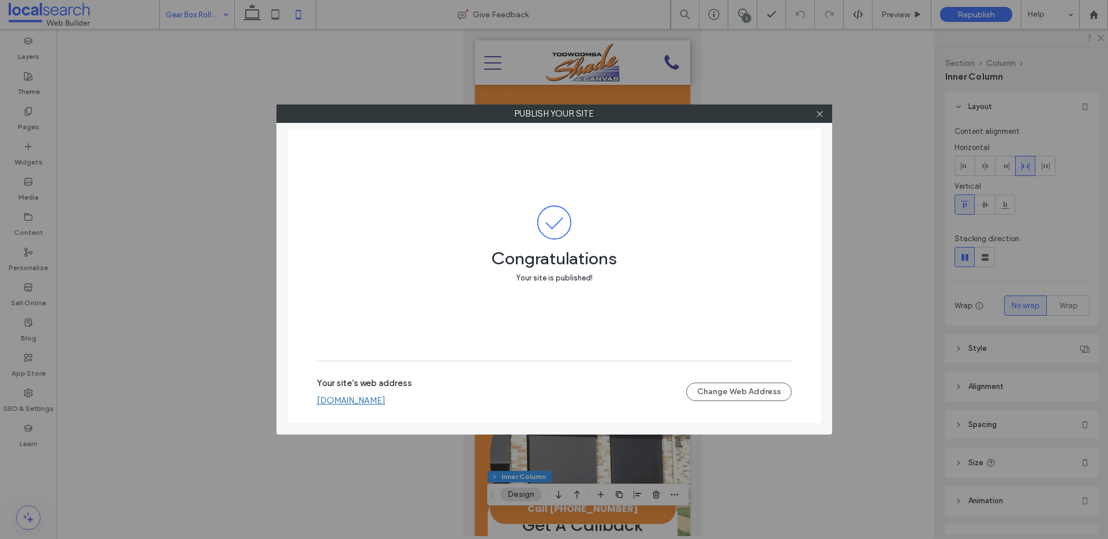
click at [385, 402] on link "toowoombashadecanvas.webbuilder.localsearch.com.au" at bounding box center [351, 400] width 69 height 10
click at [815, 117] on icon at bounding box center [819, 114] width 9 height 9
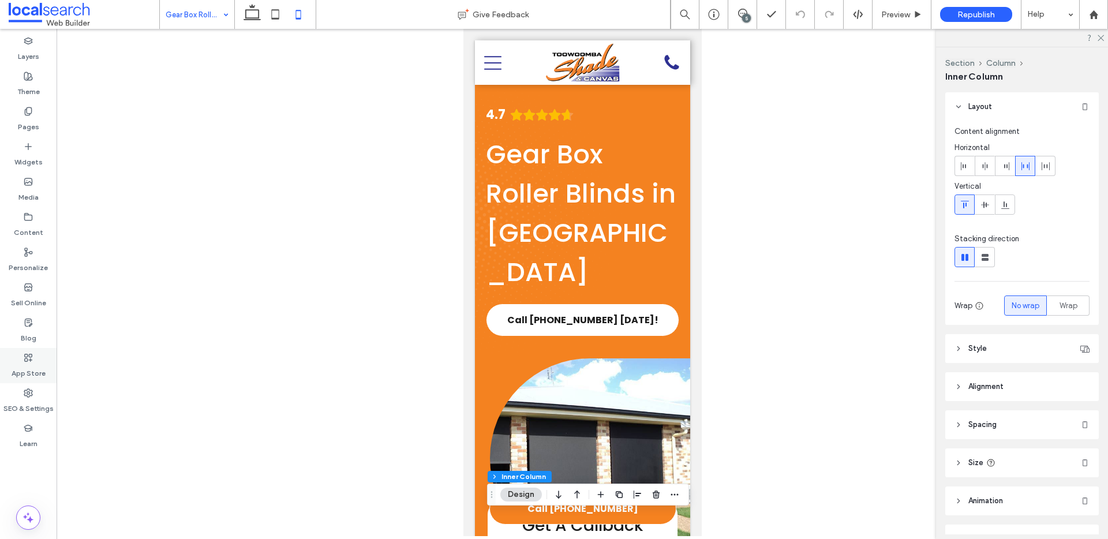
click at [34, 349] on div "App Store" at bounding box center [28, 365] width 57 height 35
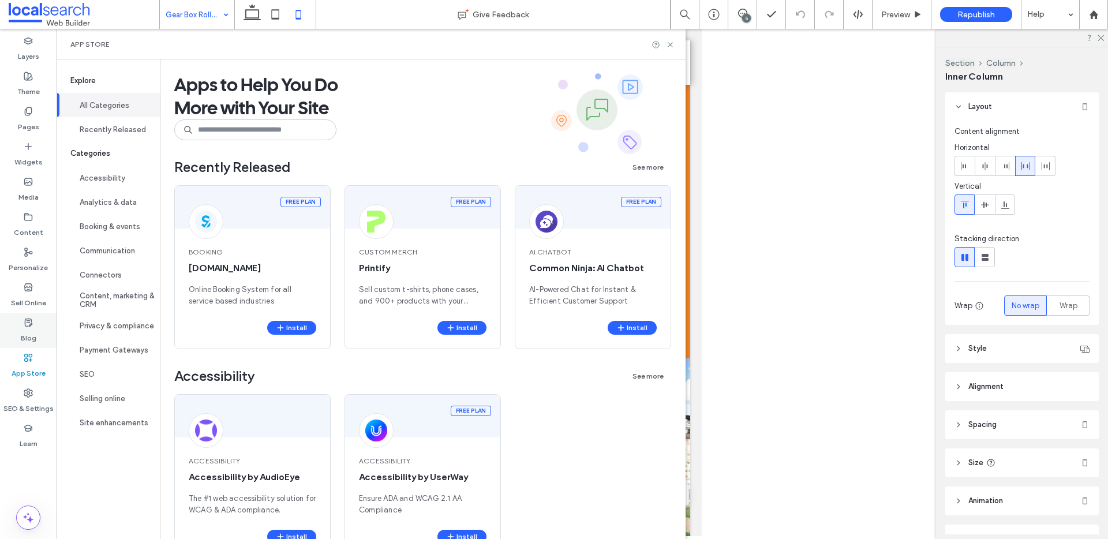
click at [36, 341] on div "Blog" at bounding box center [28, 330] width 57 height 35
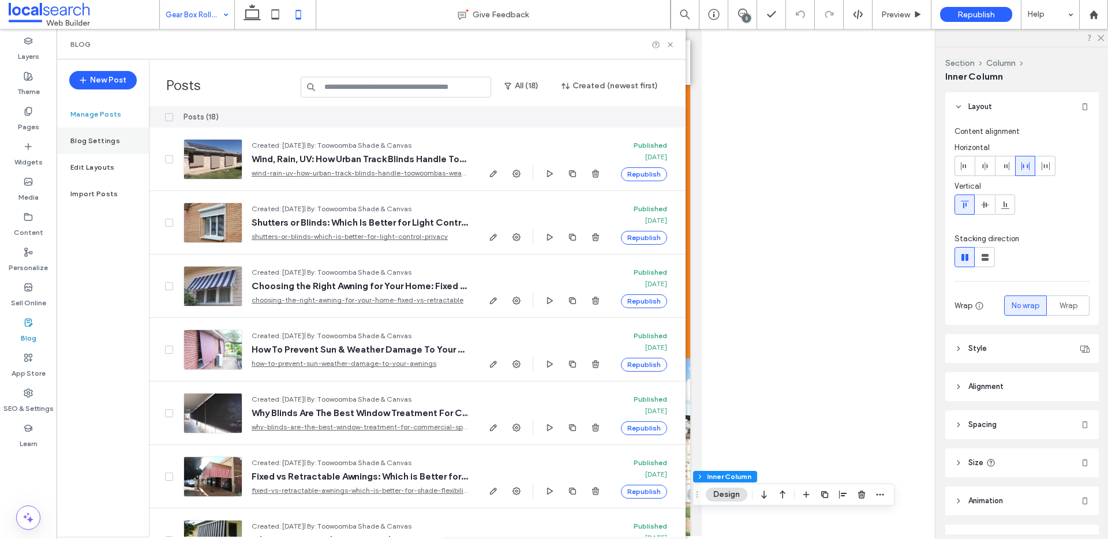
click at [119, 146] on div "Blog Settings" at bounding box center [103, 141] width 92 height 27
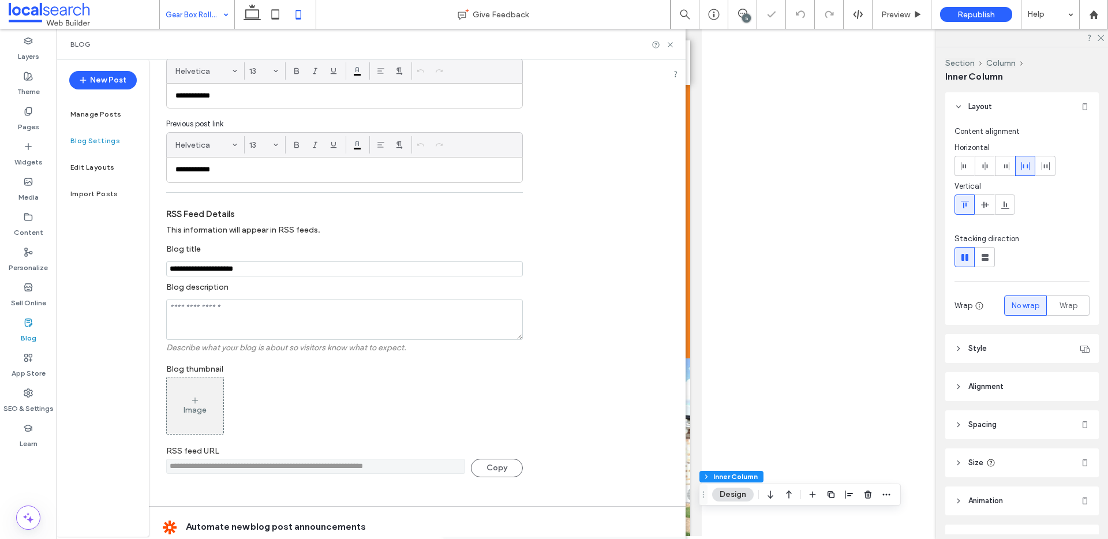
scroll to position [211, 0]
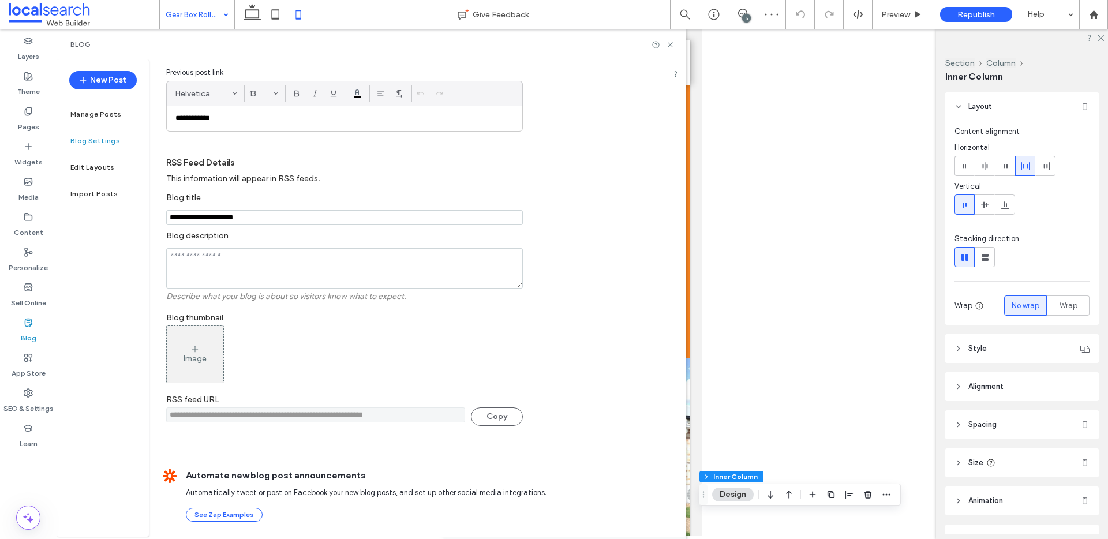
drag, startPoint x: 385, startPoint y: 411, endPoint x: 186, endPoint y: 395, distance: 199.7
click at [154, 395] on div "**********" at bounding box center [417, 152] width 537 height 605
click at [675, 42] on icon at bounding box center [670, 44] width 9 height 9
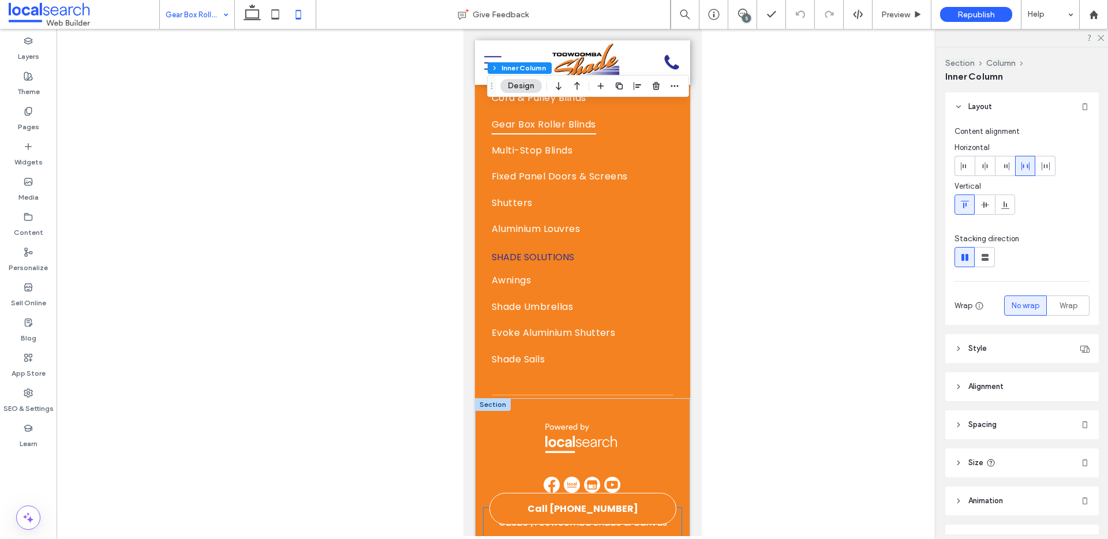
scroll to position [2483, 0]
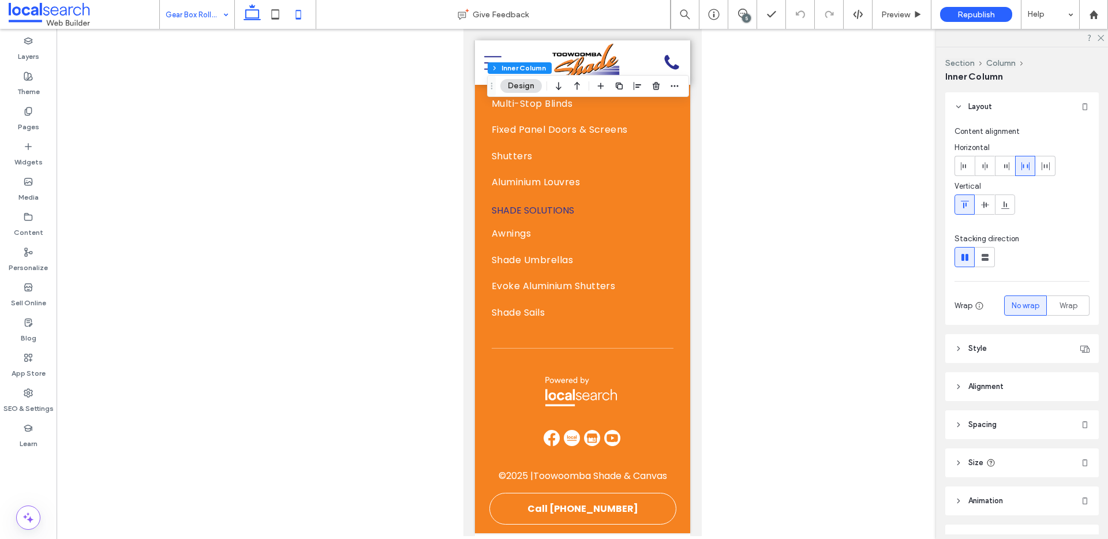
click at [261, 24] on icon at bounding box center [252, 14] width 23 height 23
type input "***"
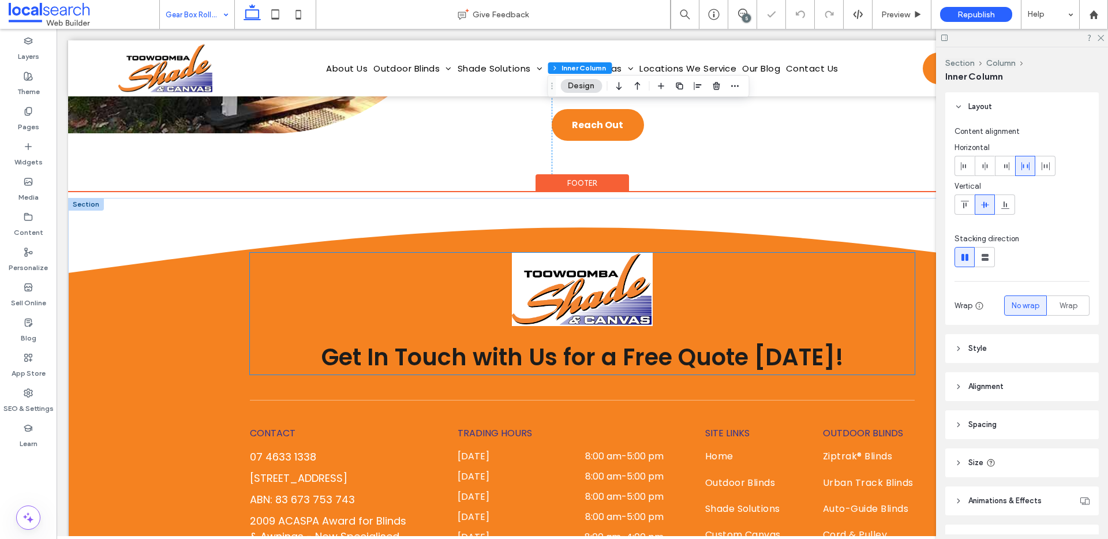
scroll to position [916, 0]
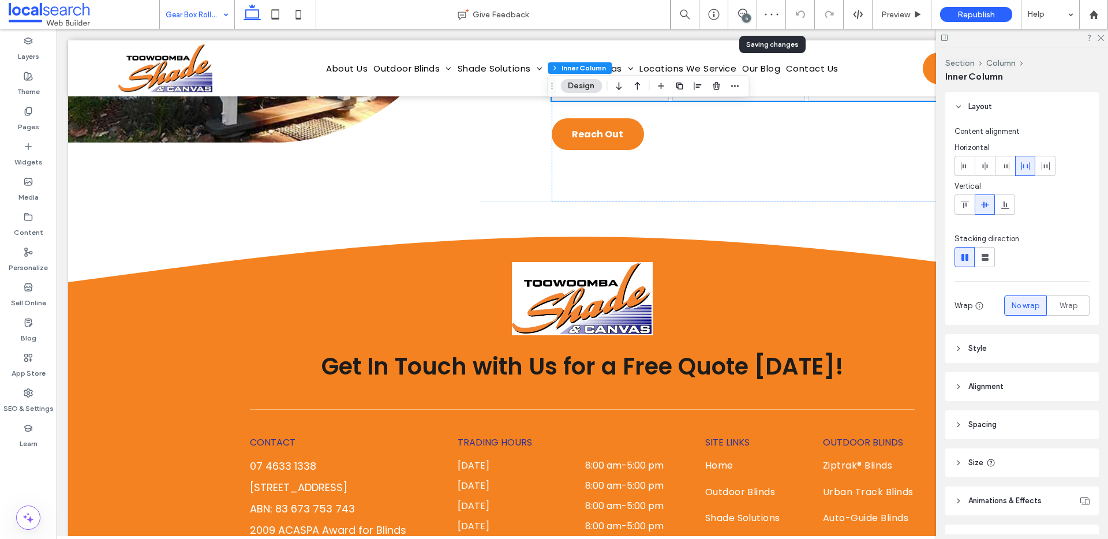
click at [735, 8] on div "5" at bounding box center [742, 14] width 29 height 29
click at [743, 26] on div "5" at bounding box center [742, 14] width 29 height 29
click at [744, 14] on div "5" at bounding box center [746, 18] width 9 height 9
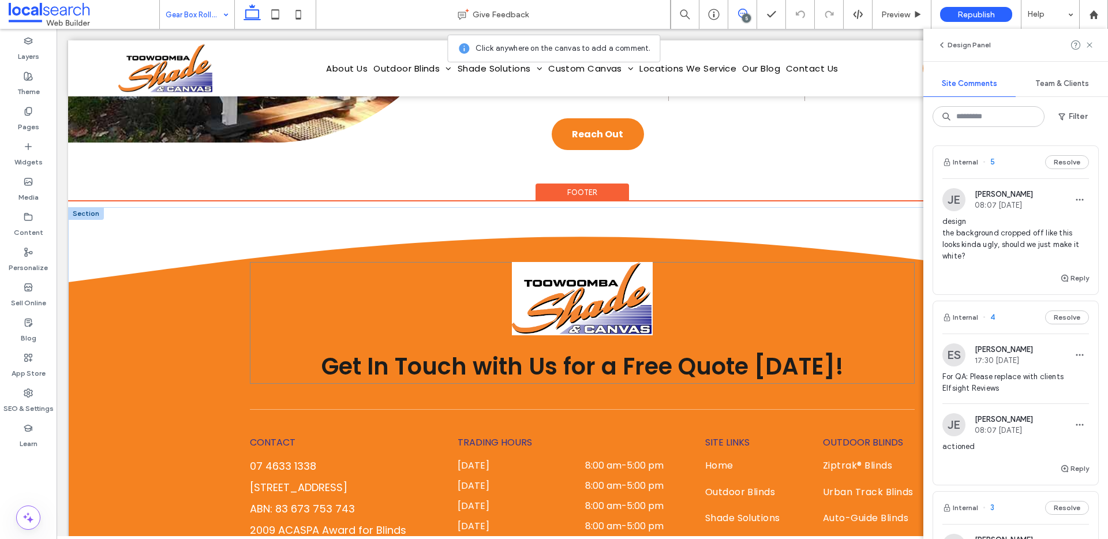
click at [736, 321] on div "Get In Touch with Us for a Free Quote Today!" at bounding box center [582, 323] width 665 height 122
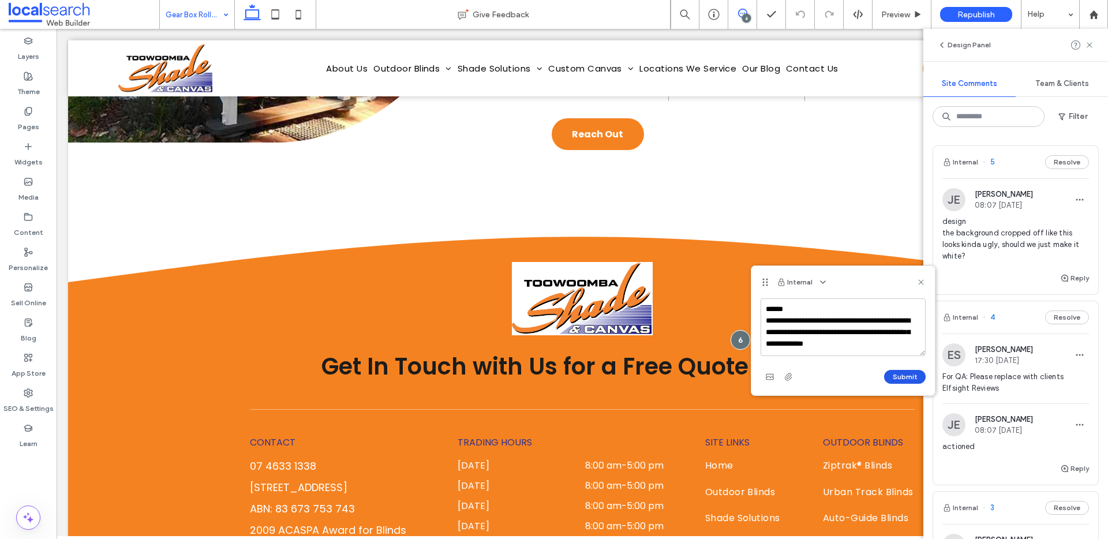
type textarea "**********"
click at [894, 374] on button "Submit" at bounding box center [905, 377] width 42 height 14
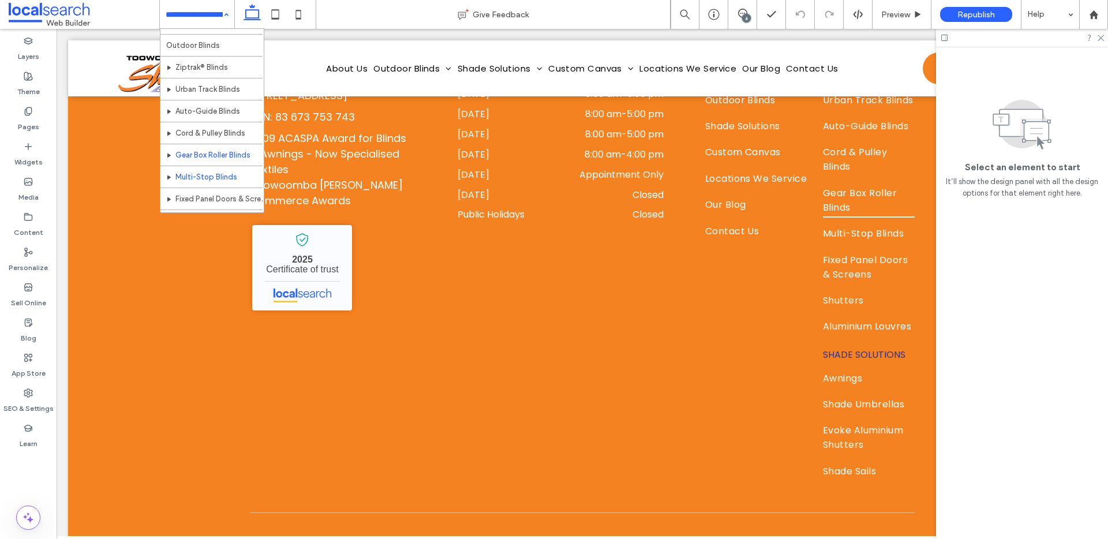
scroll to position [24, 0]
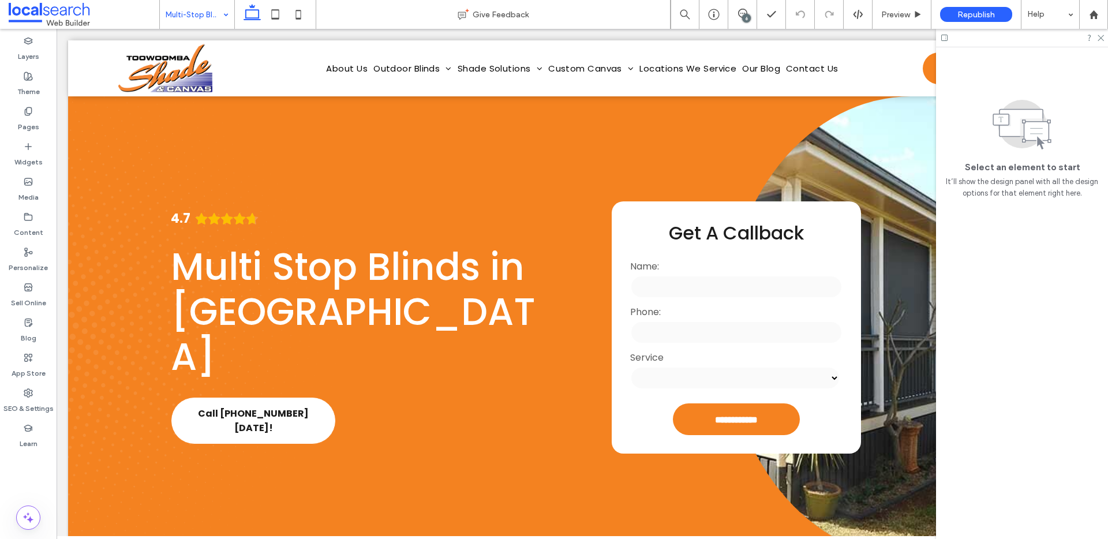
click at [177, 23] on input at bounding box center [194, 14] width 57 height 29
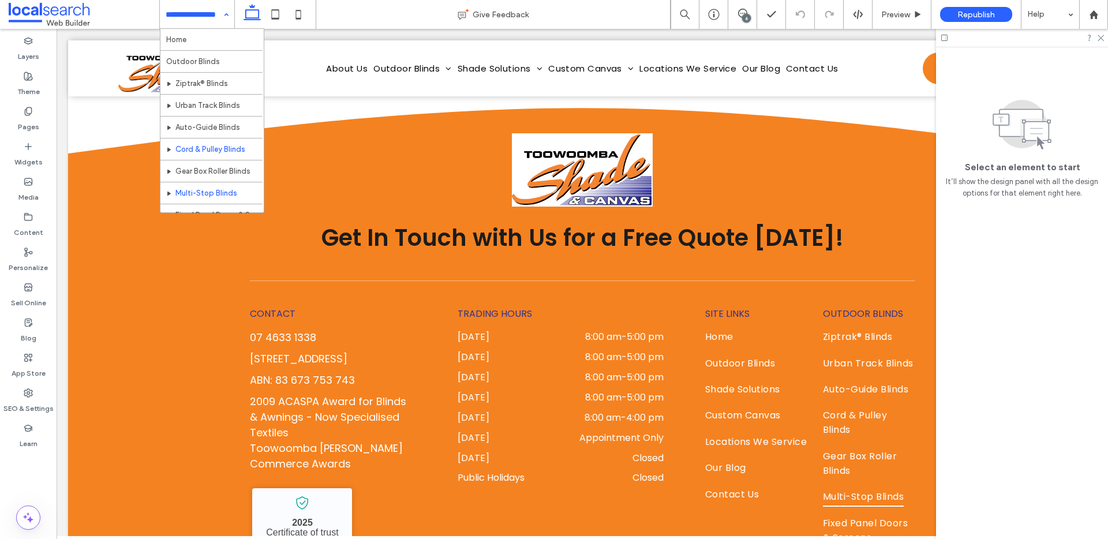
scroll to position [263, 0]
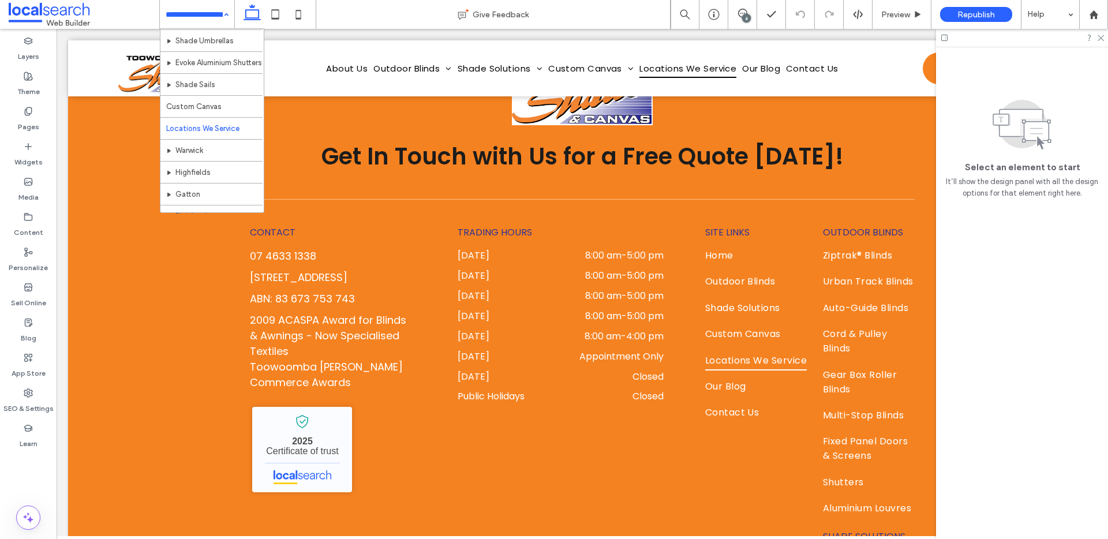
scroll to position [363, 0]
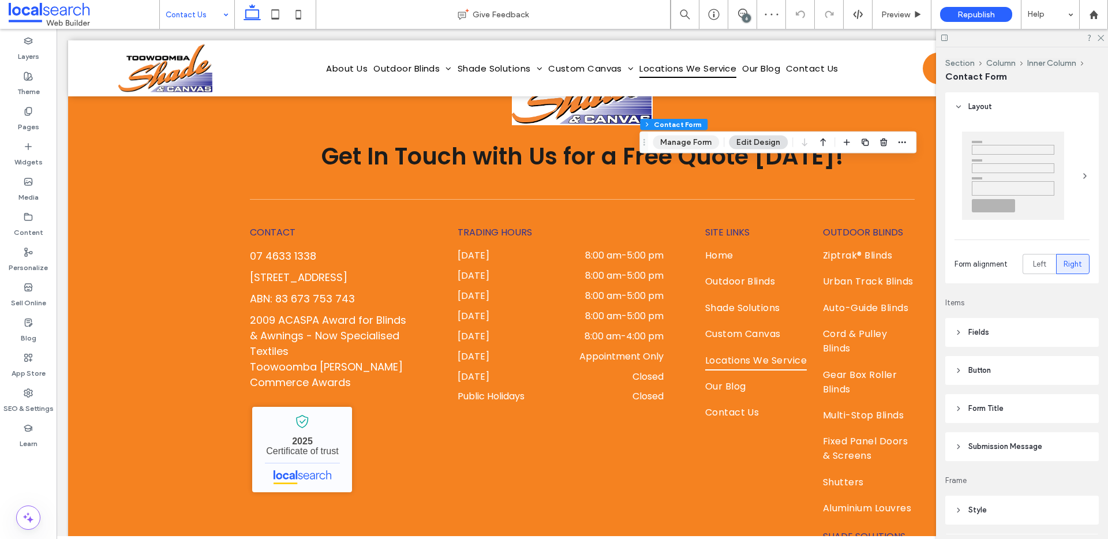
click at [684, 148] on button "Manage Form" at bounding box center [686, 143] width 66 height 14
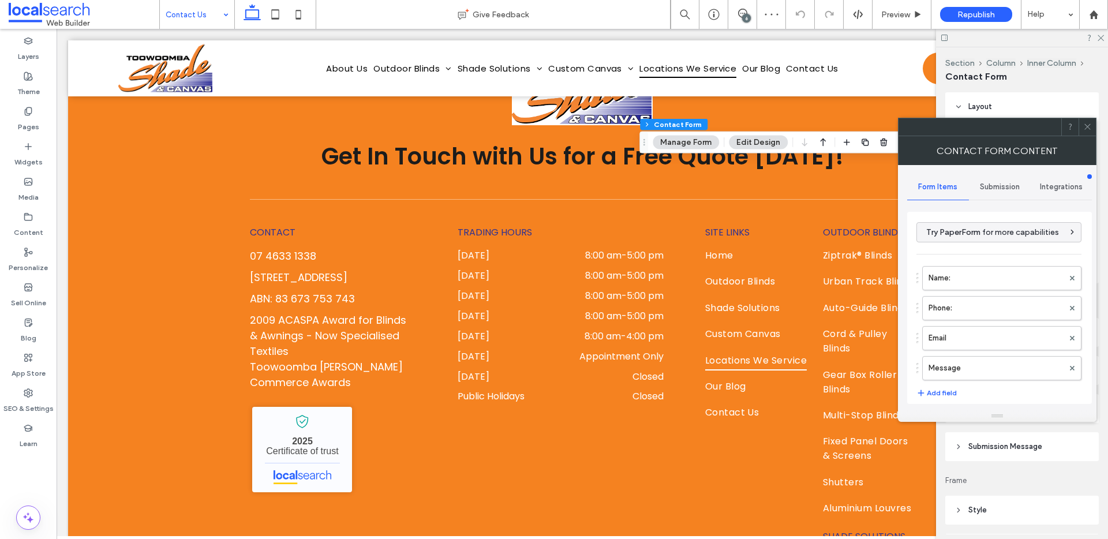
click at [981, 184] on span "Submission" at bounding box center [1000, 186] width 40 height 9
click at [969, 244] on label "New submission notification" at bounding box center [1000, 241] width 154 height 23
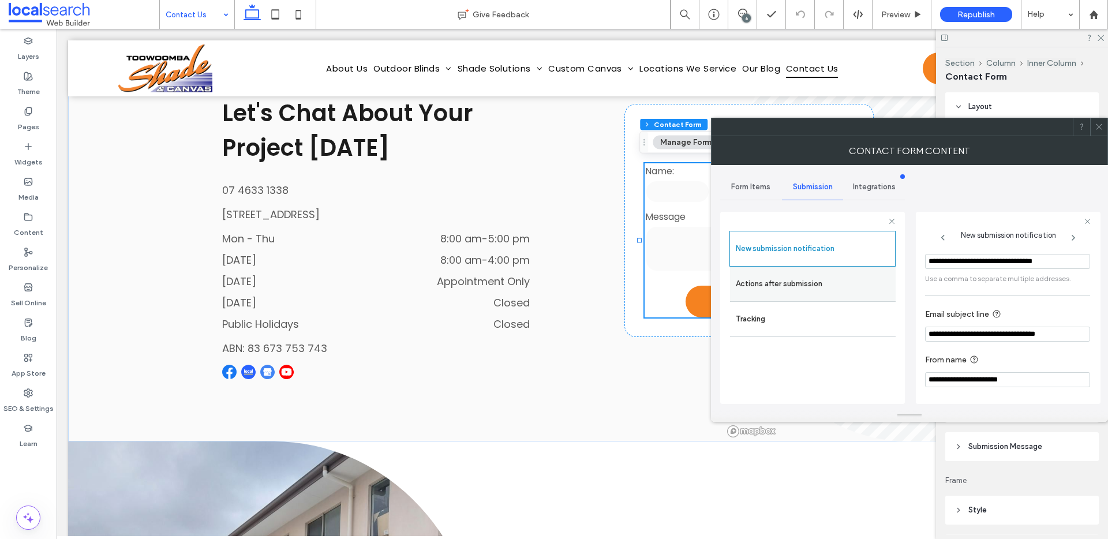
click at [821, 281] on label "Actions after submission" at bounding box center [813, 283] width 154 height 23
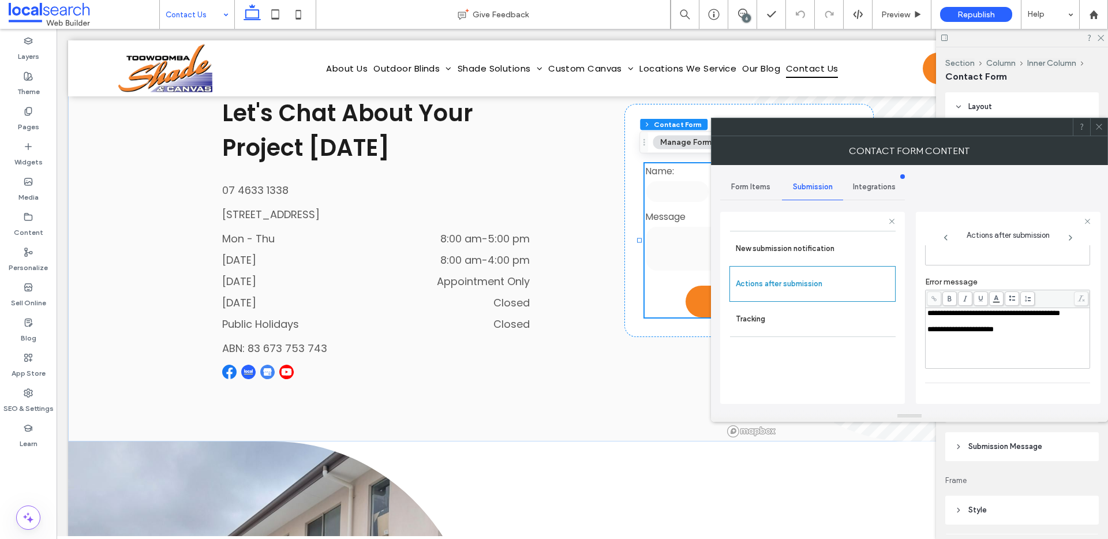
scroll to position [207, 0]
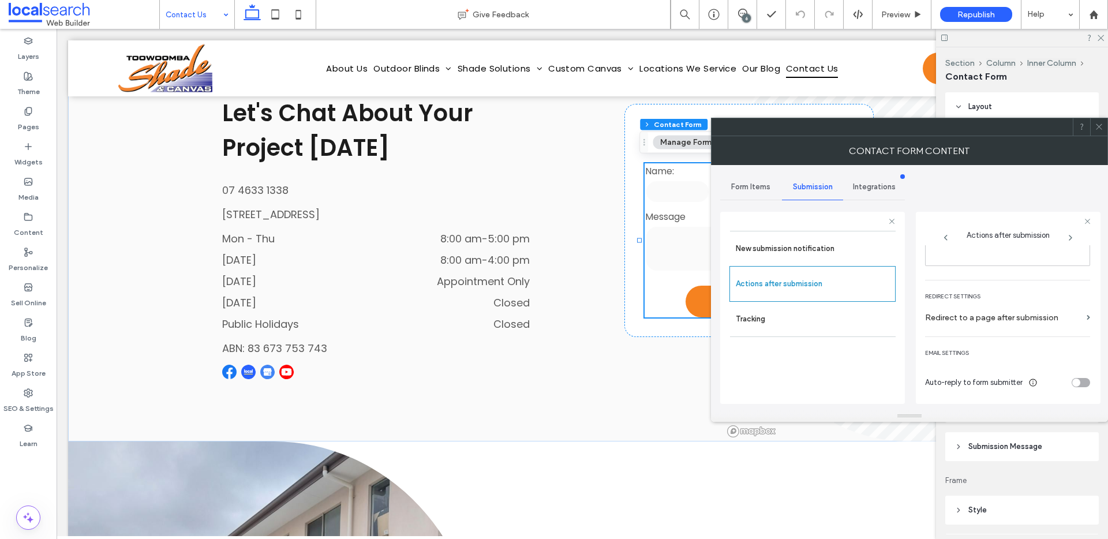
click at [1096, 128] on icon at bounding box center [1099, 126] width 9 height 9
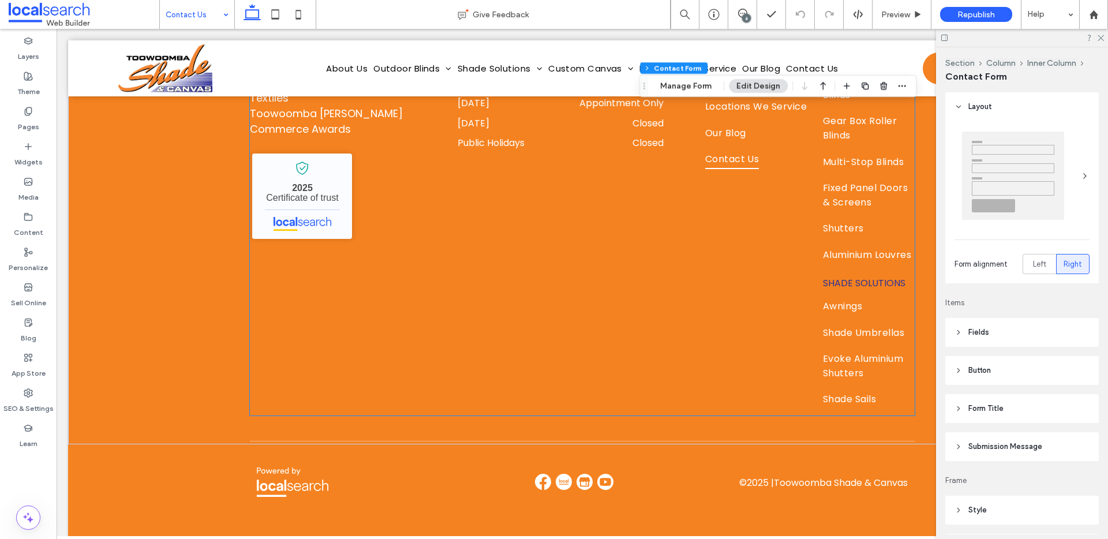
scroll to position [1244, 0]
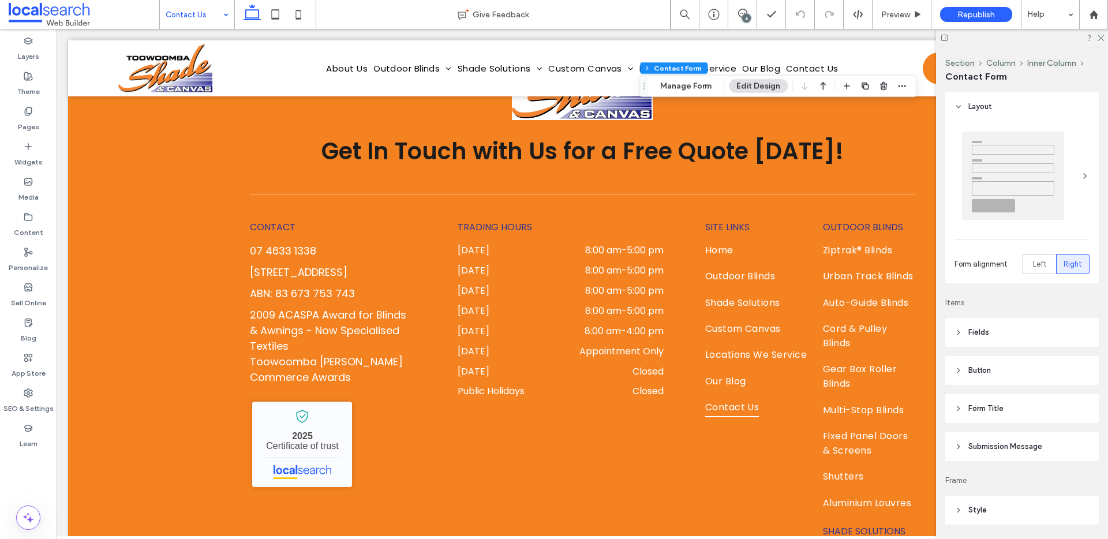
click at [1100, 31] on div at bounding box center [1022, 38] width 172 height 18
click at [1095, 38] on div at bounding box center [1022, 38] width 172 height 18
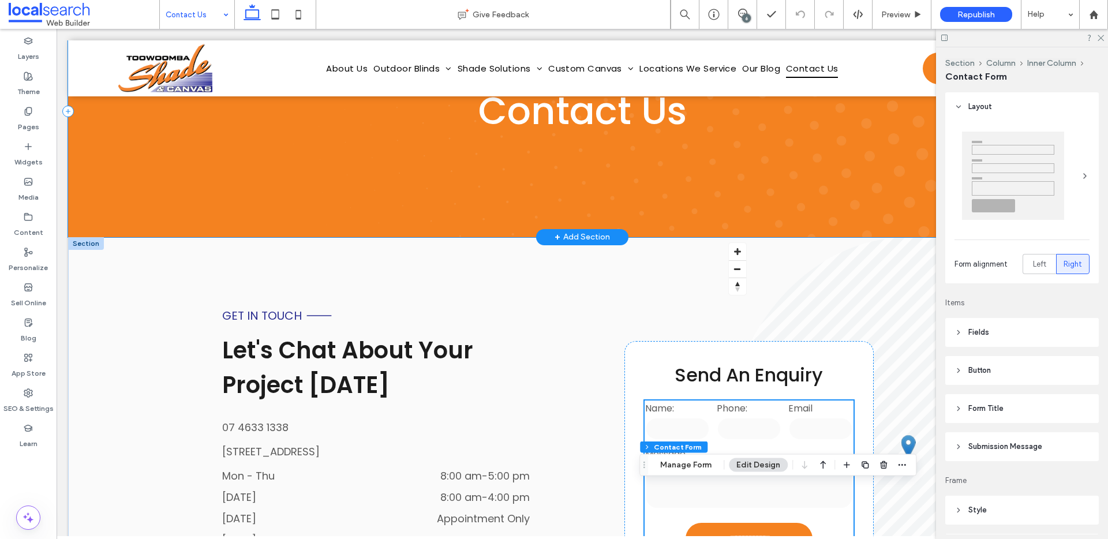
scroll to position [134, 0]
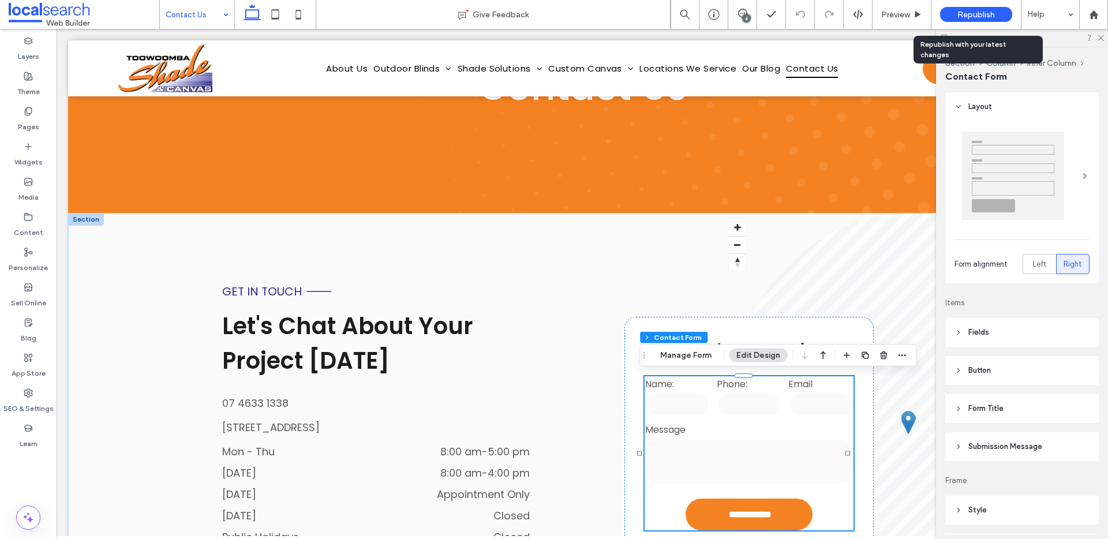
click at [965, 10] on span "Republish" at bounding box center [976, 15] width 38 height 10
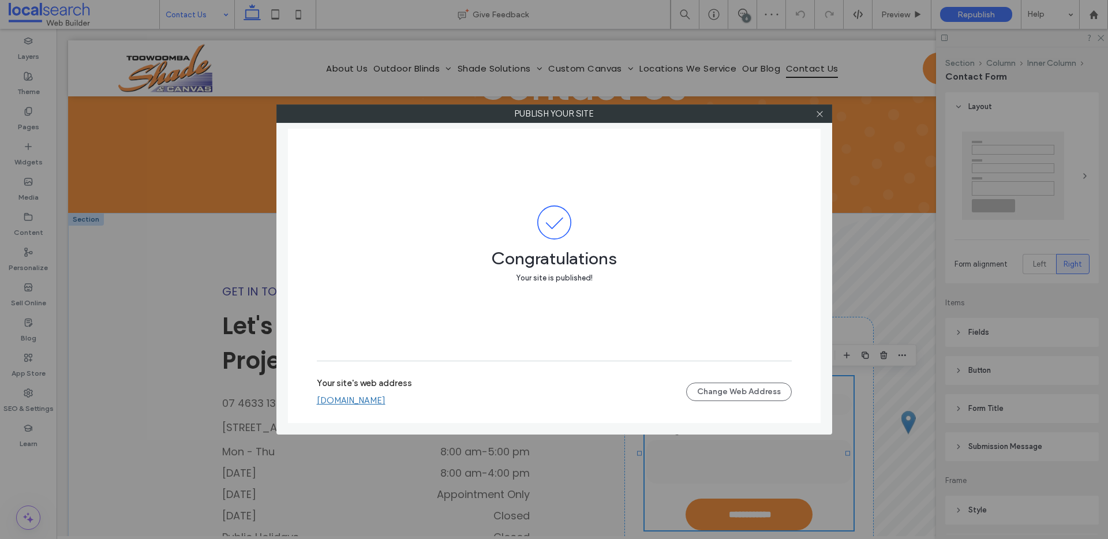
click at [379, 391] on label "Your site's web address" at bounding box center [364, 386] width 95 height 17
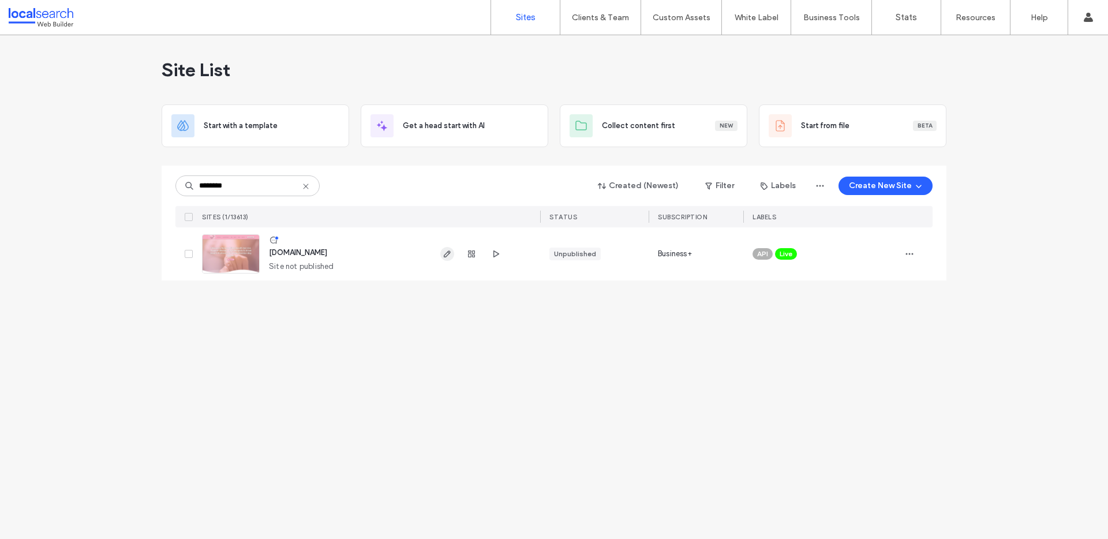
type input "********"
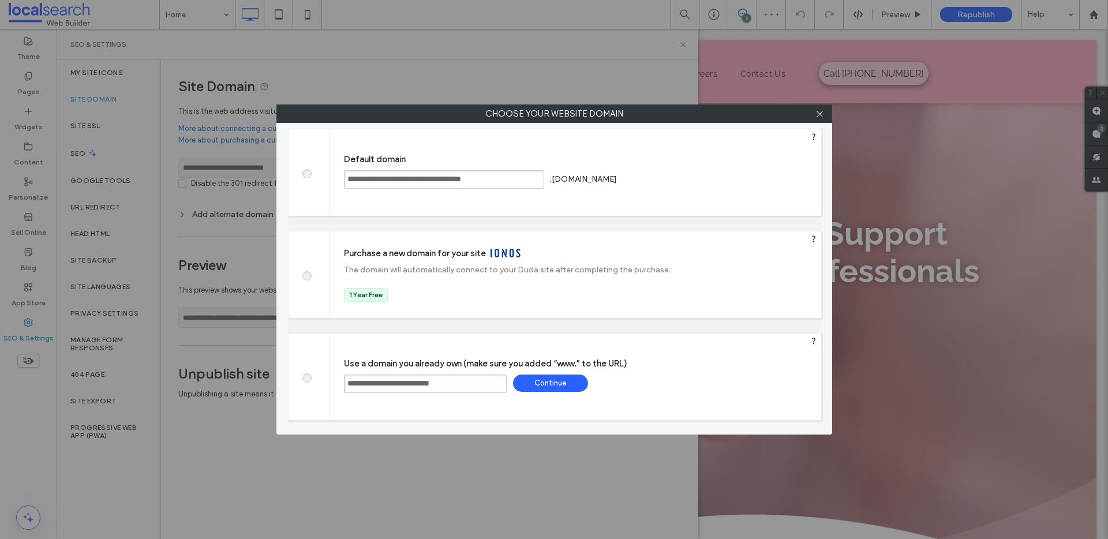
click at [580, 379] on div "Continue" at bounding box center [550, 383] width 75 height 17
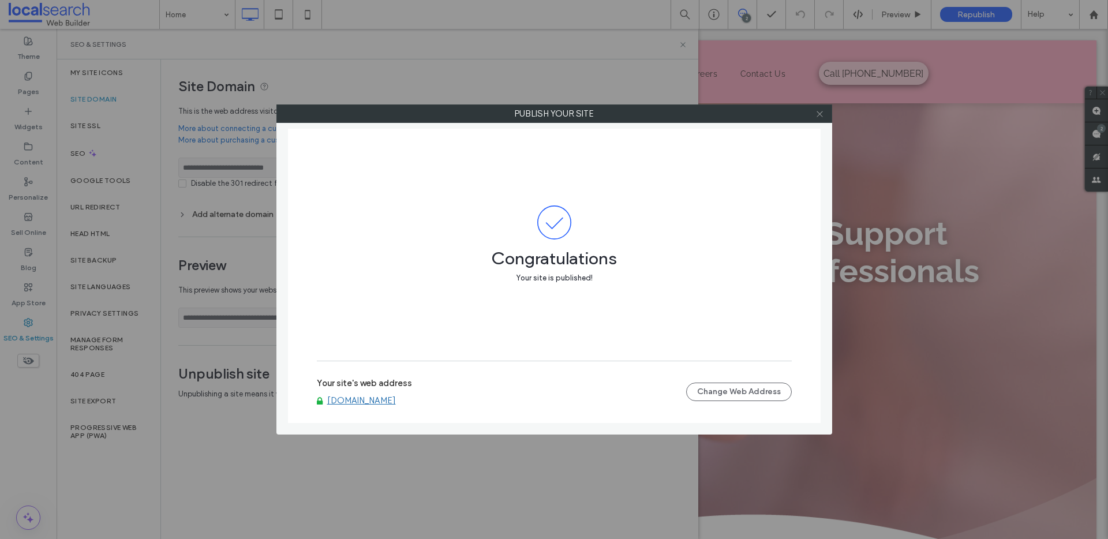
click at [820, 116] on icon at bounding box center [819, 114] width 9 height 9
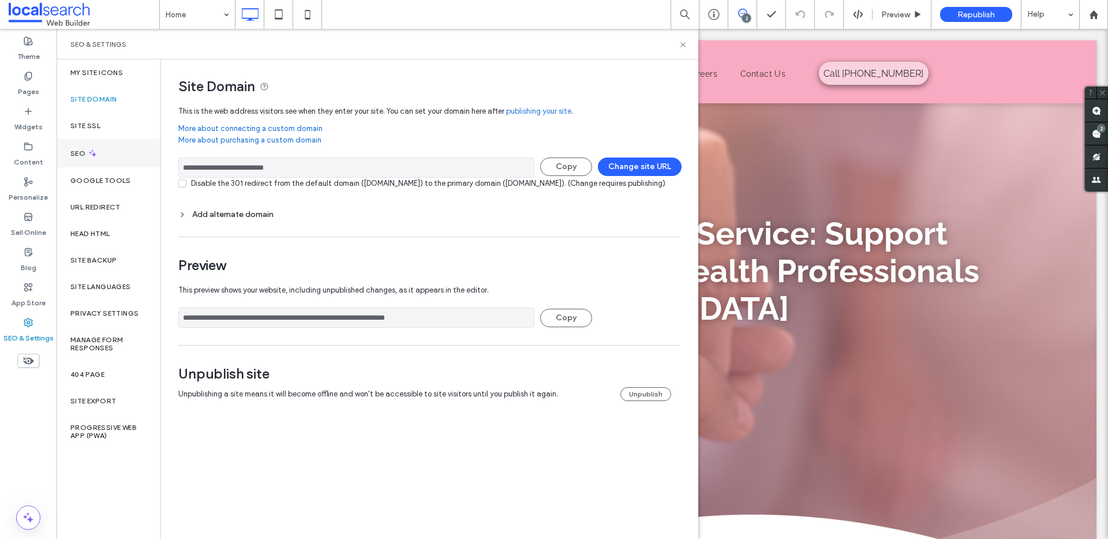
click at [125, 155] on div "SEO" at bounding box center [109, 153] width 104 height 28
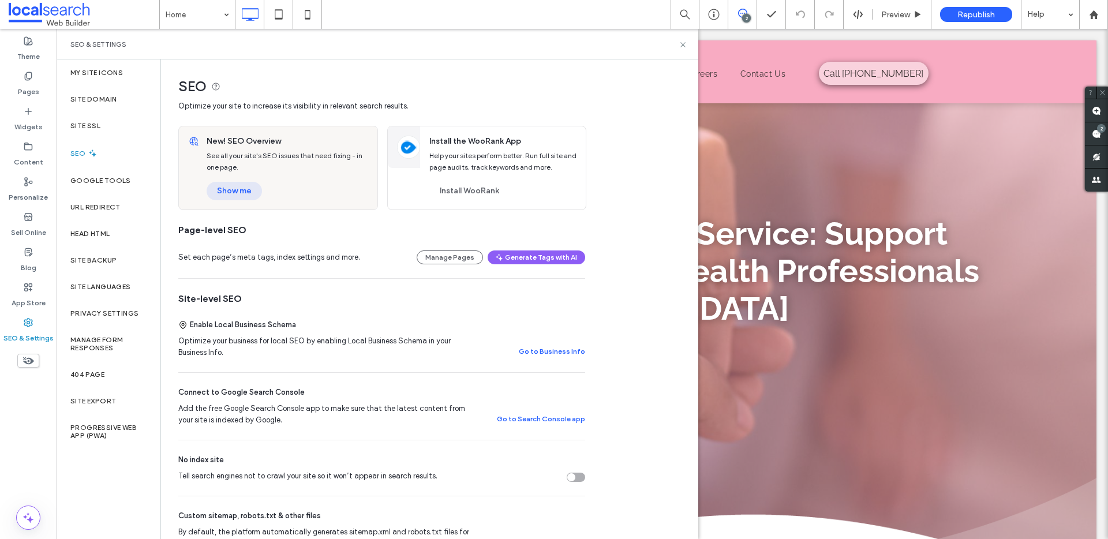
click at [243, 191] on button "Show me" at bounding box center [234, 191] width 55 height 18
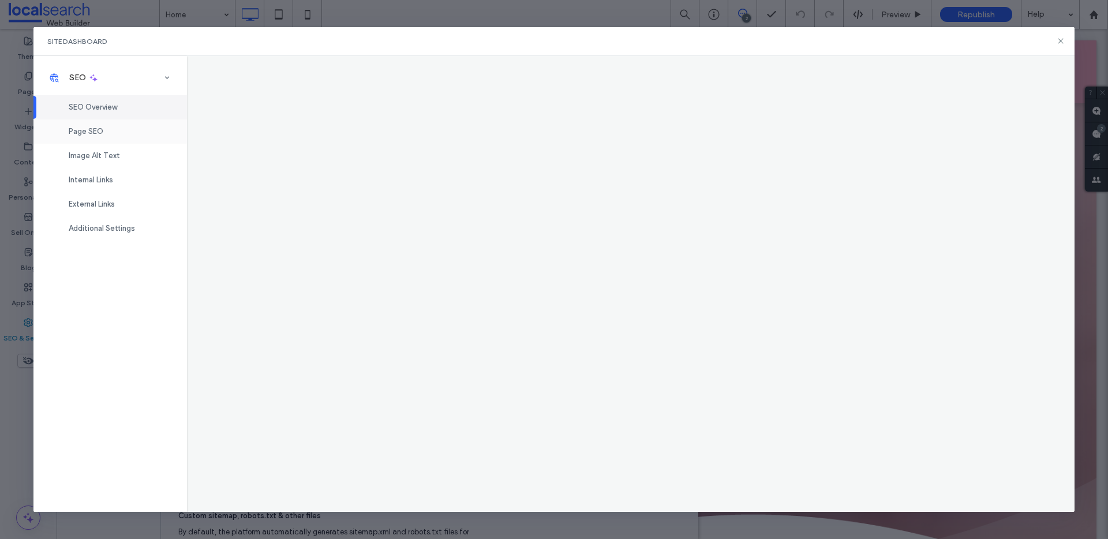
click at [128, 128] on div "Page SEO" at bounding box center [110, 131] width 154 height 24
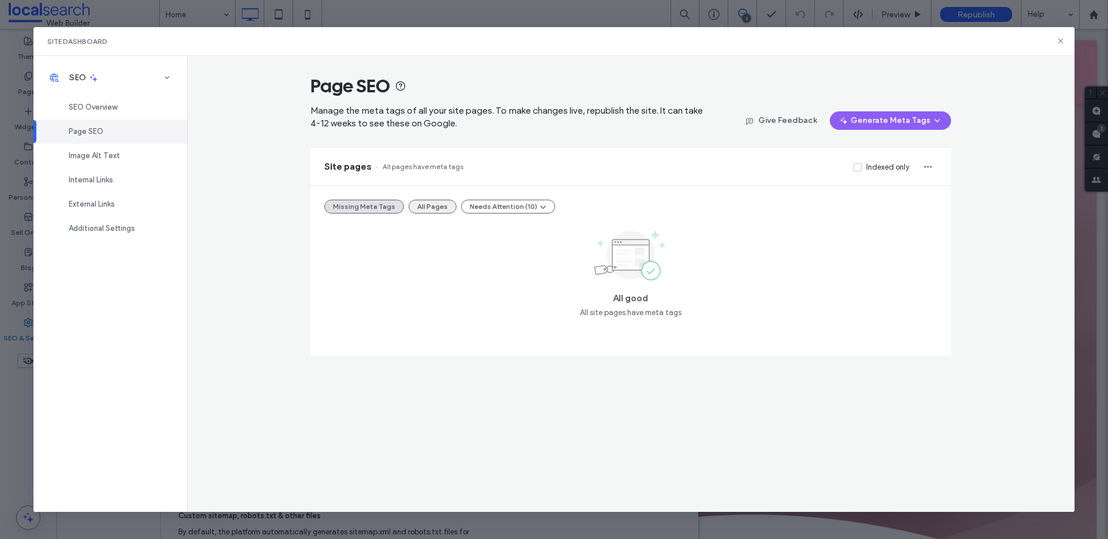
click at [420, 207] on button "All Pages" at bounding box center [433, 207] width 48 height 14
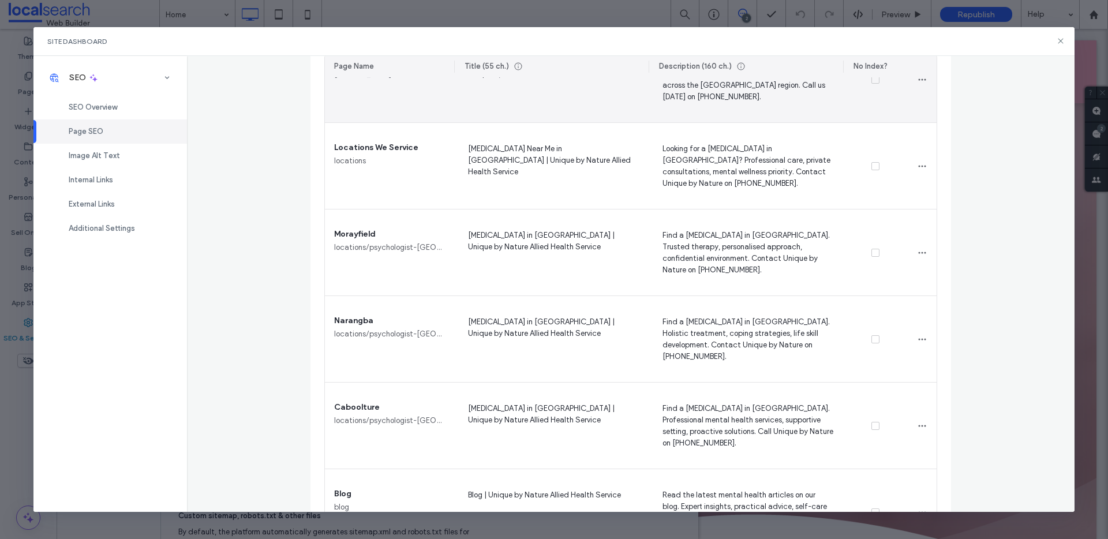
scroll to position [1050, 0]
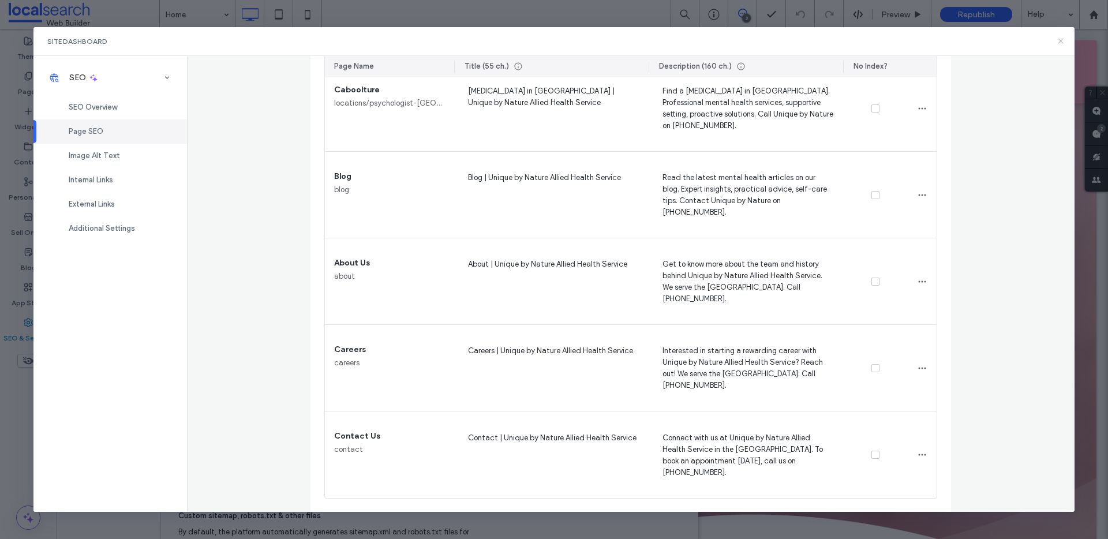
click at [1060, 38] on icon at bounding box center [1060, 40] width 9 height 9
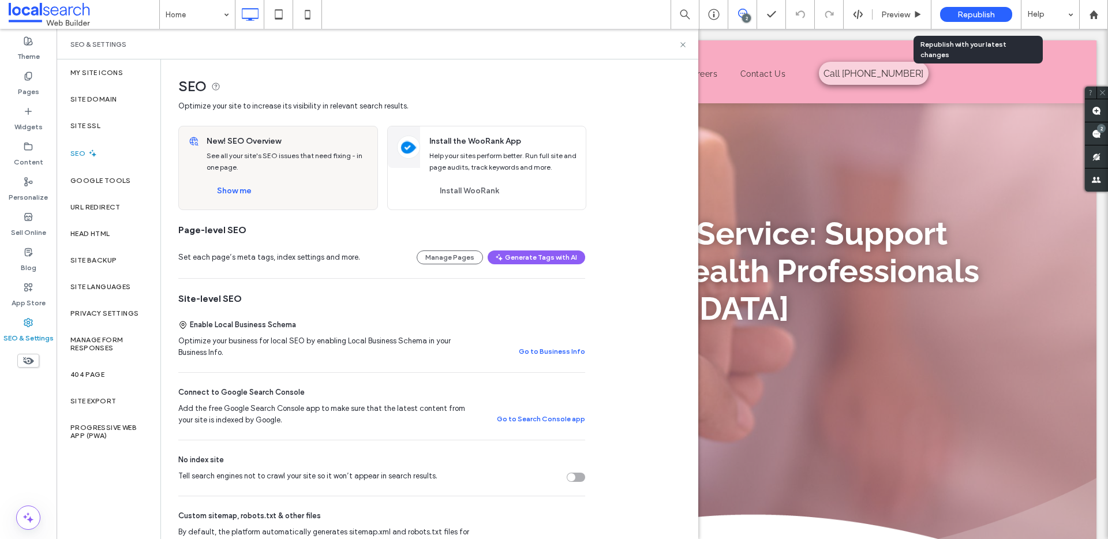
click at [974, 16] on span "Republish" at bounding box center [976, 15] width 38 height 10
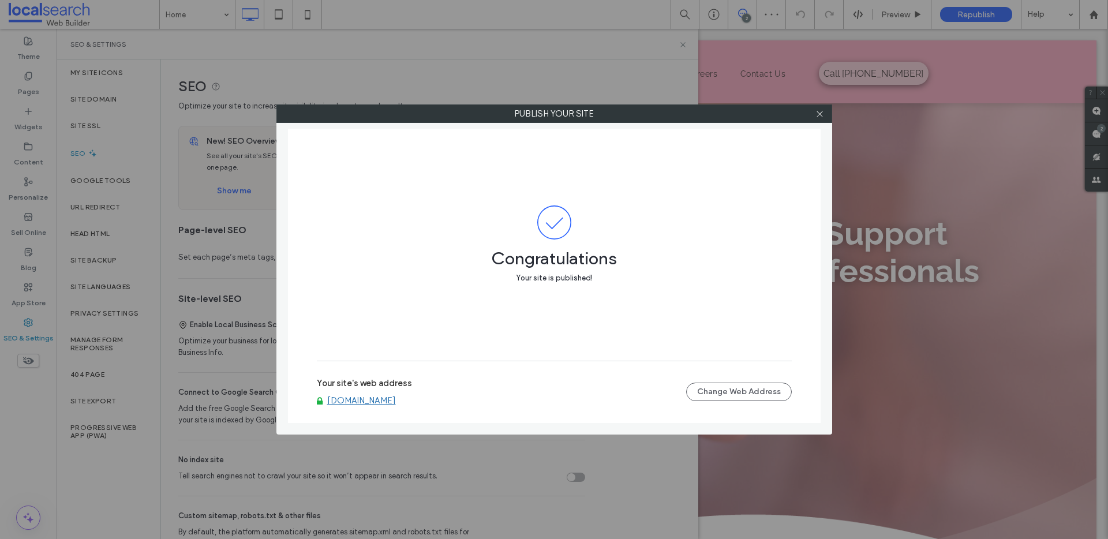
click at [396, 396] on link "www.uniquebynatureahs.com.au" at bounding box center [361, 400] width 69 height 10
click at [814, 112] on div at bounding box center [819, 113] width 17 height 17
click at [818, 114] on icon at bounding box center [819, 114] width 9 height 9
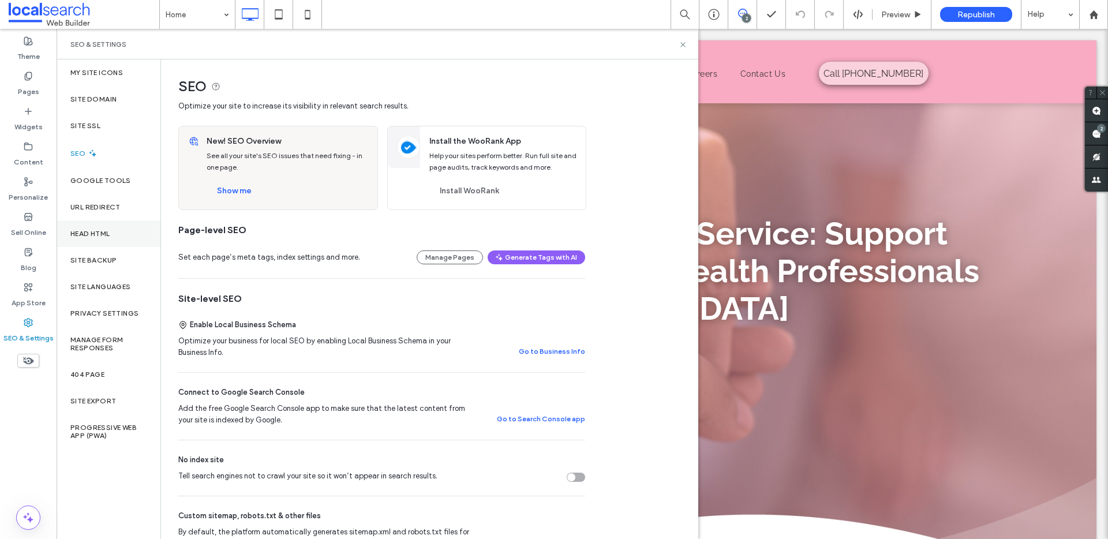
click at [113, 241] on div "Head HTML" at bounding box center [109, 233] width 104 height 27
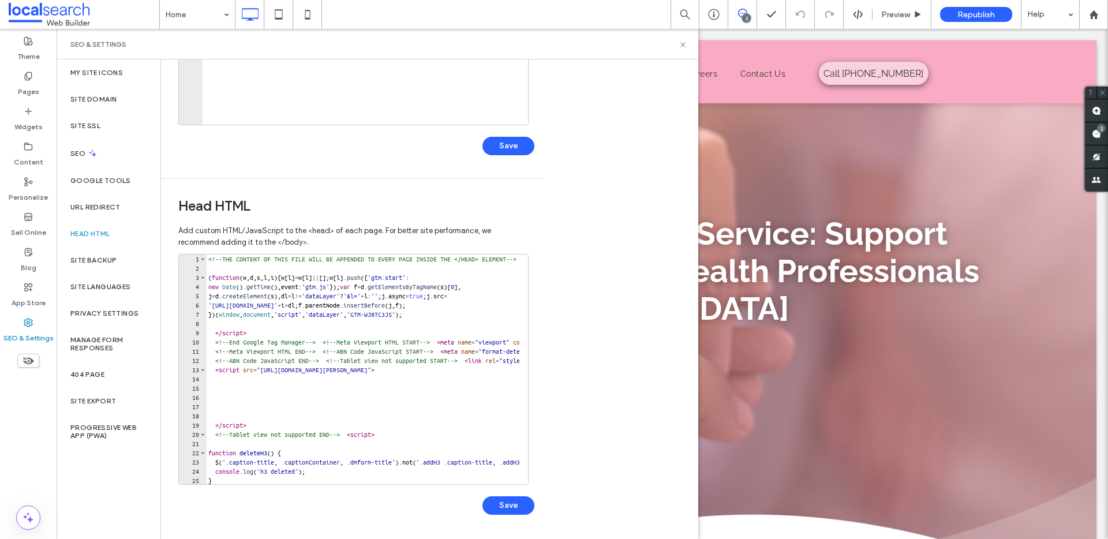
scroll to position [93, 0]
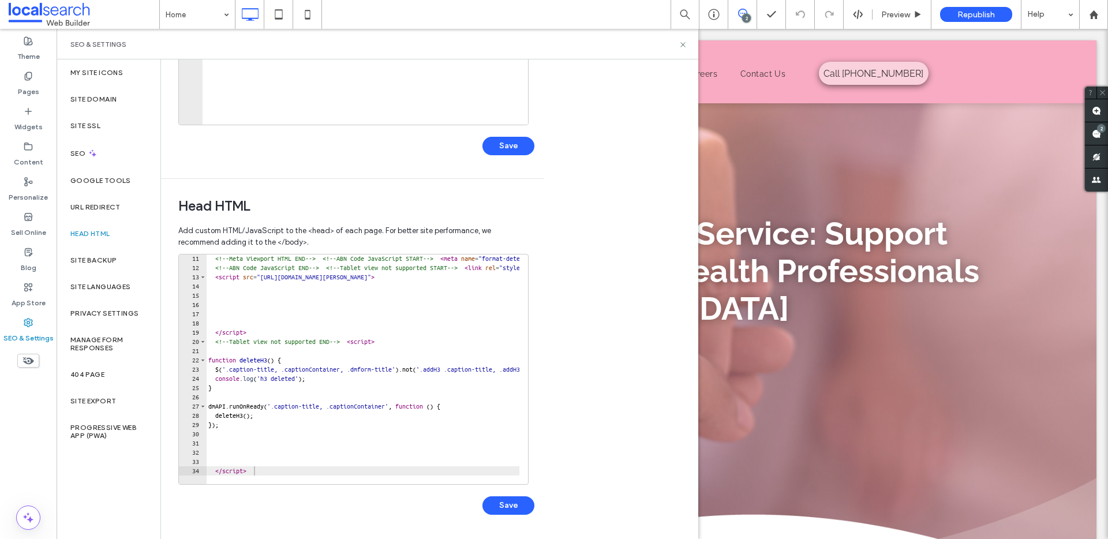
click at [369, 474] on div at bounding box center [582, 479] width 753 height 12
type textarea "*********"
click at [366, 471] on div "<!-- Meta Viewport HTML END --> <!-- ABN Code JavaScript START --> < meta name …" at bounding box center [582, 373] width 753 height 239
click at [366, 465] on div "<!-- Meta Viewport HTML END --> <!-- ABN Code JavaScript START --> < meta name …" at bounding box center [582, 373] width 753 height 239
click at [364, 471] on div "<!-- Meta Viewport HTML END --> <!-- ABN Code JavaScript START --> < meta name …" at bounding box center [582, 373] width 753 height 239
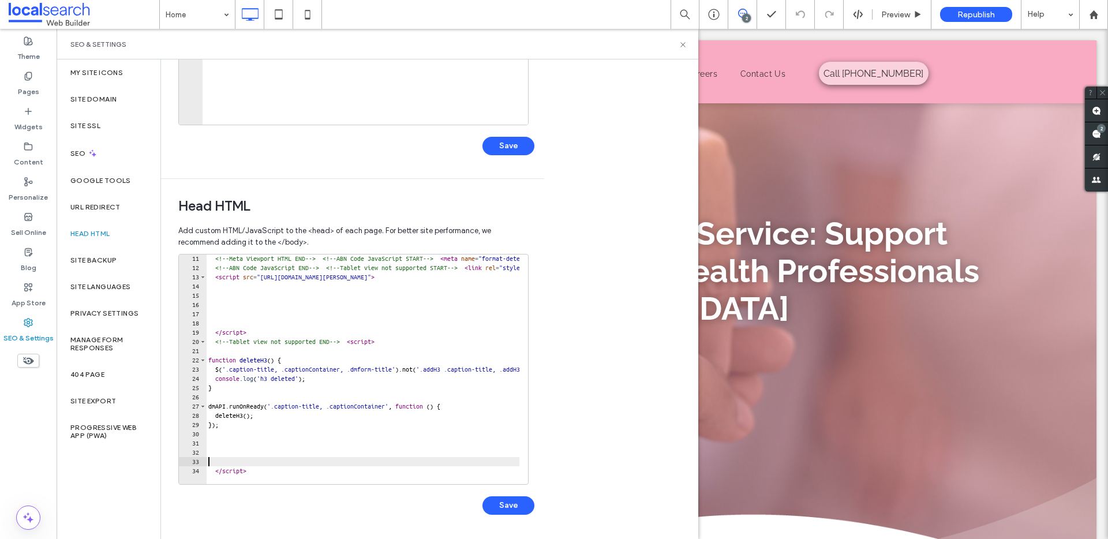
type textarea "*********"
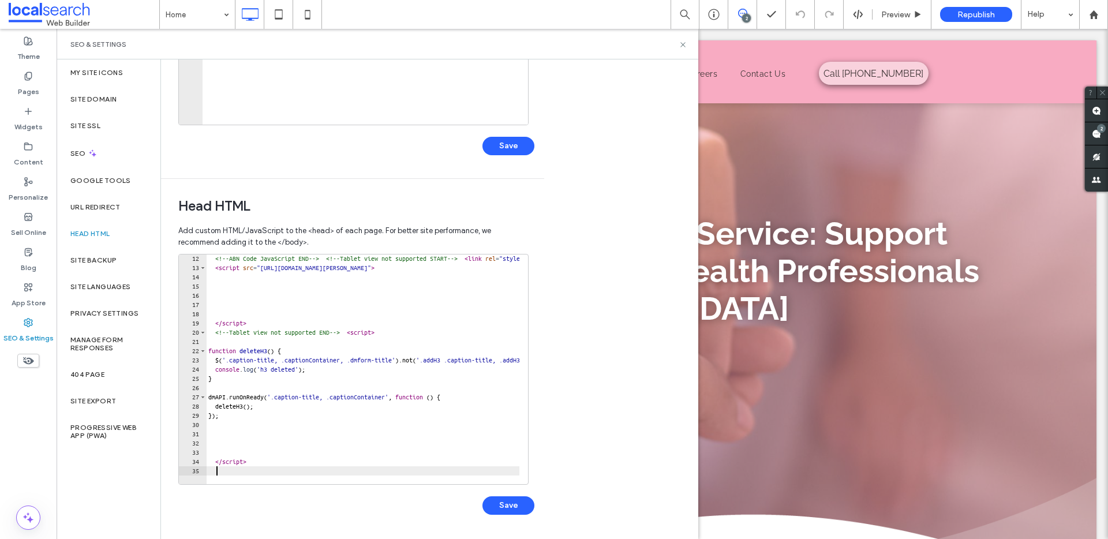
scroll to position [102, 0]
paste textarea "**********"
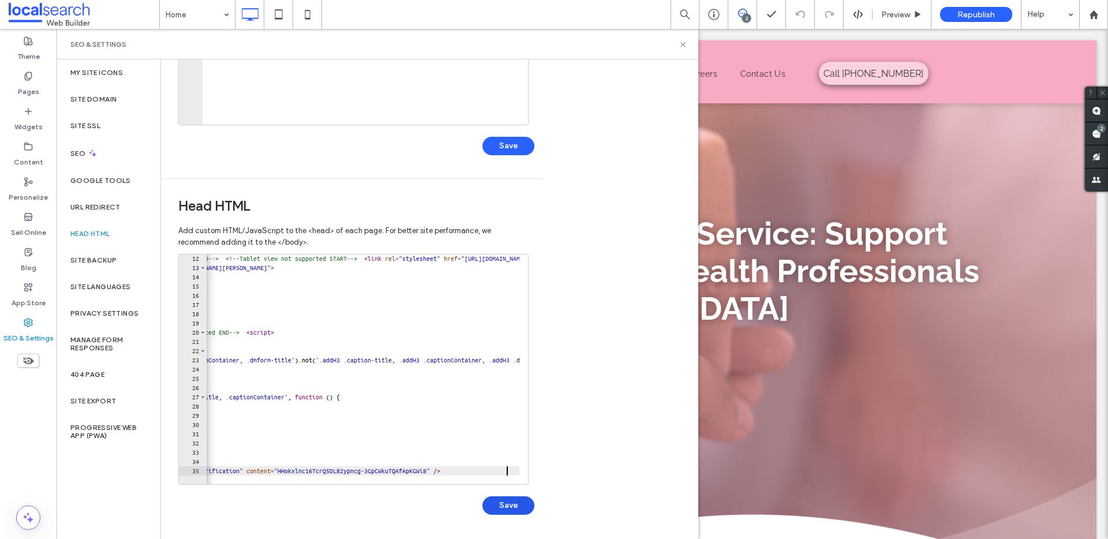
type textarea "**********"
click at [506, 509] on button "Save" at bounding box center [508, 505] width 52 height 18
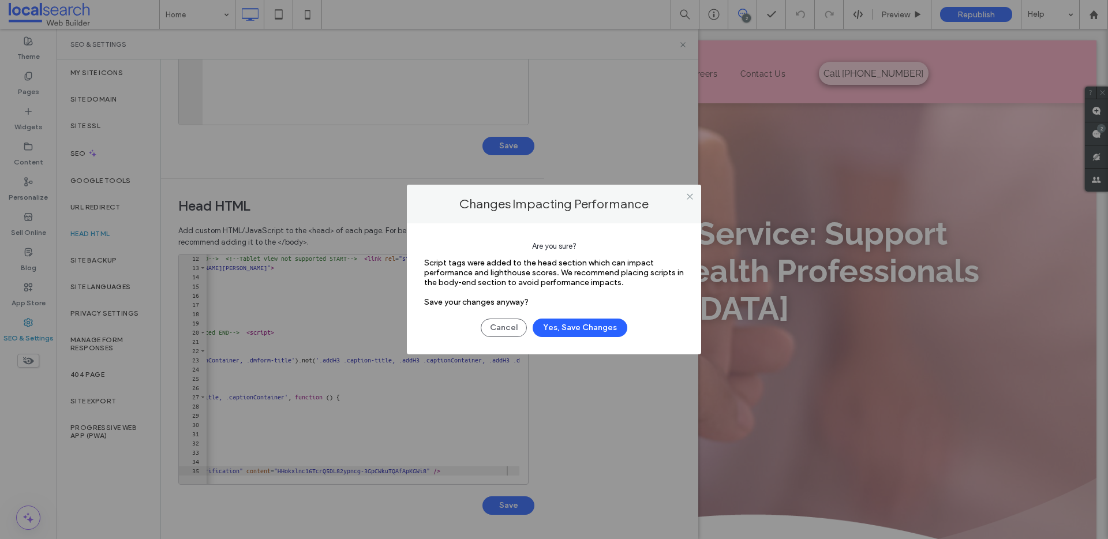
click at [570, 316] on div "Cancel Yes, Save Changes" at bounding box center [554, 322] width 260 height 30
click at [571, 320] on button "Yes, Save Changes" at bounding box center [580, 328] width 95 height 18
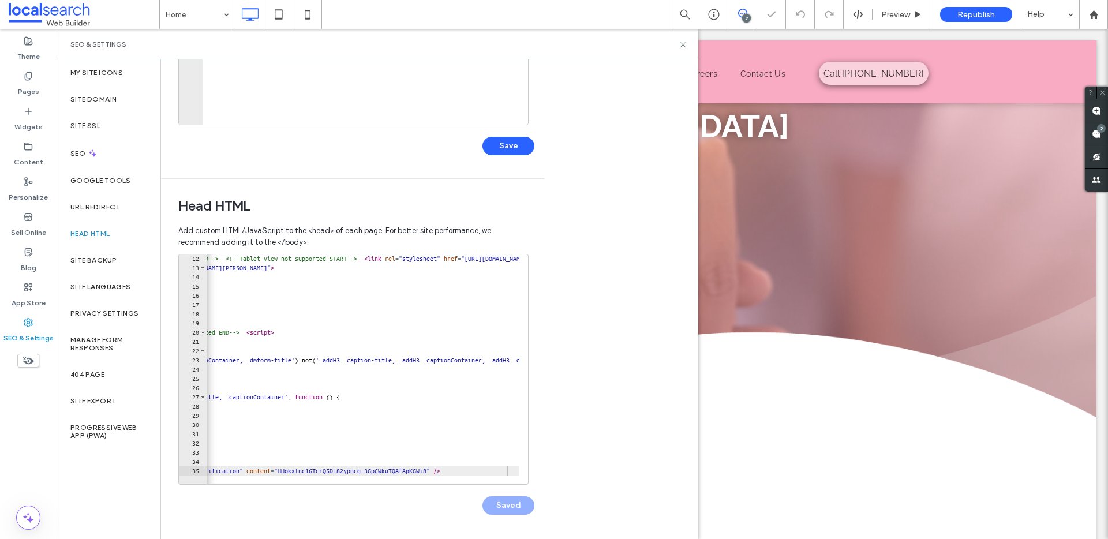
scroll to position [319, 0]
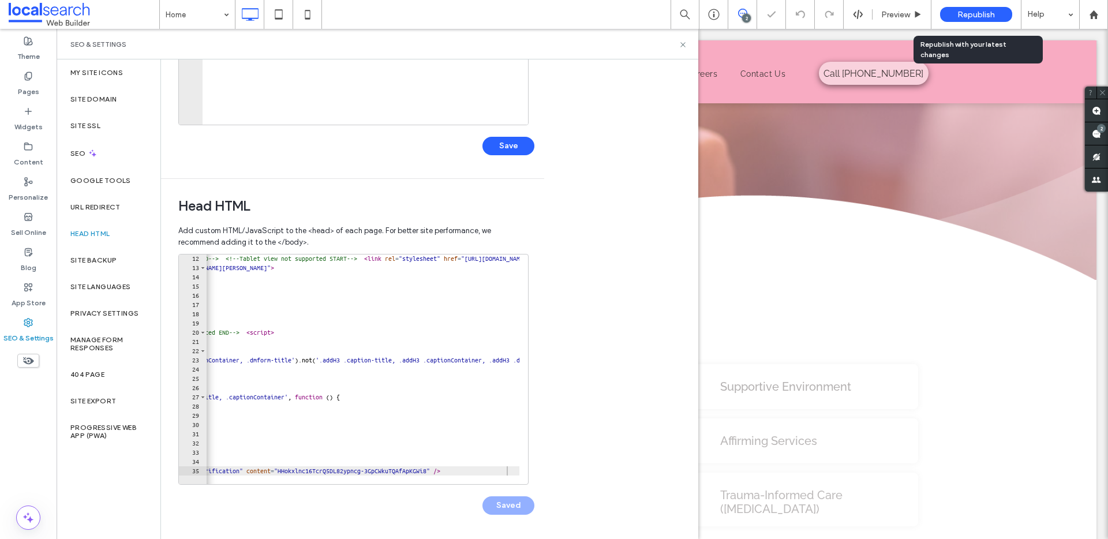
click at [972, 15] on span "Republish" at bounding box center [976, 15] width 38 height 10
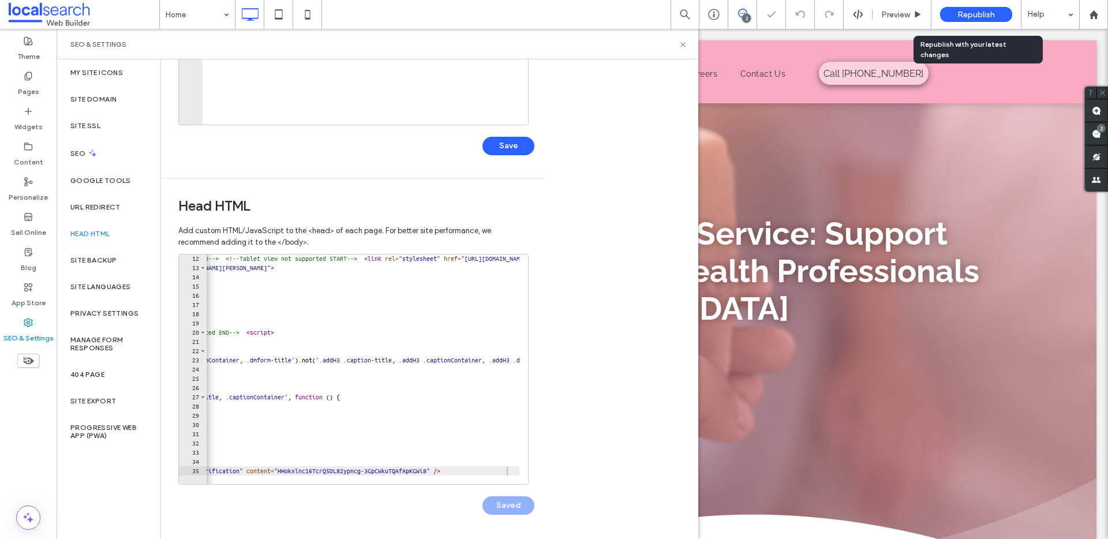
scroll to position [0, 0]
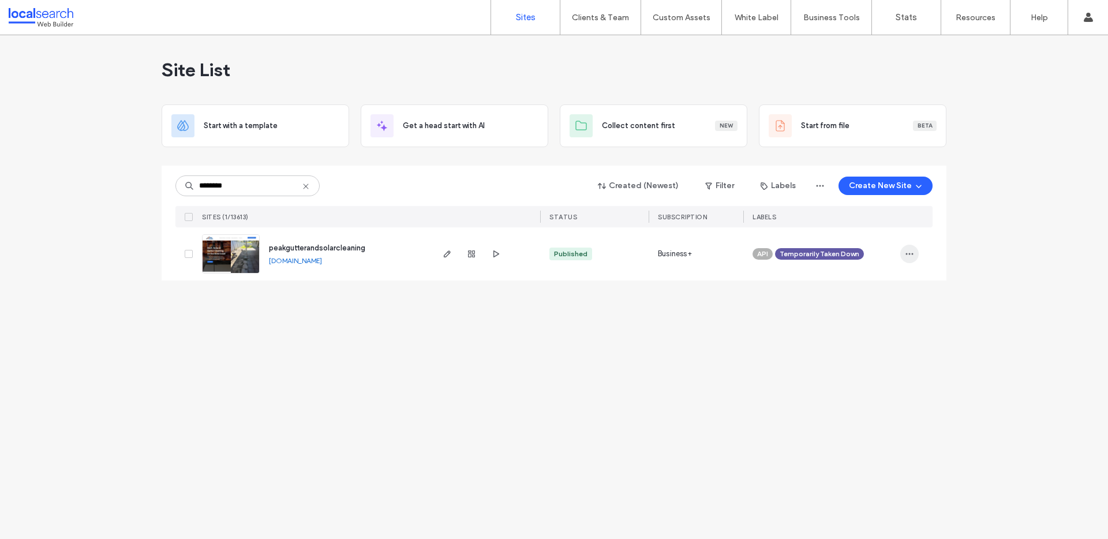
type input "********"
click at [911, 252] on icon "button" at bounding box center [909, 253] width 9 height 9
drag, startPoint x: 760, startPoint y: 280, endPoint x: 781, endPoint y: 267, distance: 24.3
click at [761, 279] on div "Site List Start with a template Get a head start with AI Collect content first …" at bounding box center [554, 164] width 785 height 259
drag, startPoint x: 824, startPoint y: 256, endPoint x: 854, endPoint y: 257, distance: 30.0
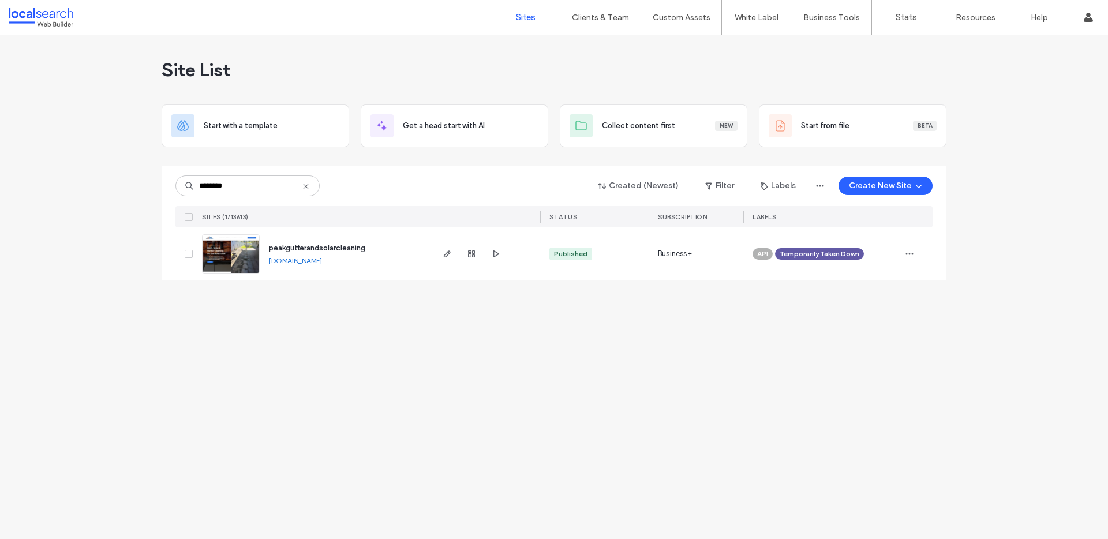
click at [825, 256] on span "Temporarily Taken Down" at bounding box center [820, 254] width 80 height 10
click at [867, 248] on span at bounding box center [871, 245] width 9 height 9
click at [911, 253] on icon "button" at bounding box center [909, 253] width 9 height 9
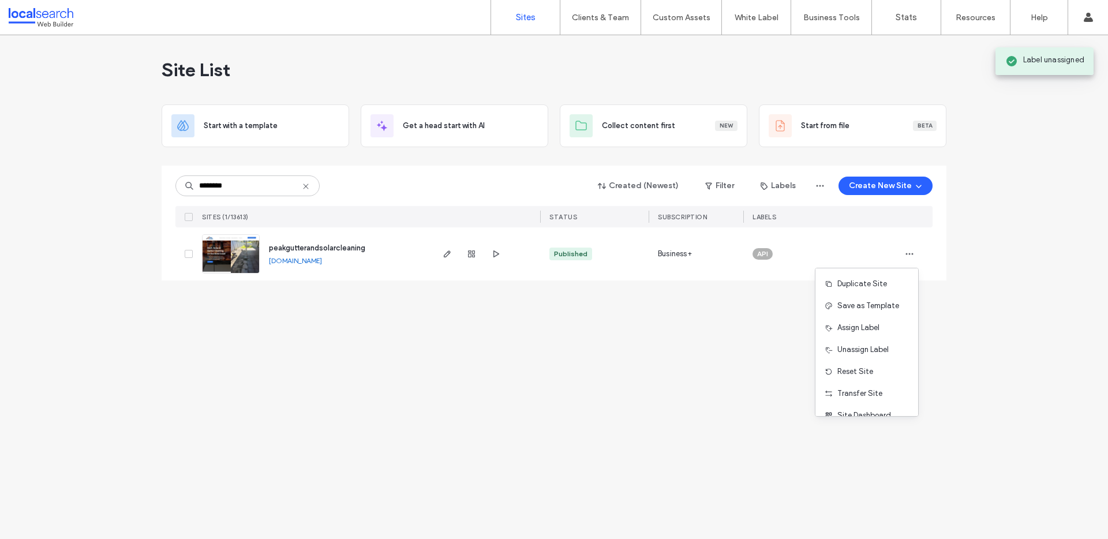
click at [869, 327] on span "Assign Label" at bounding box center [858, 328] width 42 height 12
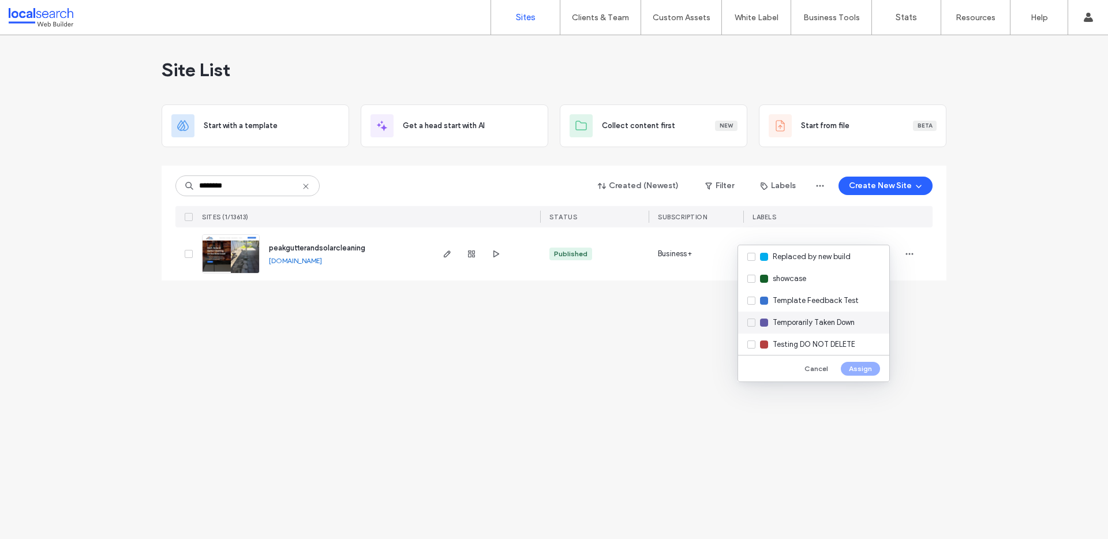
scroll to position [385, 0]
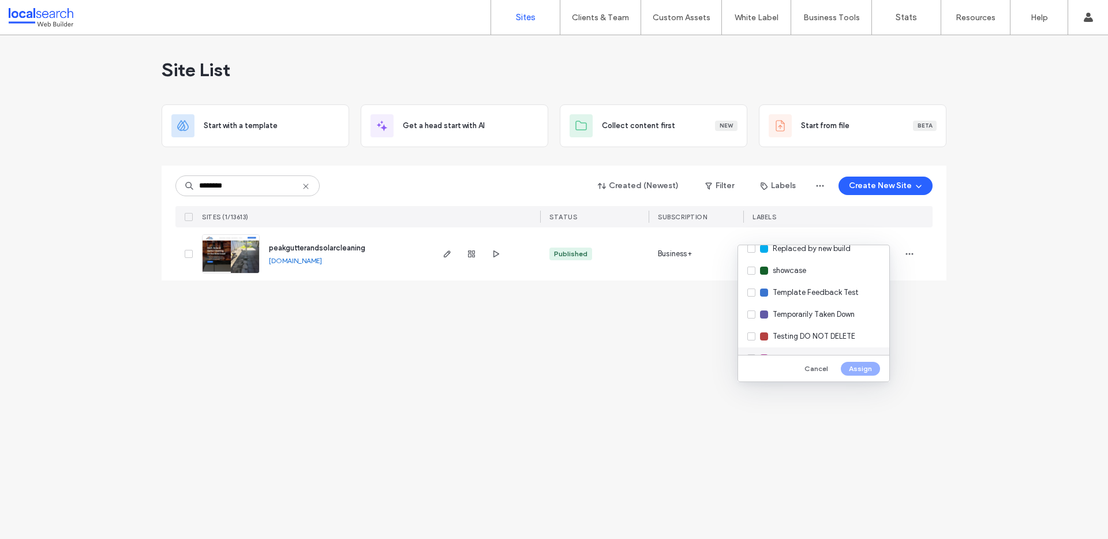
drag, startPoint x: 833, startPoint y: 305, endPoint x: 851, endPoint y: 347, distance: 46.0
click at [833, 307] on div "Temporarily Taken Down" at bounding box center [813, 315] width 151 height 22
click at [858, 368] on button "Assign" at bounding box center [860, 369] width 39 height 14
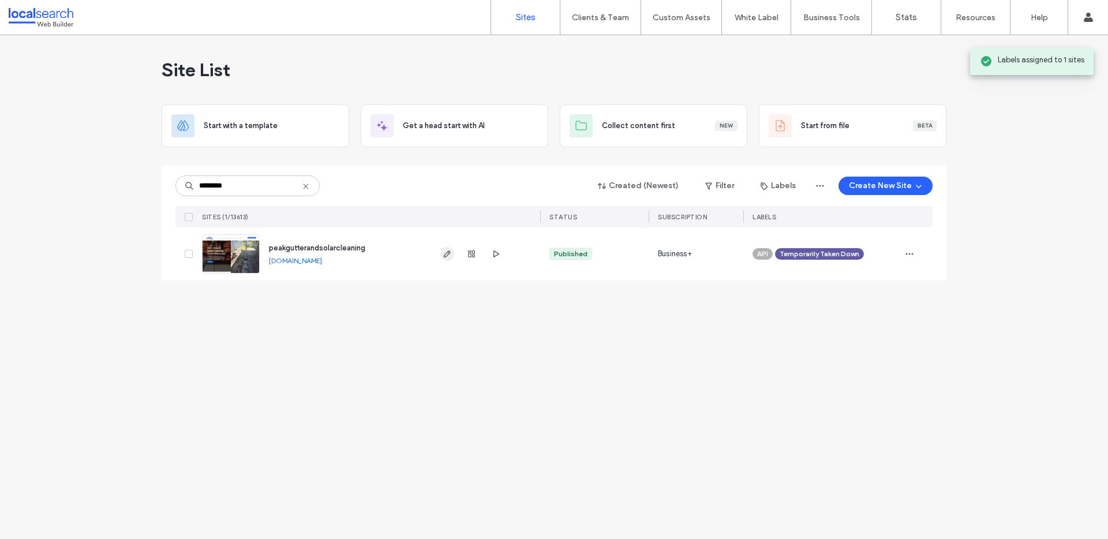
click at [444, 248] on span "button" at bounding box center [447, 254] width 14 height 14
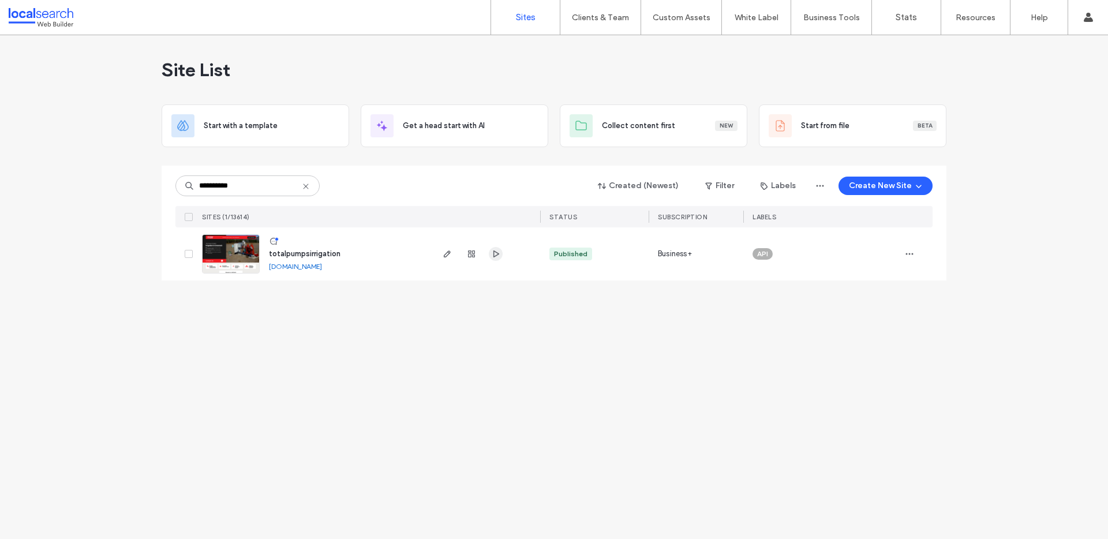
type input "**********"
click at [492, 259] on span "button" at bounding box center [496, 254] width 14 height 14
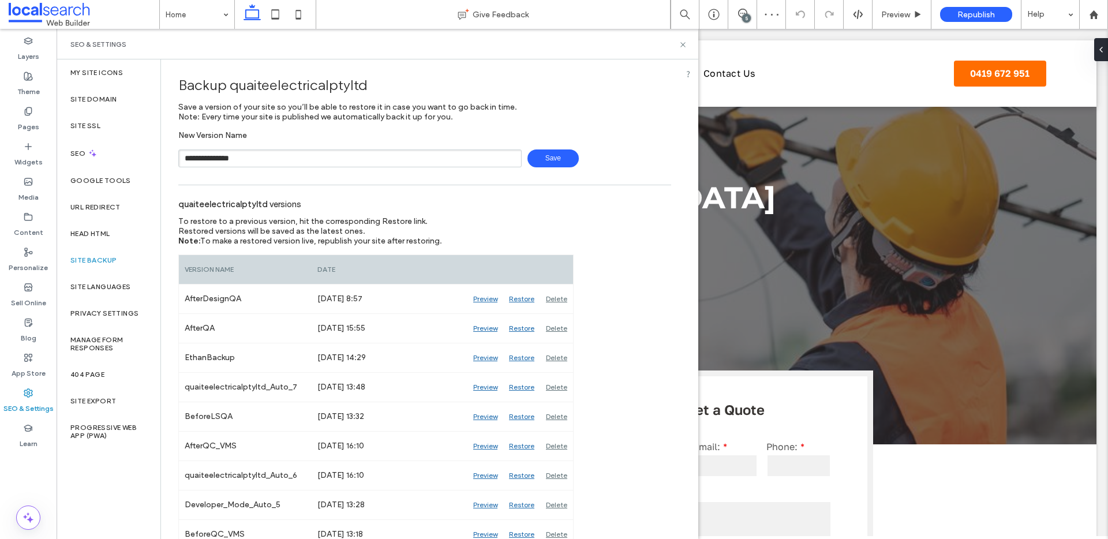
type input "**********"
click at [572, 162] on div "**********" at bounding box center [424, 158] width 493 height 18
click at [557, 144] on div "**********" at bounding box center [424, 148] width 493 height 37
click at [555, 151] on span "Save" at bounding box center [552, 158] width 51 height 18
click at [739, 19] on div "5" at bounding box center [742, 15] width 28 height 12
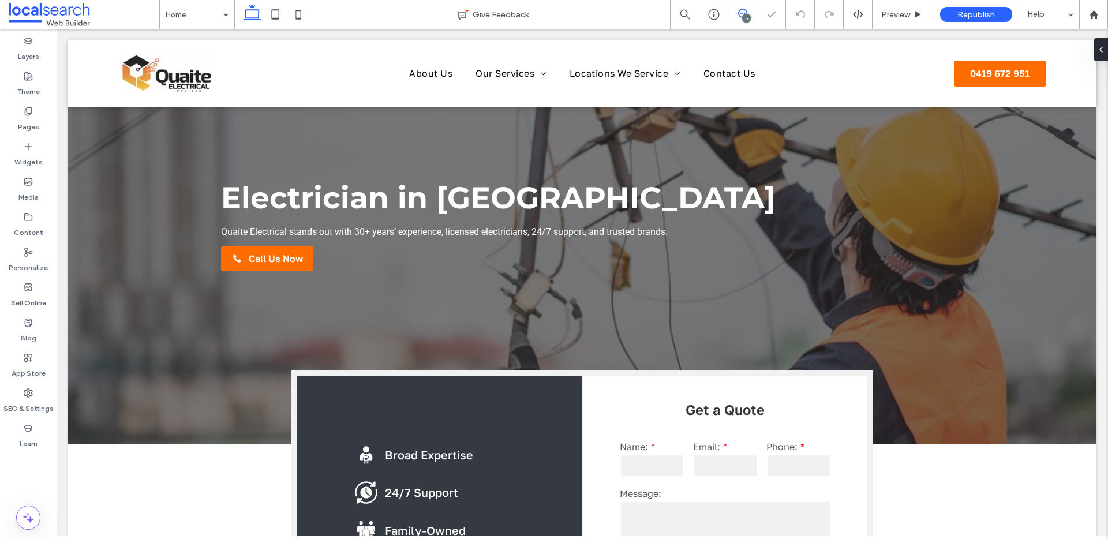
click at [736, 14] on span at bounding box center [742, 13] width 28 height 9
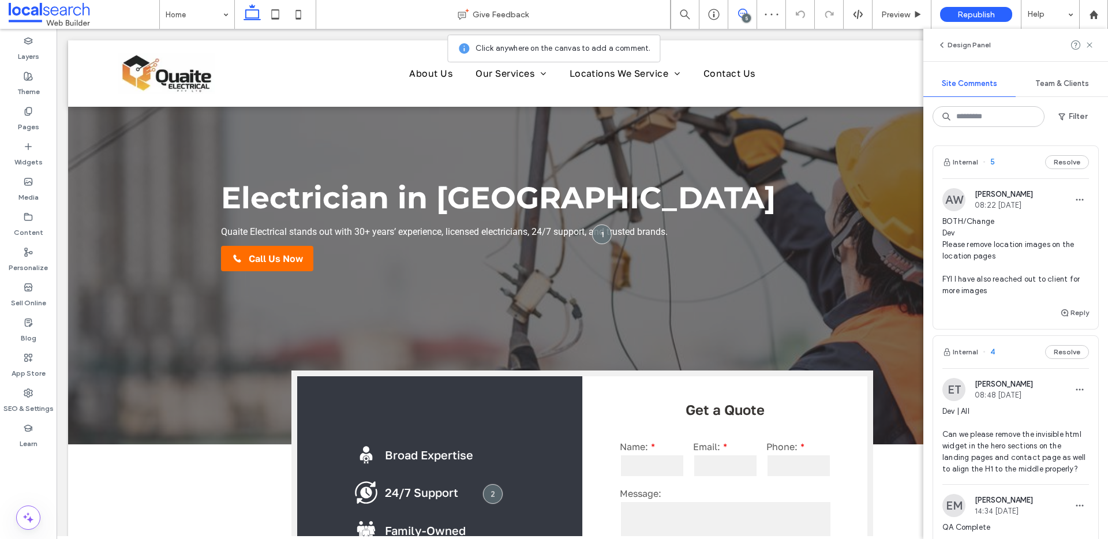
click at [976, 267] on span "BOTH/Change Dev Please remove location images on the location pages FYI I have …" at bounding box center [1015, 256] width 147 height 81
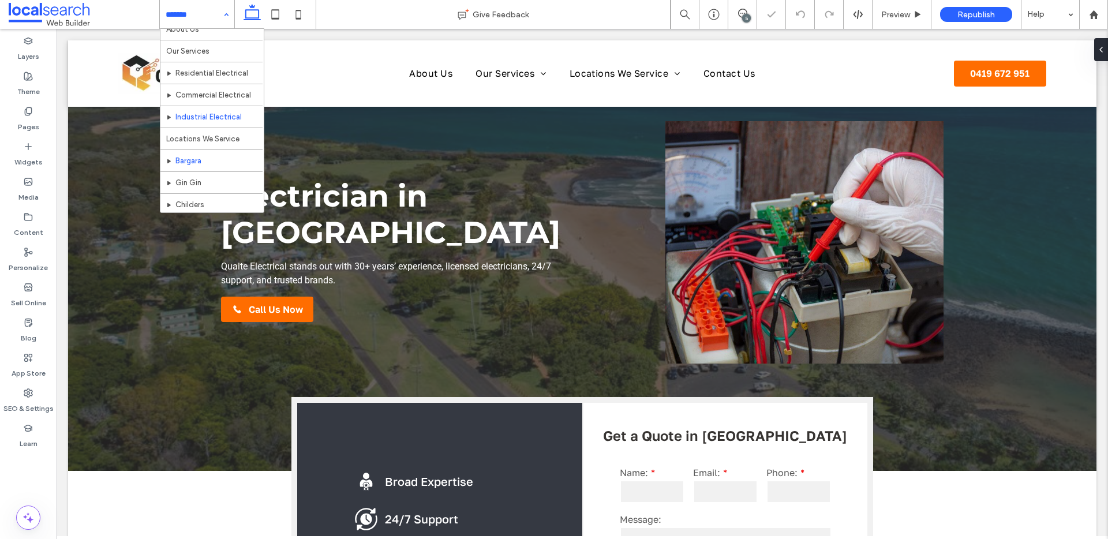
scroll to position [78, 0]
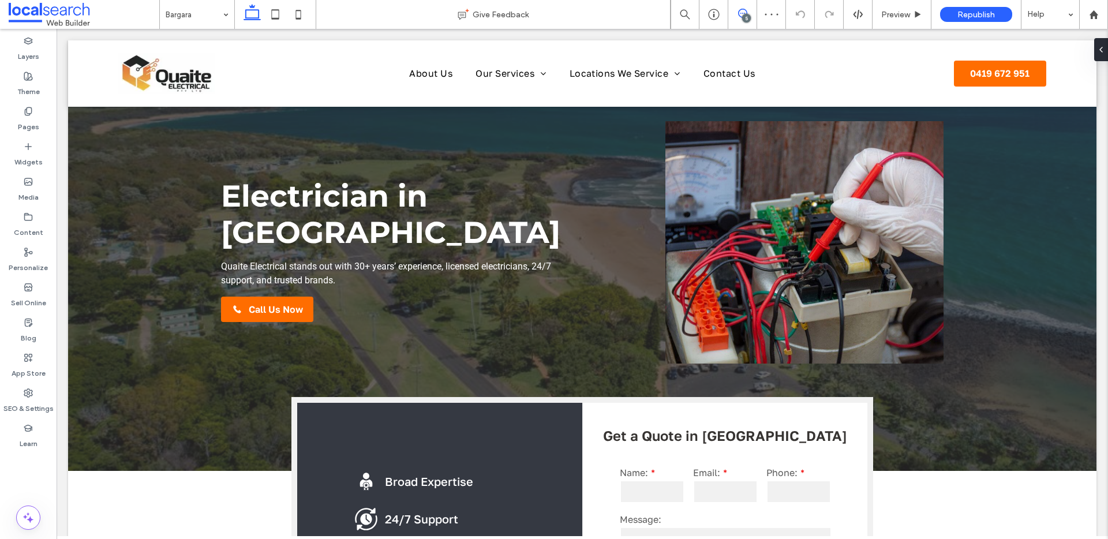
click at [735, 13] on span at bounding box center [742, 13] width 28 height 9
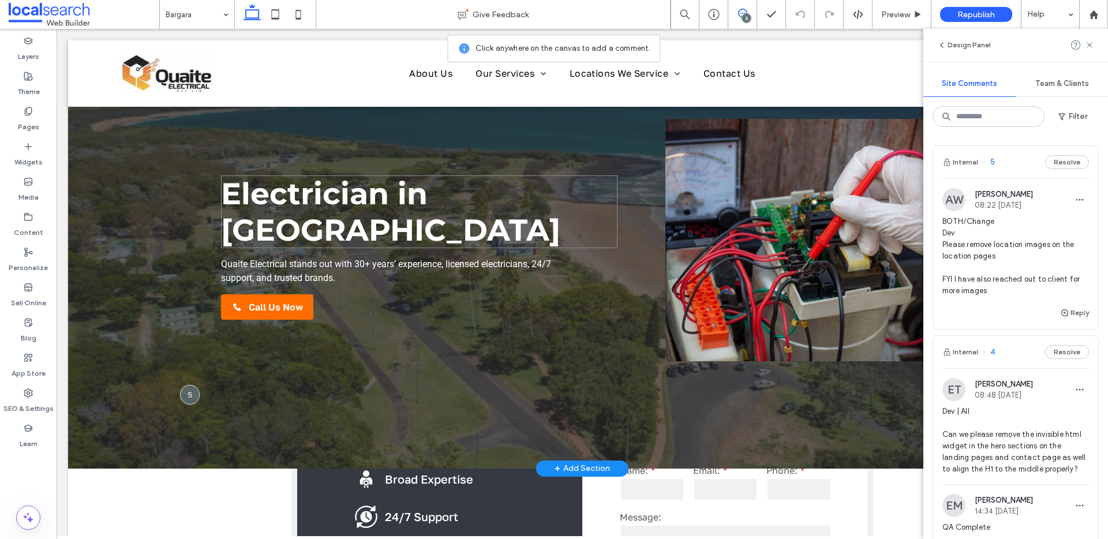
scroll to position [0, 0]
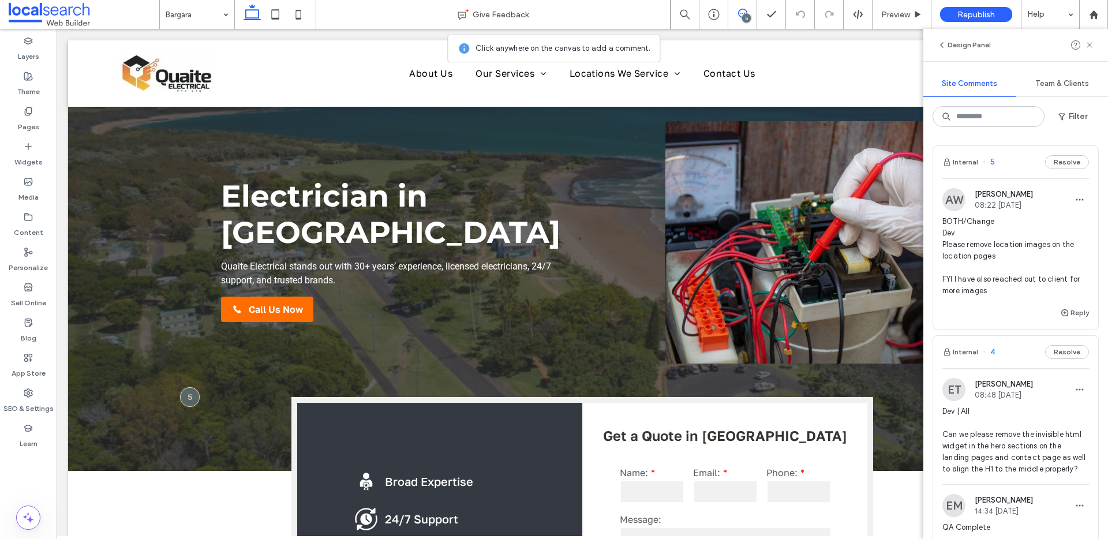
click at [743, 16] on div "5" at bounding box center [746, 18] width 9 height 9
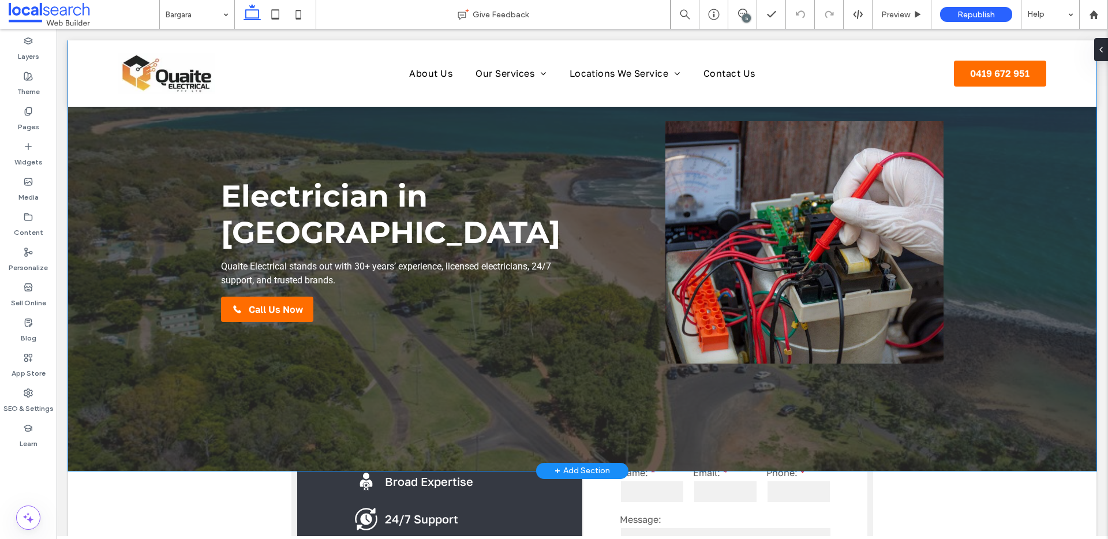
click at [158, 263] on div "Electrician in [GEOGRAPHIC_DATA] Quaite Electrical stands out with 30+ years’ e…" at bounding box center [582, 255] width 1028 height 430
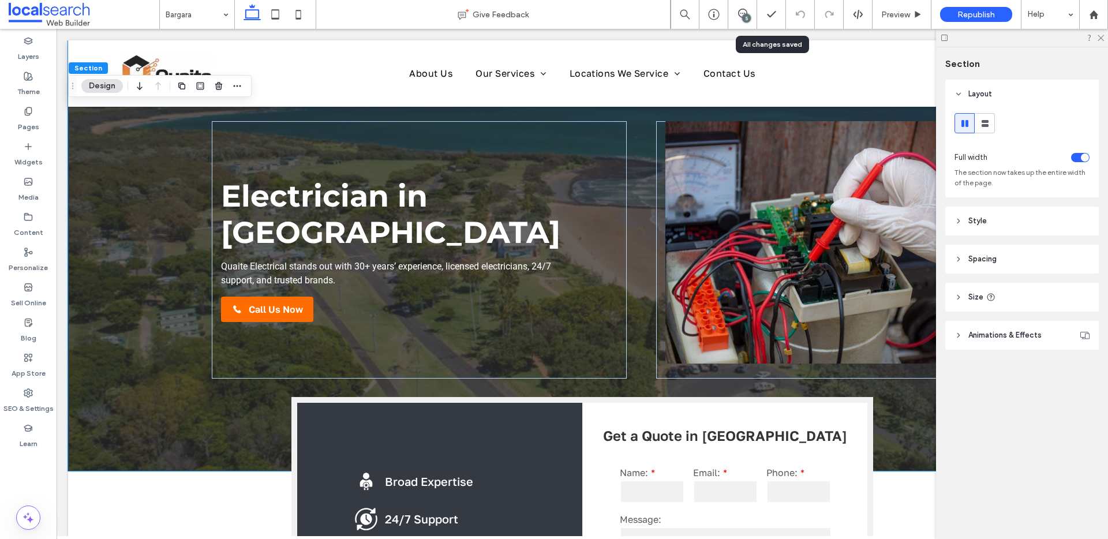
click at [751, 14] on span at bounding box center [742, 13] width 28 height 9
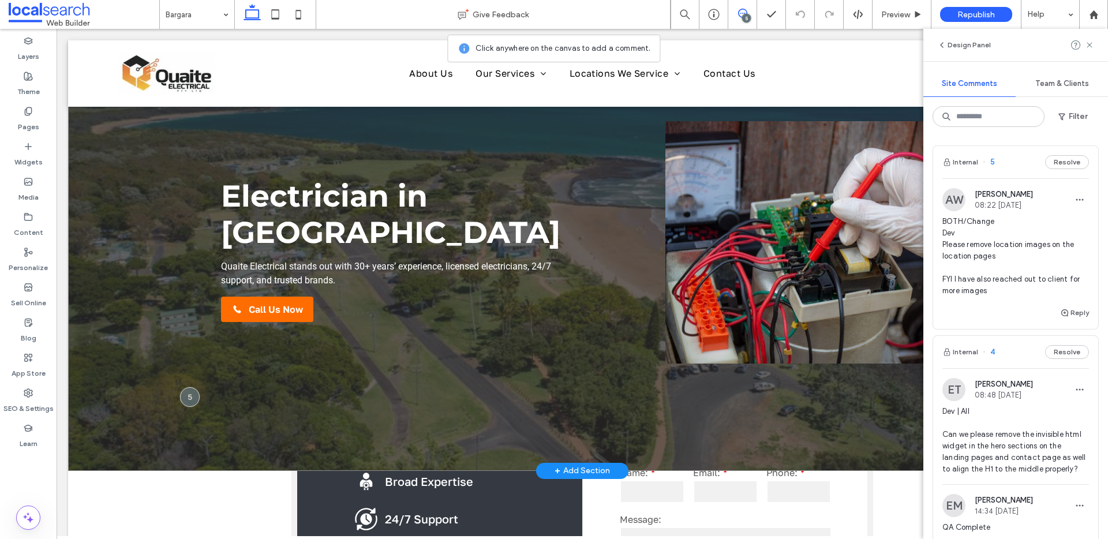
click at [137, 211] on div "Electrician in [GEOGRAPHIC_DATA] Quaite Electrical stands out with 30+ years’ e…" at bounding box center [582, 255] width 1028 height 430
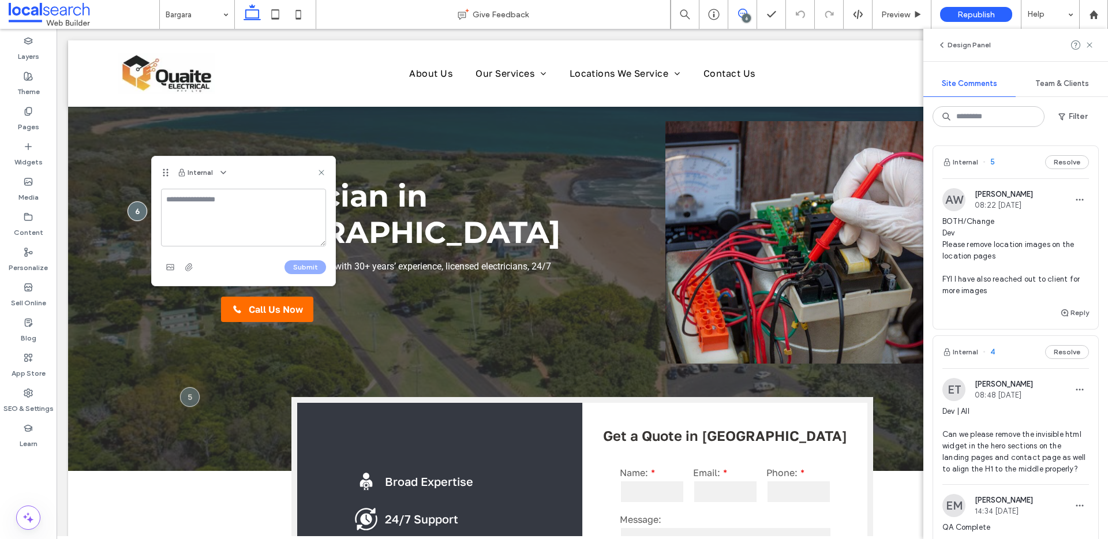
drag, startPoint x: 741, startPoint y: 16, endPoint x: 663, endPoint y: 2, distance: 79.1
click at [741, 16] on icon at bounding box center [742, 13] width 9 height 9
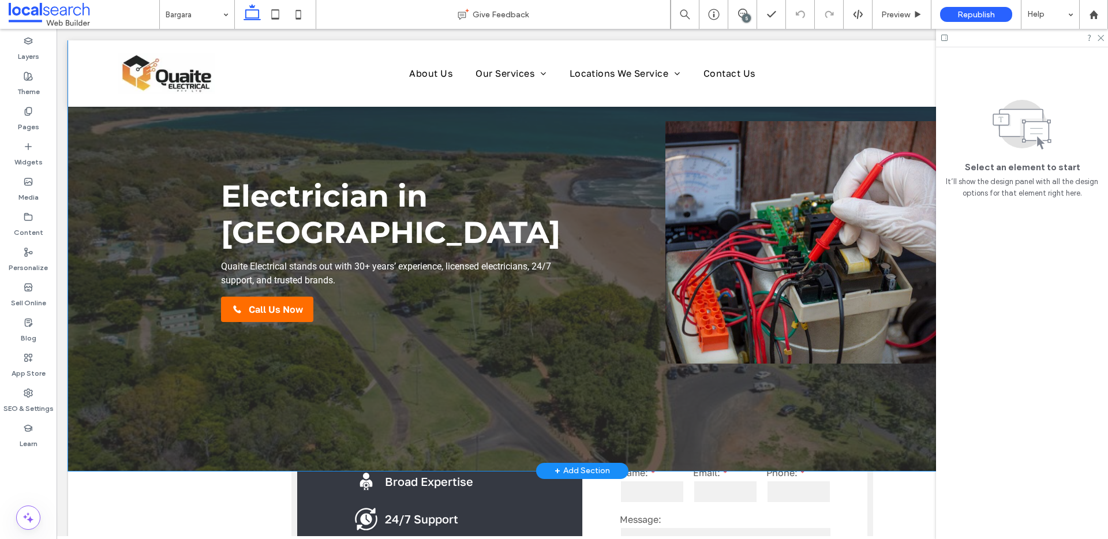
click at [203, 432] on div "Electrician in [GEOGRAPHIC_DATA] Quaite Electrical stands out with 30+ years’ e…" at bounding box center [582, 255] width 1028 height 430
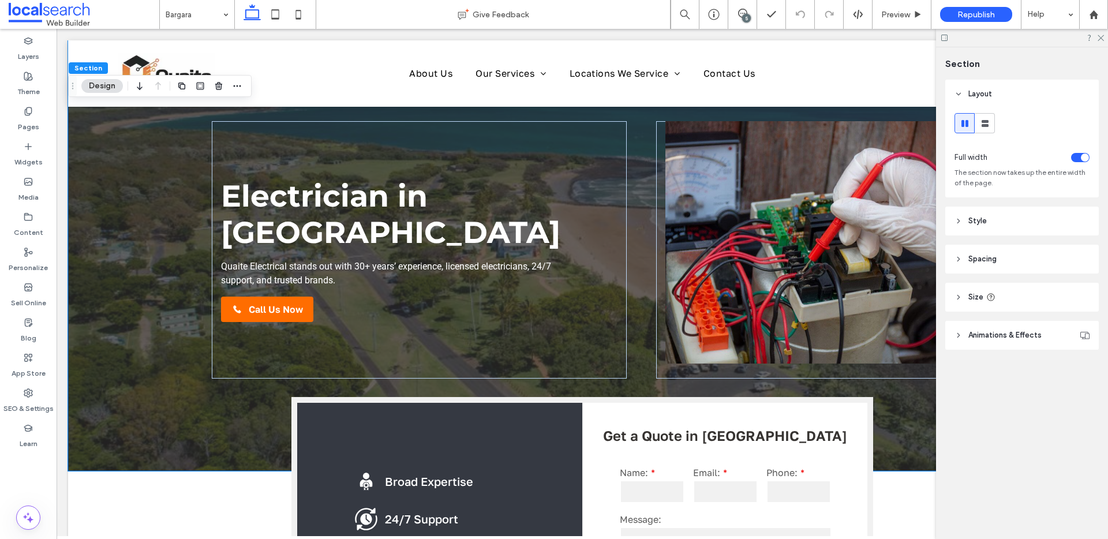
click at [86, 85] on button "Design" at bounding box center [102, 86] width 42 height 14
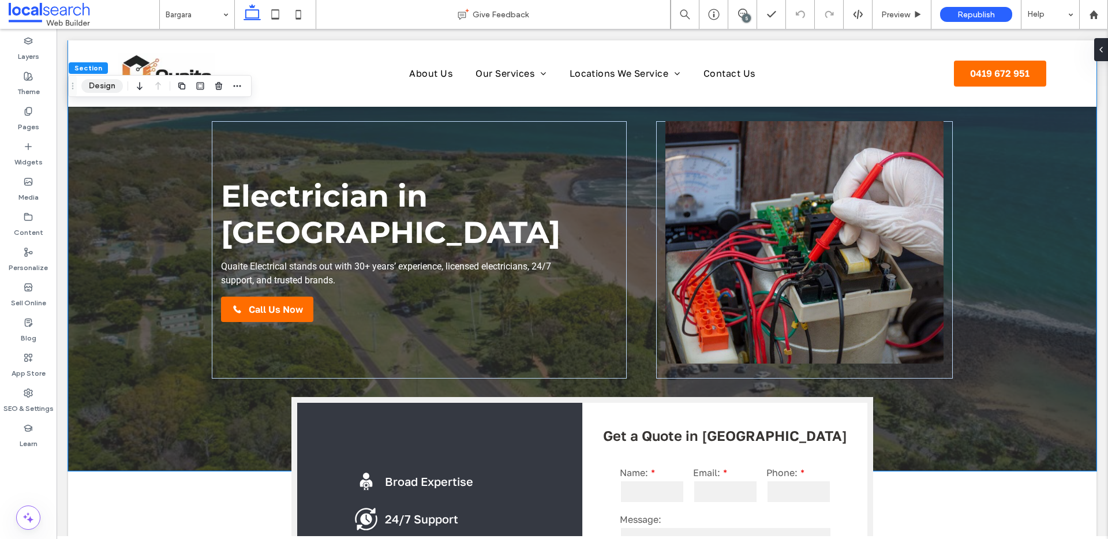
click at [104, 88] on button "Design" at bounding box center [102, 86] width 42 height 14
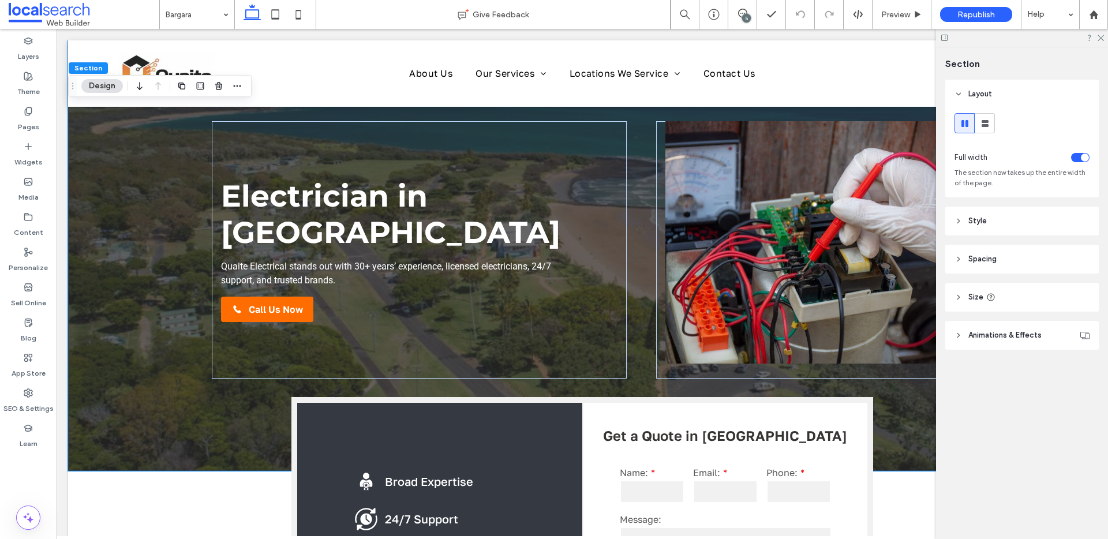
click at [993, 342] on header "Animations & Effects" at bounding box center [1022, 335] width 154 height 29
click at [1000, 209] on header "Style" at bounding box center [1022, 221] width 154 height 29
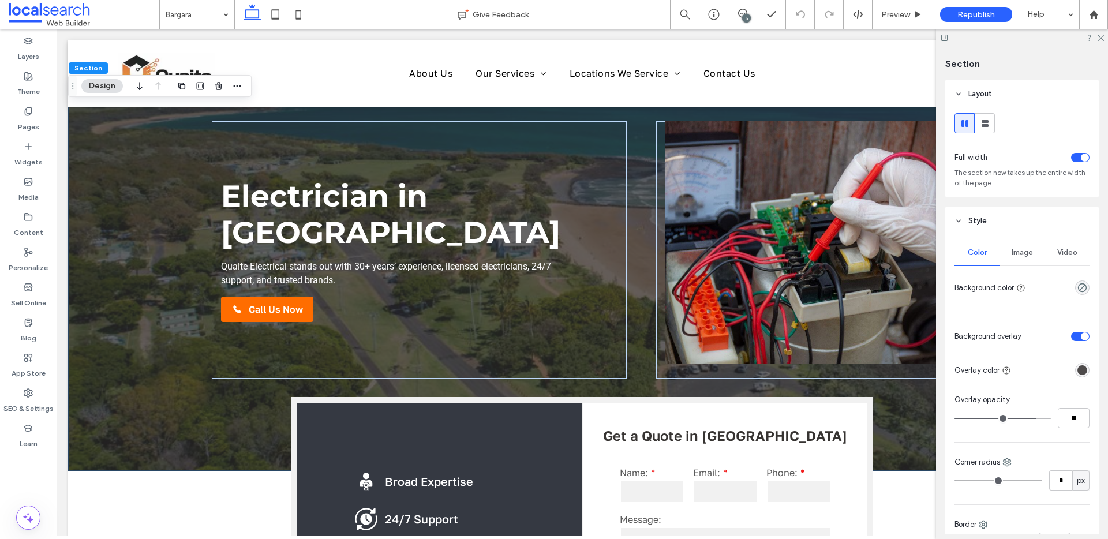
click at [1019, 260] on div "Image" at bounding box center [1021, 252] width 45 height 25
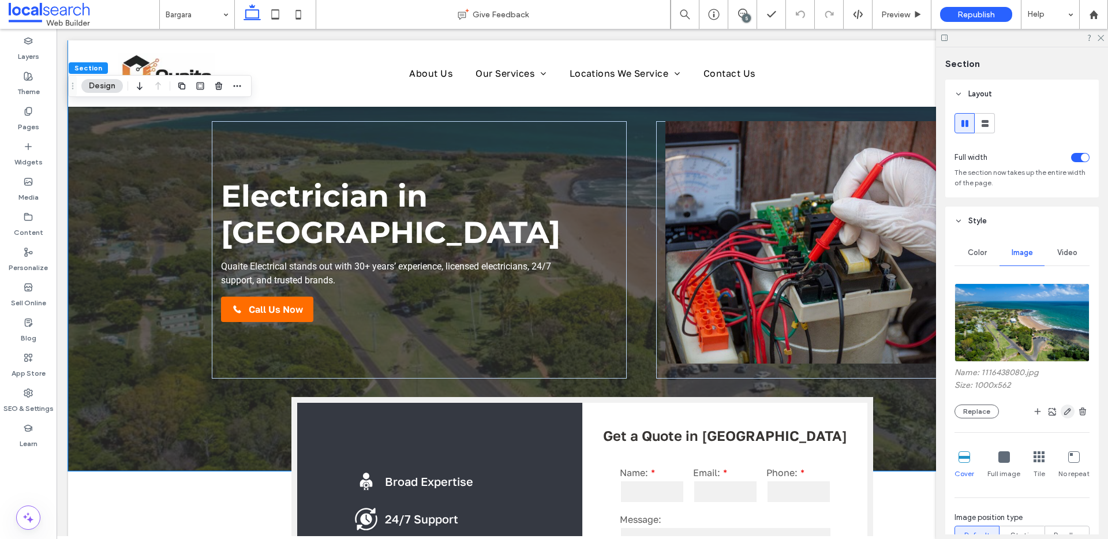
click at [1063, 411] on icon "button" at bounding box center [1067, 411] width 9 height 9
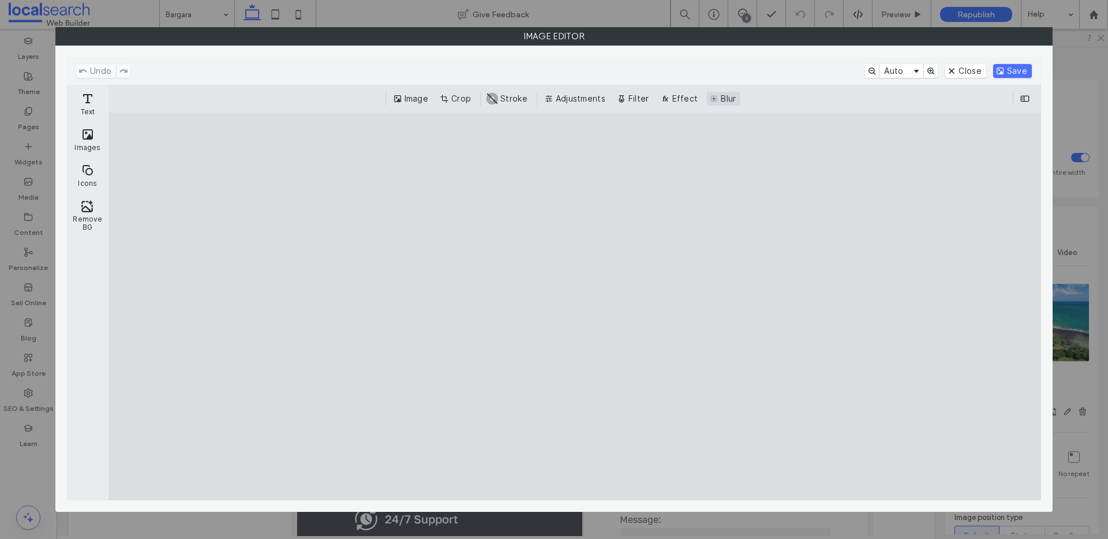
click at [716, 100] on button "Blur" at bounding box center [723, 99] width 33 height 14
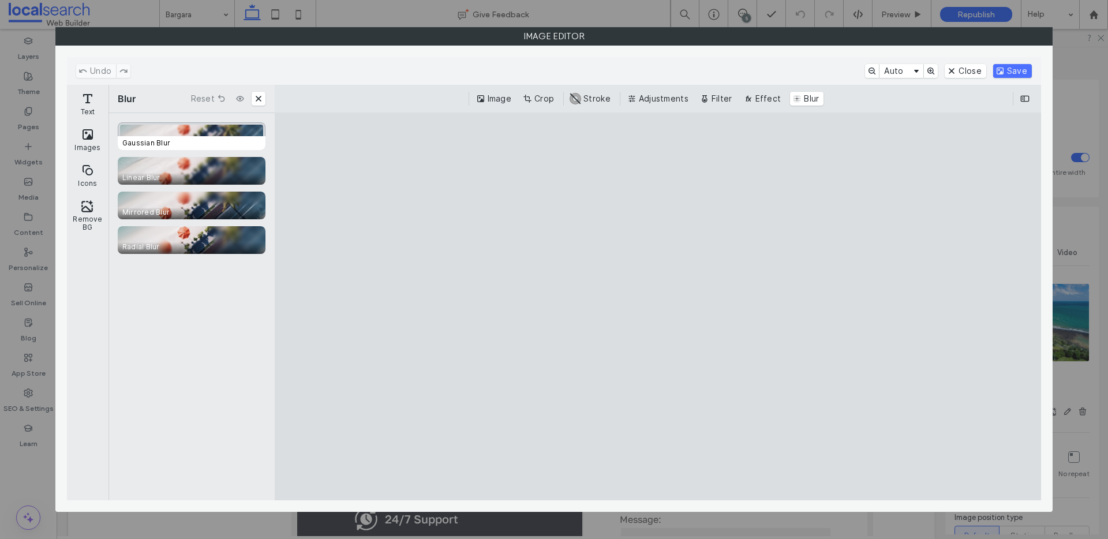
click at [231, 136] on span "Gaussian Blur" at bounding box center [194, 143] width 152 height 14
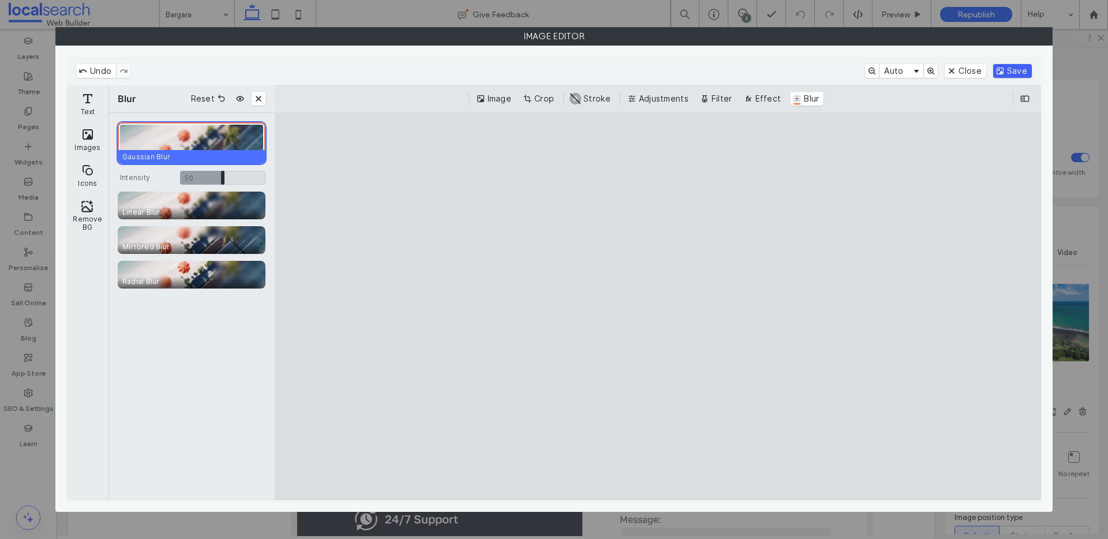
click at [1005, 74] on button "Save" at bounding box center [1012, 71] width 39 height 14
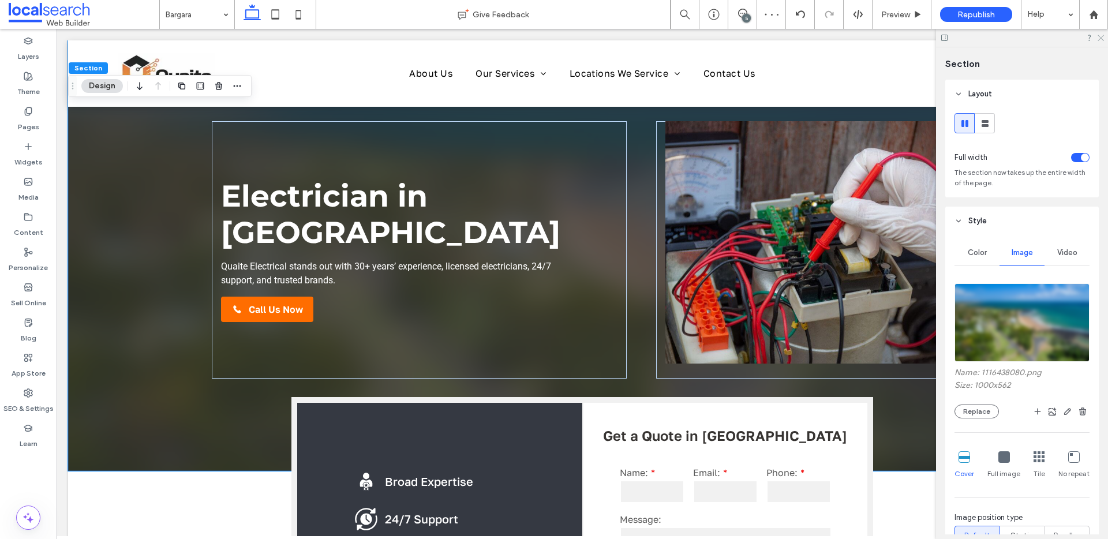
click at [1100, 38] on icon at bounding box center [1100, 37] width 8 height 8
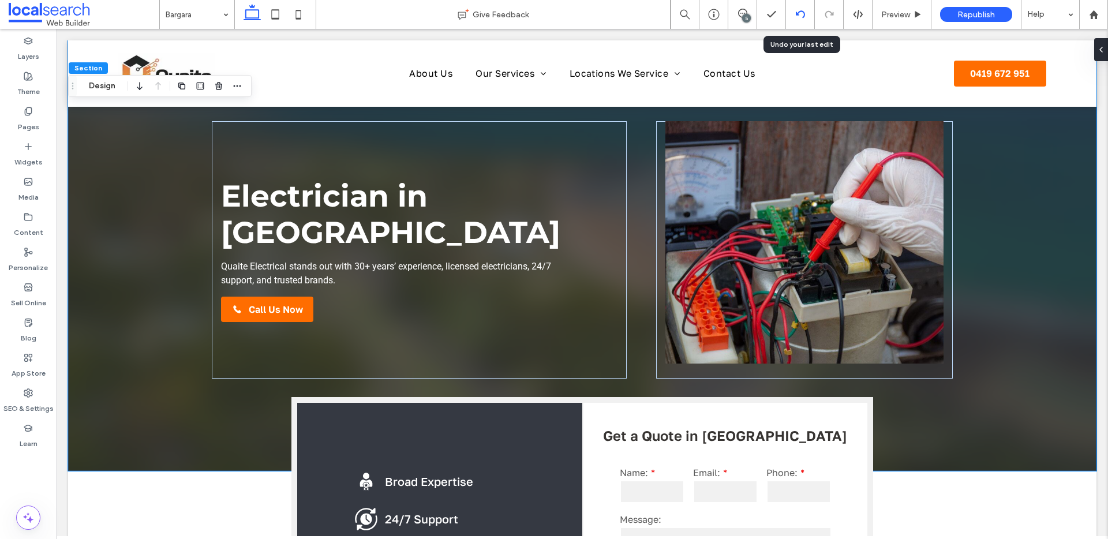
click at [798, 19] on div at bounding box center [800, 14] width 29 height 29
click at [796, 12] on icon at bounding box center [800, 14] width 9 height 9
click at [106, 84] on button "Design" at bounding box center [102, 86] width 42 height 14
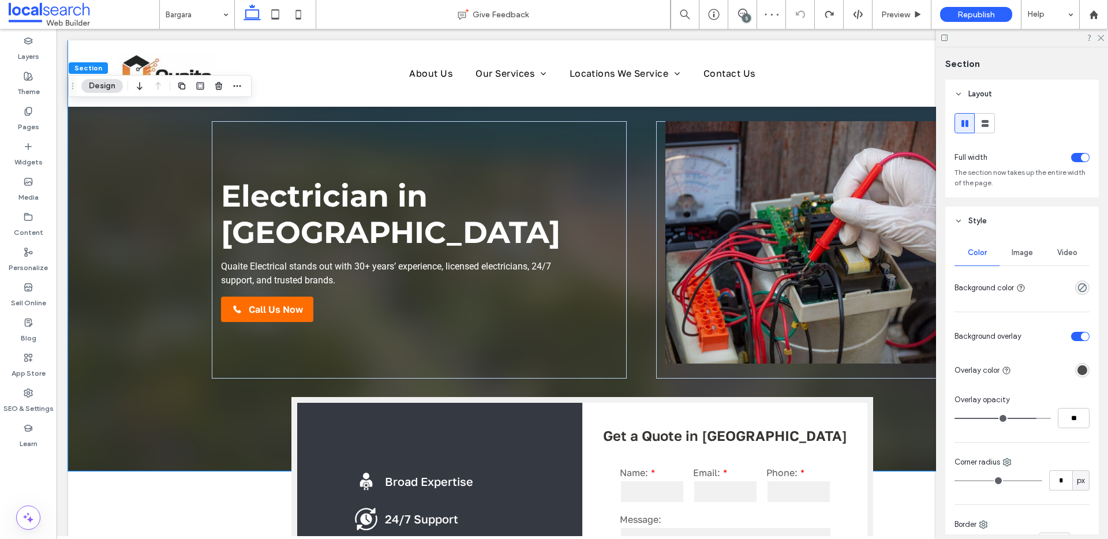
click at [1012, 250] on span "Image" at bounding box center [1022, 252] width 21 height 9
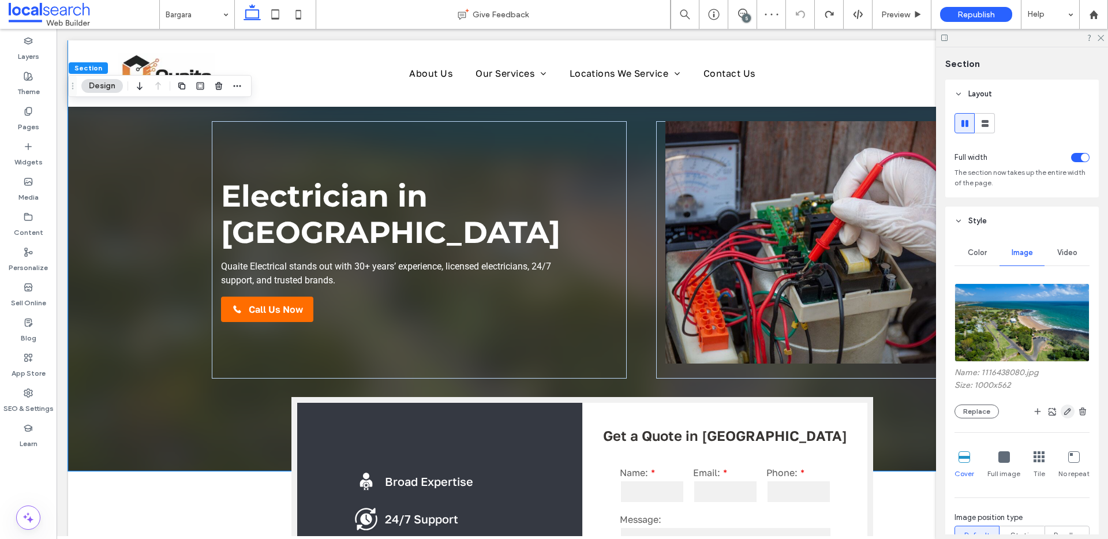
click at [1063, 414] on icon "button" at bounding box center [1067, 411] width 9 height 9
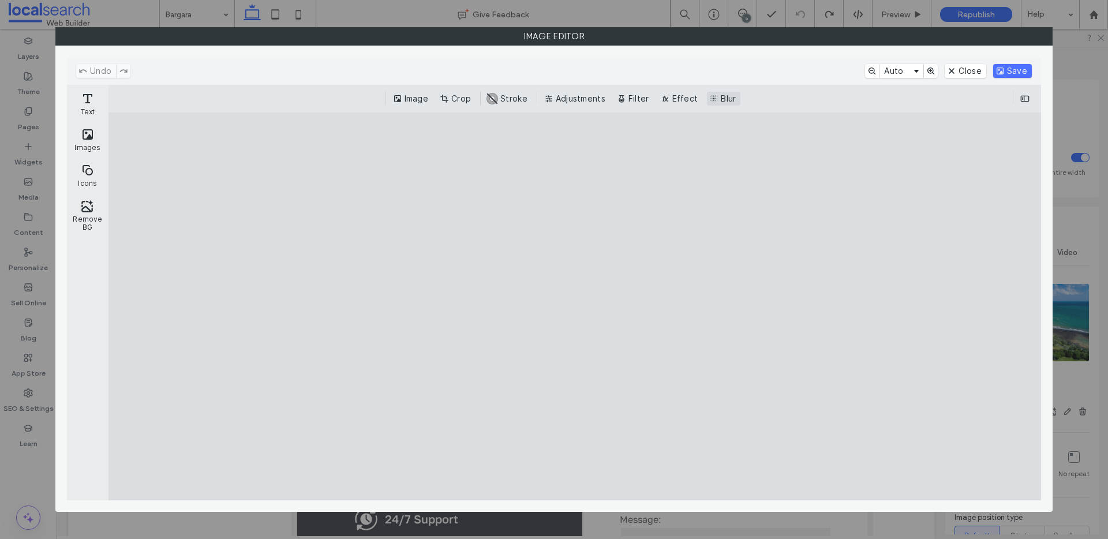
click at [725, 97] on button "Blur" at bounding box center [723, 99] width 33 height 14
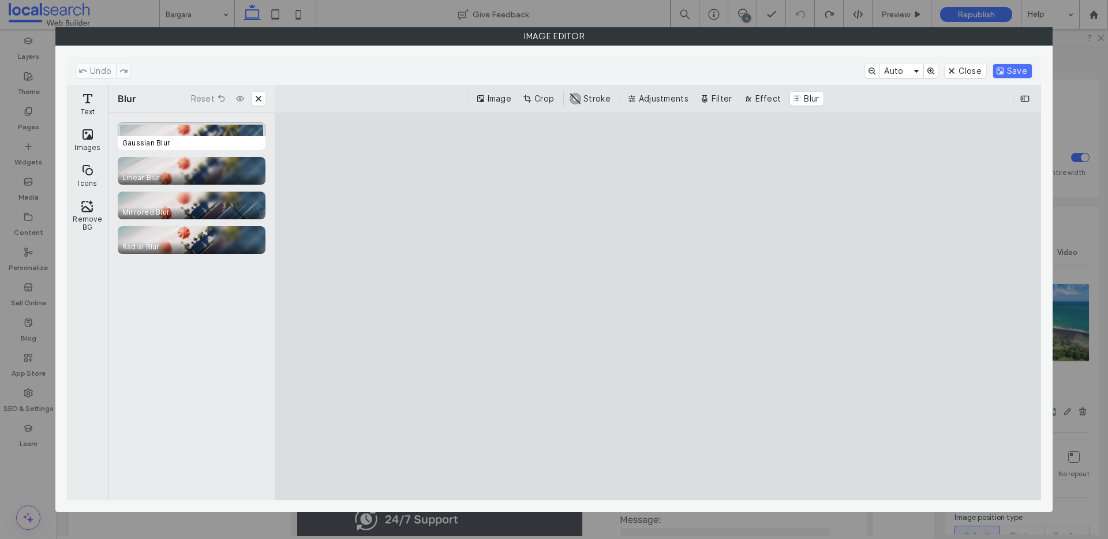
click at [254, 139] on span "Gaussian Blur" at bounding box center [194, 143] width 152 height 14
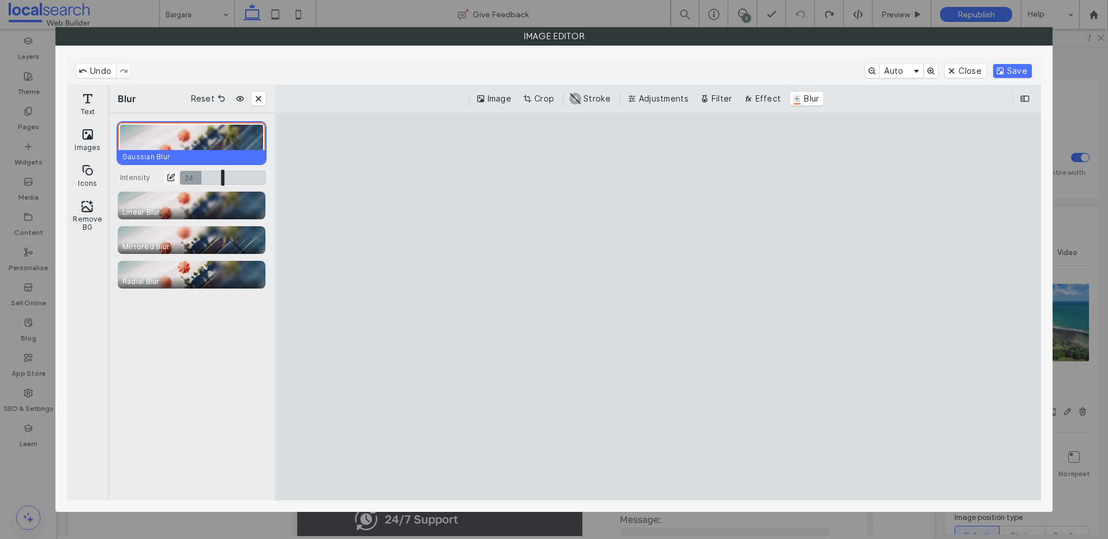
drag, startPoint x: 220, startPoint y: 171, endPoint x: 201, endPoint y: 174, distance: 19.4
click at [201, 174] on input "CE.SDK" at bounding box center [222, 178] width 85 height 14
type input "****"
click at [999, 68] on button "Save" at bounding box center [1012, 71] width 39 height 14
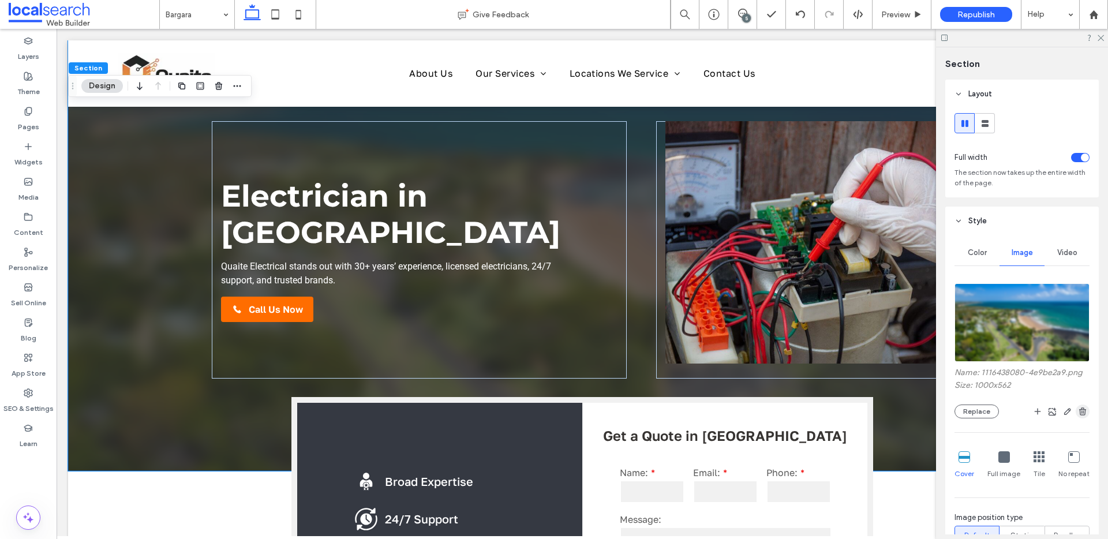
click at [1079, 413] on use "button" at bounding box center [1082, 411] width 7 height 8
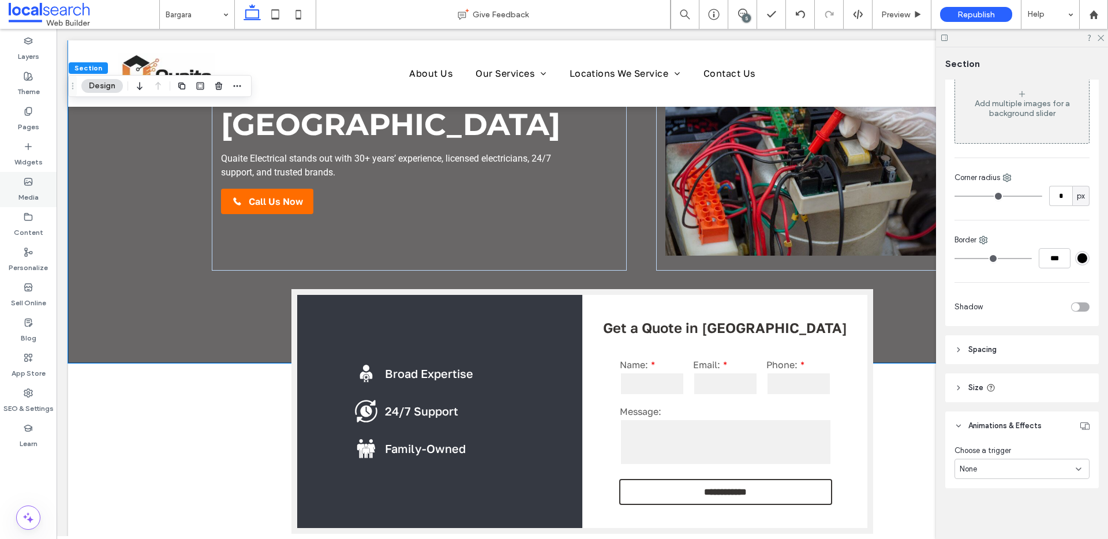
scroll to position [165, 0]
